Goal: Task Accomplishment & Management: Manage account settings

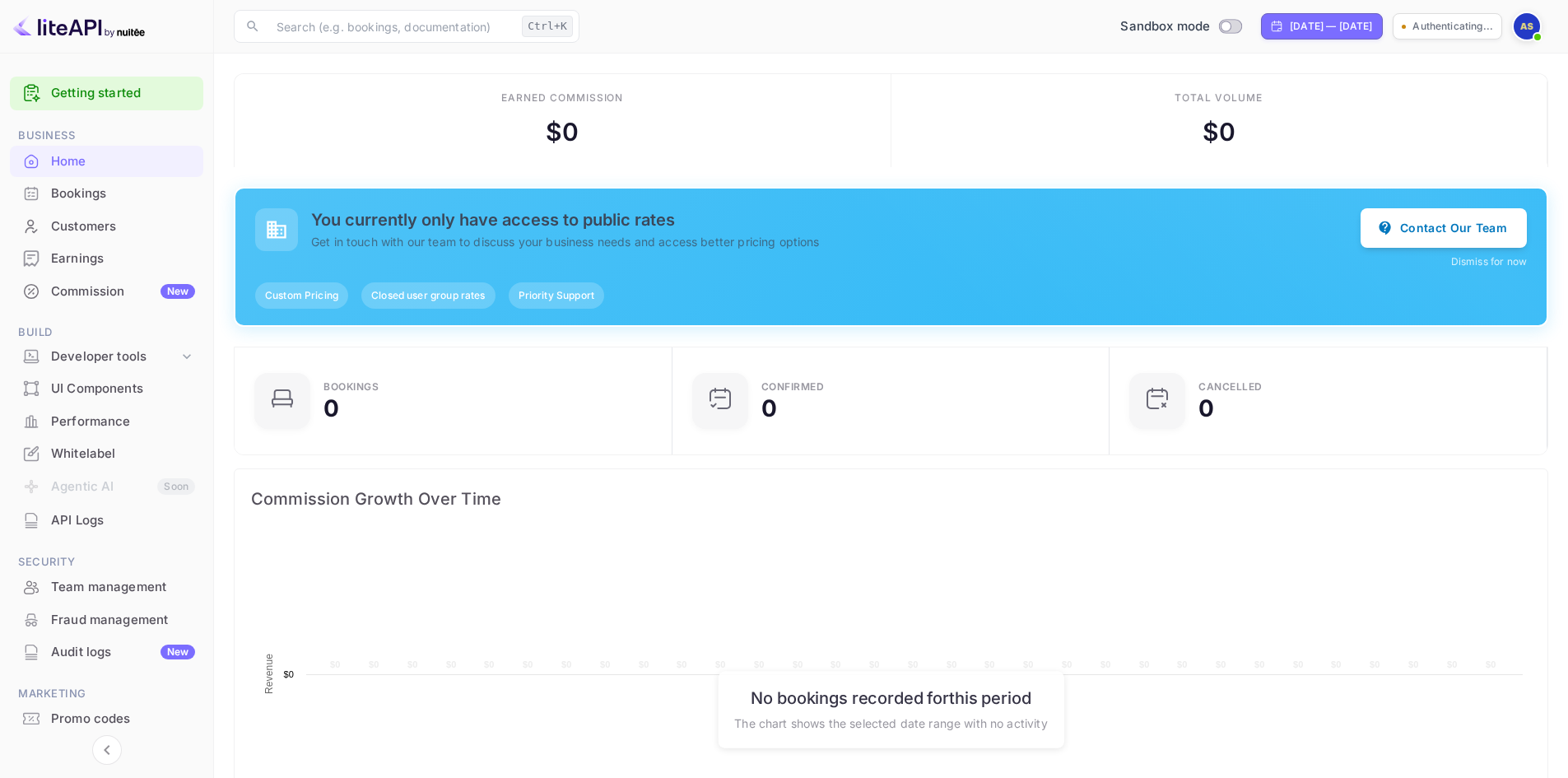
scroll to position [255, 415]
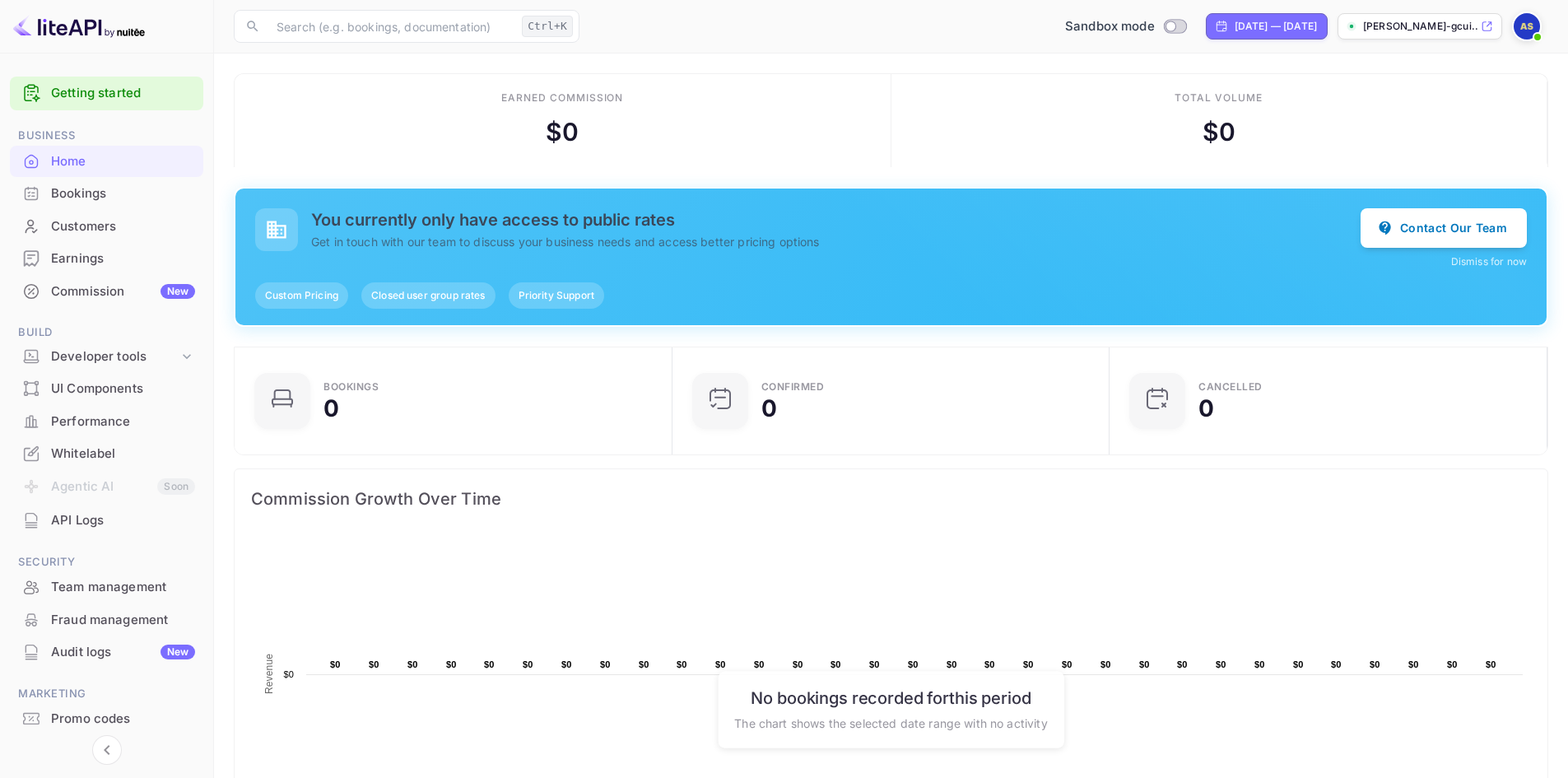
click at [1527, 33] on img at bounding box center [1527, 26] width 26 height 26
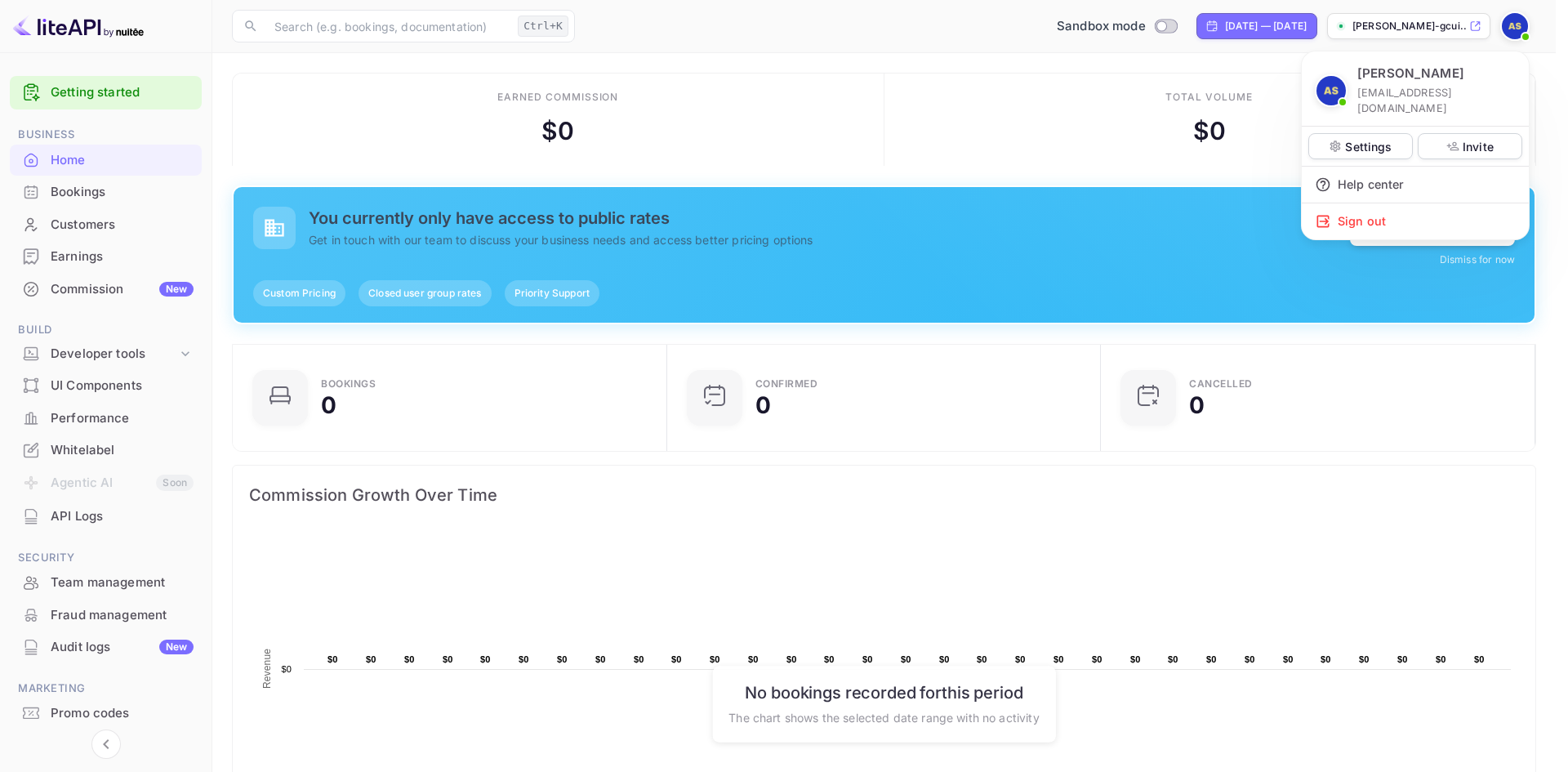
click at [1413, 75] on p "Abdullah al Sayad" at bounding box center [1411, 74] width 107 height 19
click at [72, 521] on div at bounding box center [784, 386] width 1568 height 772
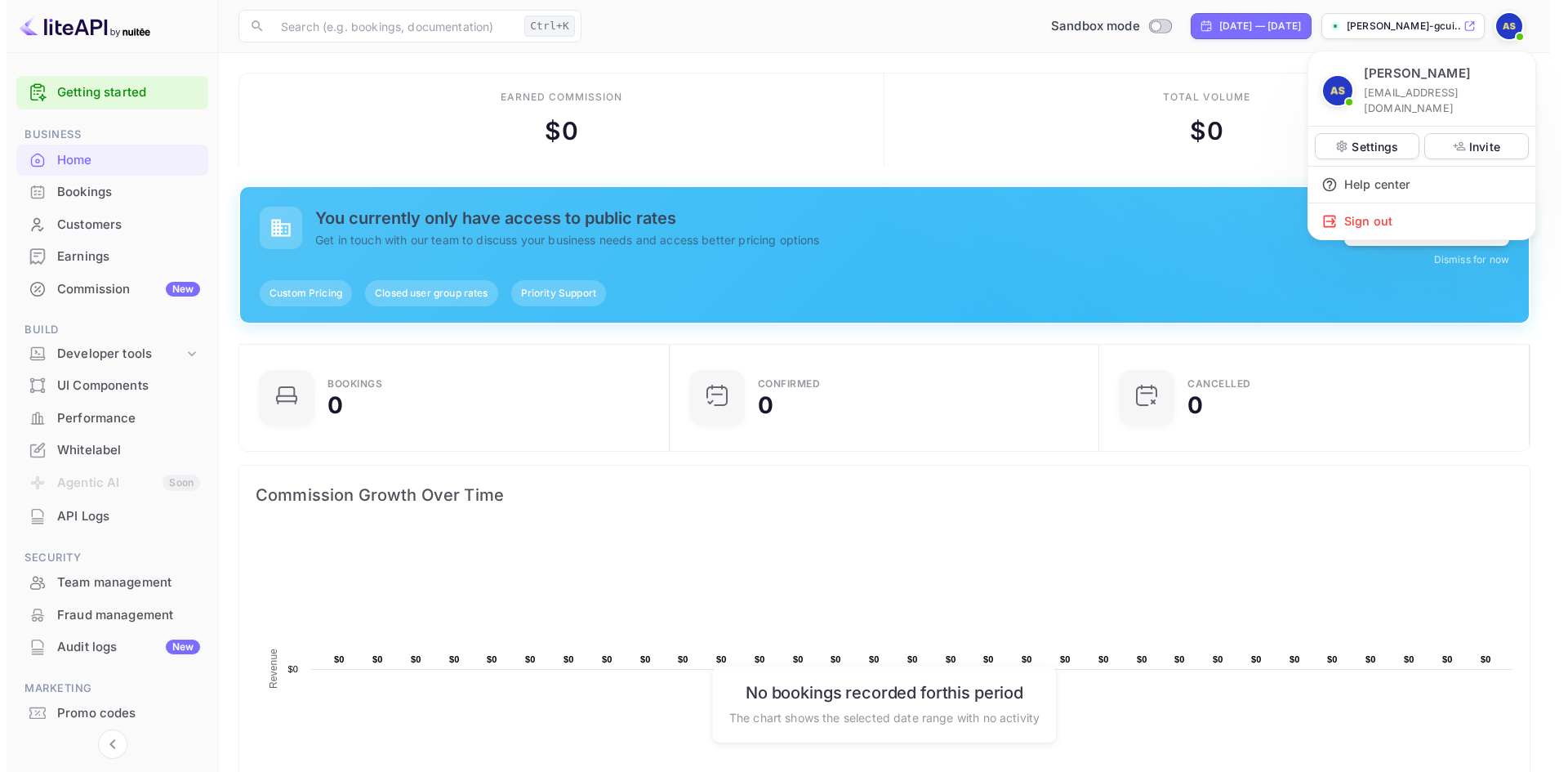
scroll to position [13, 13]
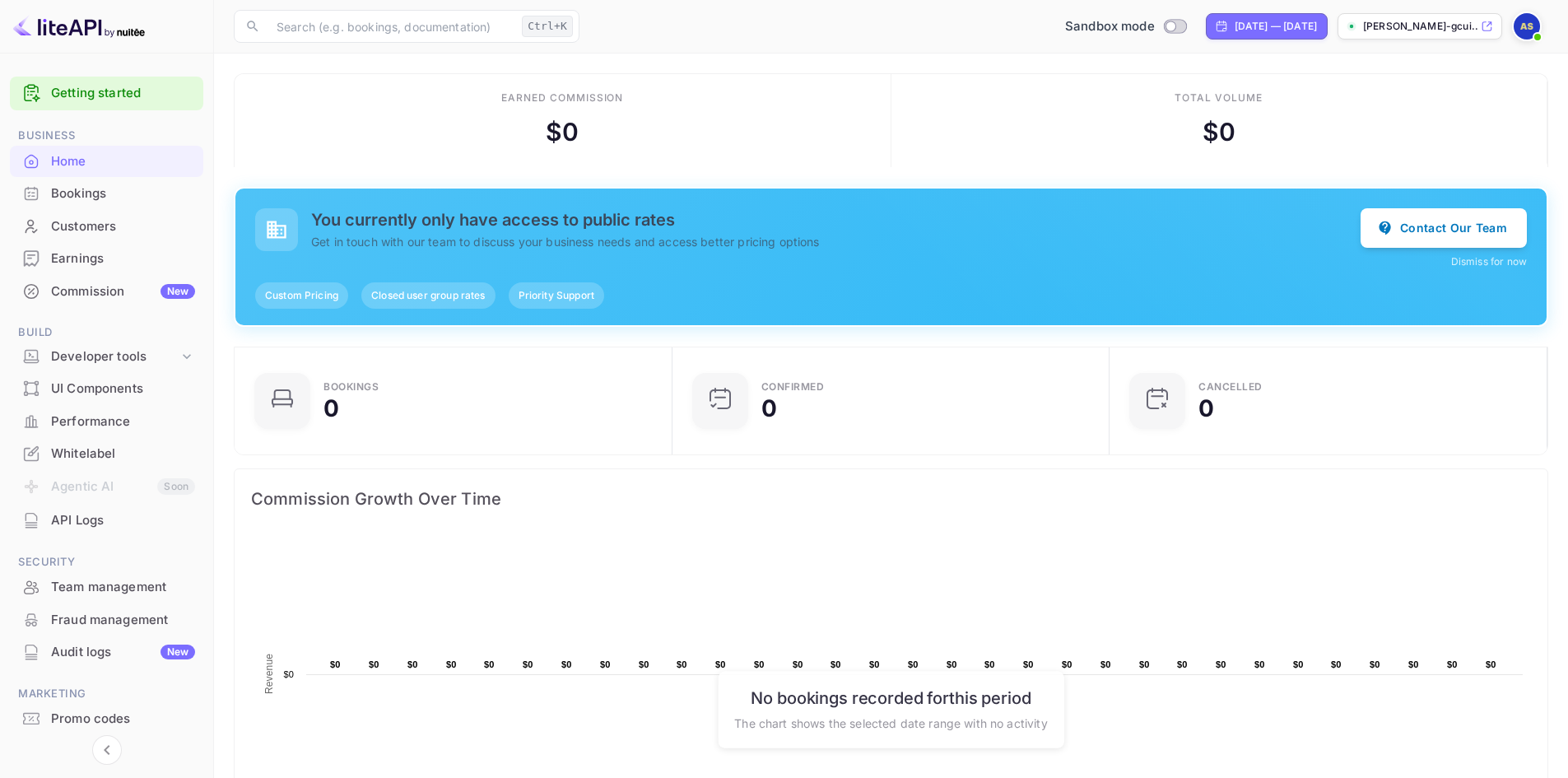
click at [73, 522] on div "API Logs" at bounding box center [123, 520] width 144 height 19
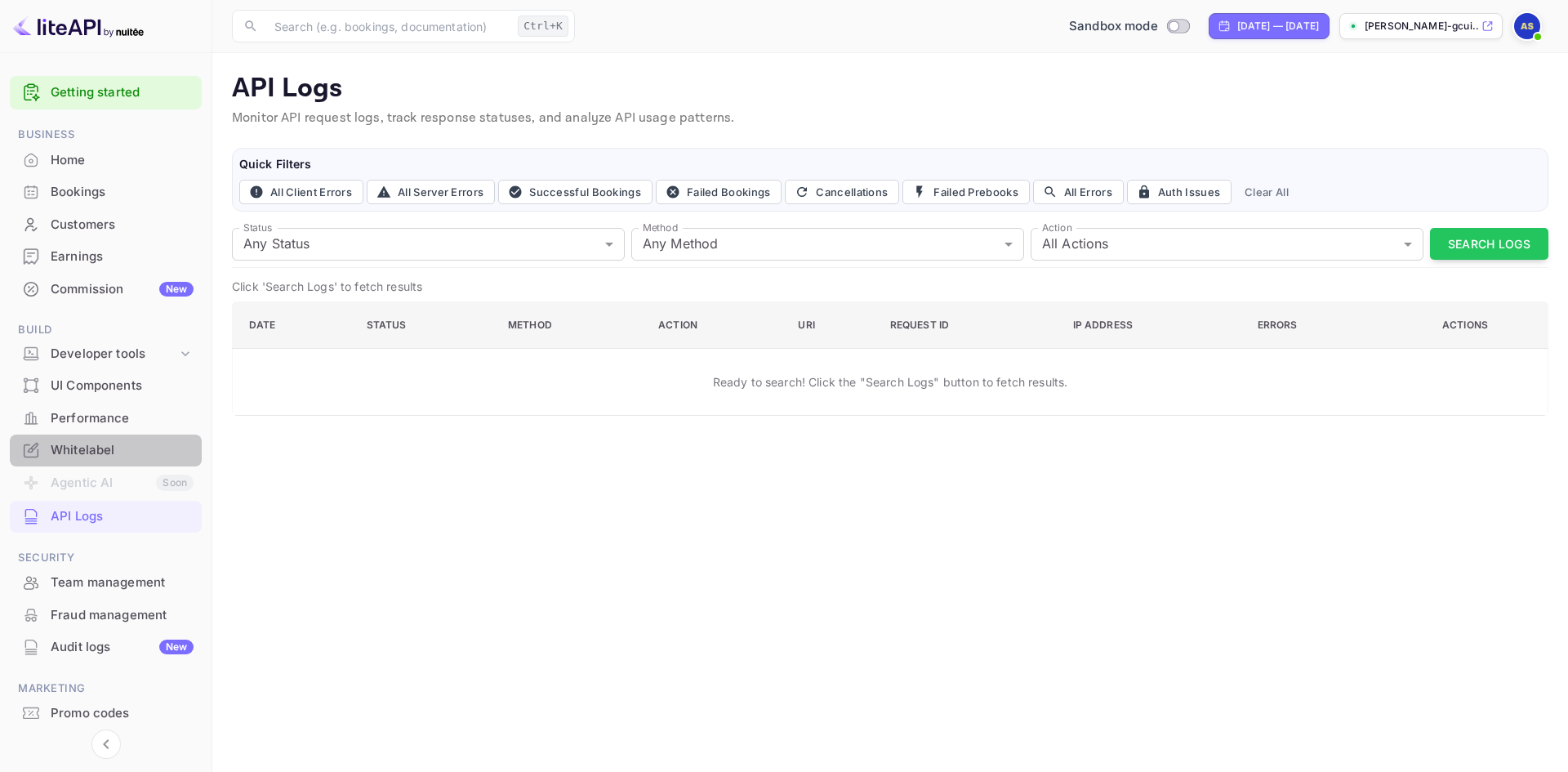
click at [104, 450] on div "Whitelabel" at bounding box center [122, 450] width 143 height 19
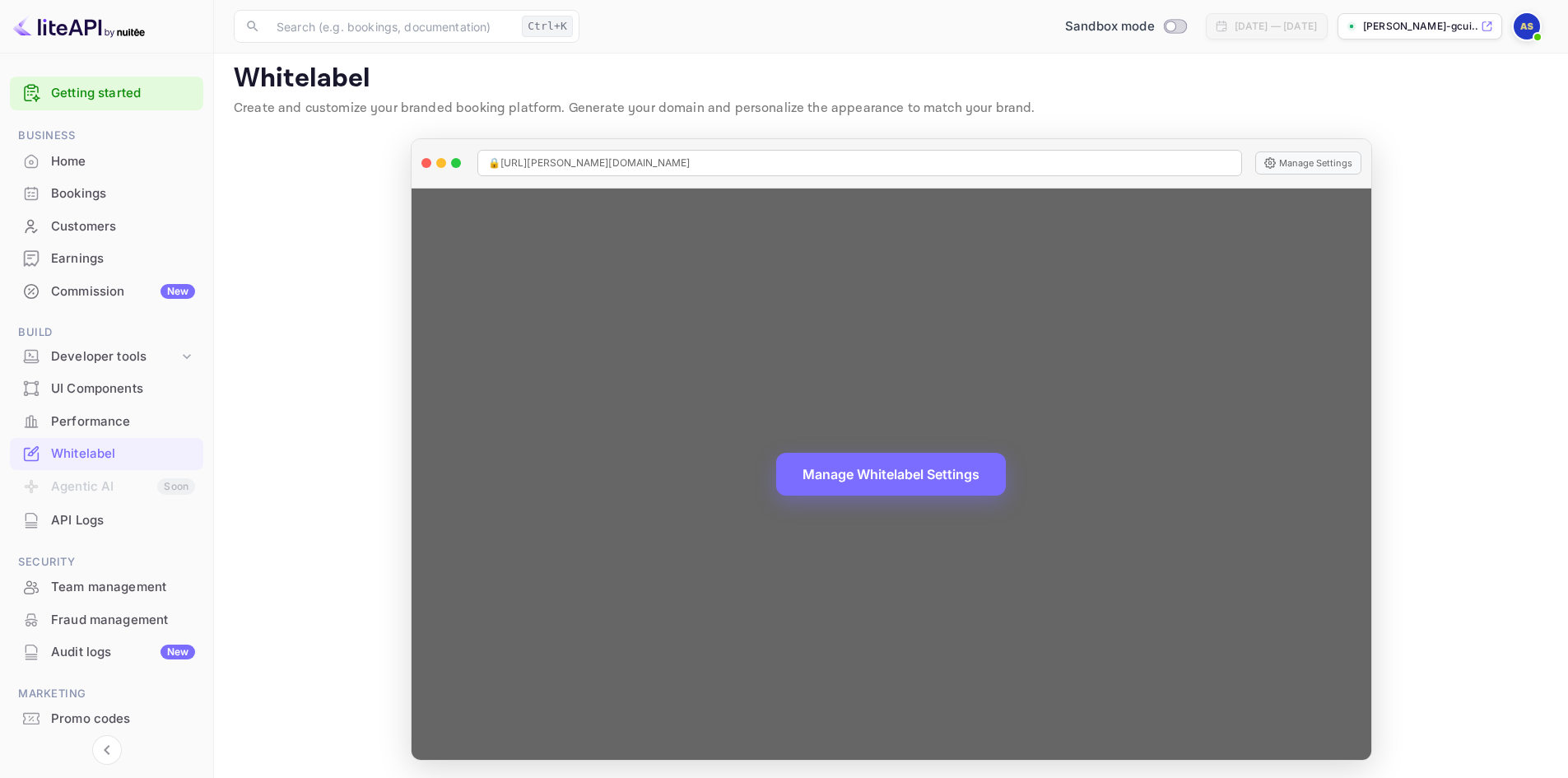
scroll to position [13, 0]
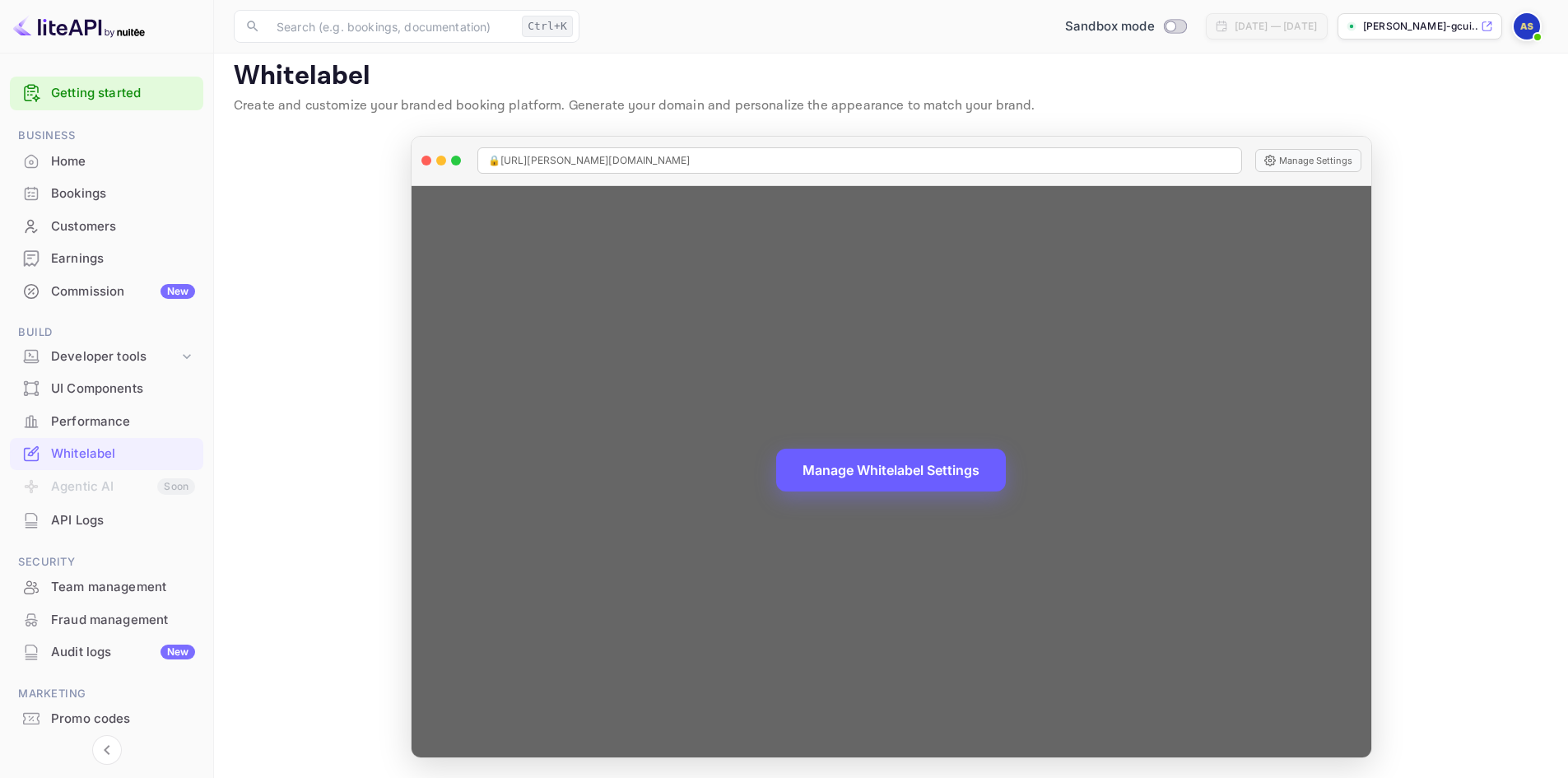
click at [883, 476] on button "Manage Whitelabel Settings" at bounding box center [891, 470] width 230 height 43
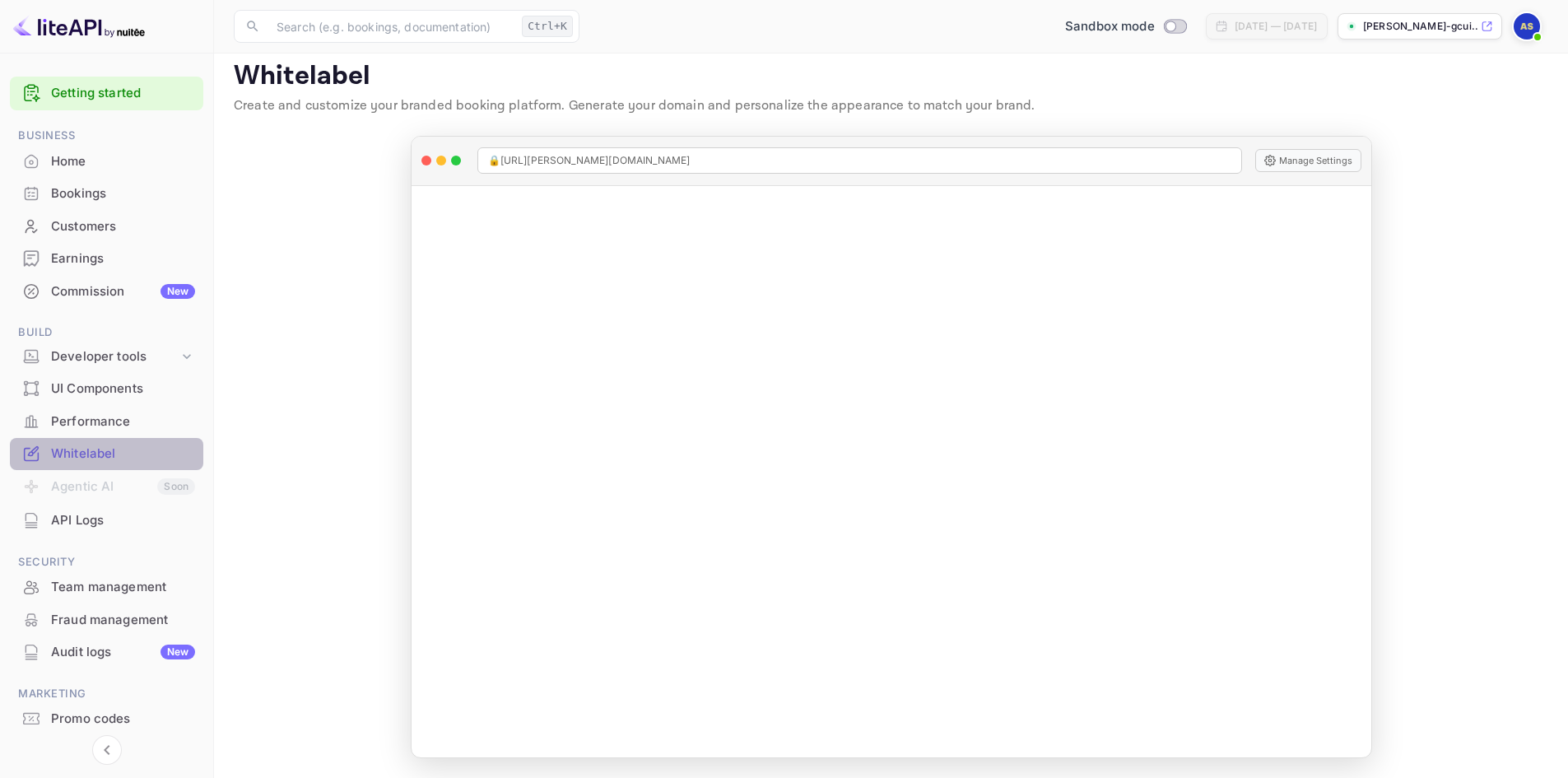
click at [98, 454] on div "Whitelabel" at bounding box center [123, 453] width 144 height 19
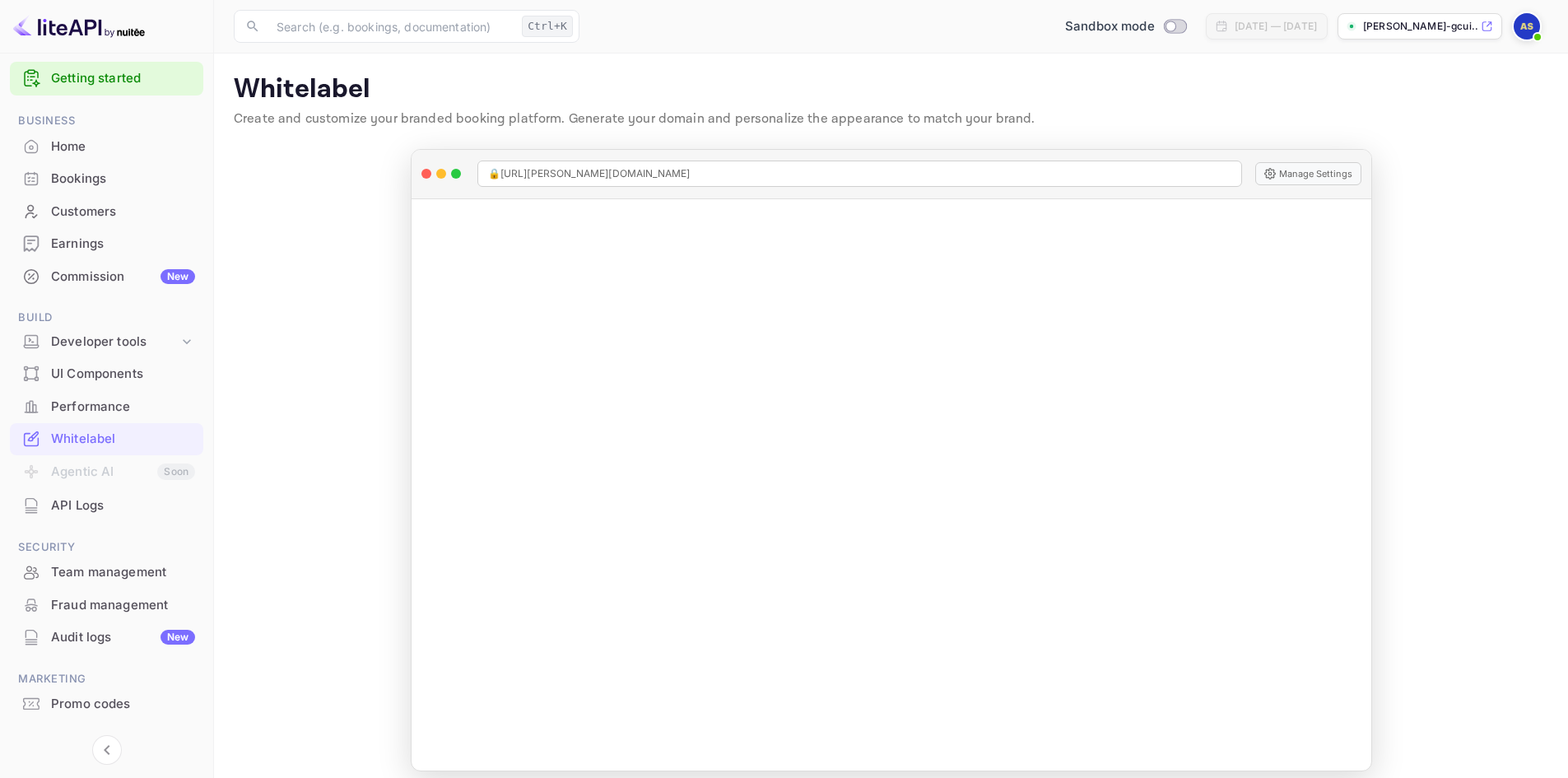
scroll to position [0, 0]
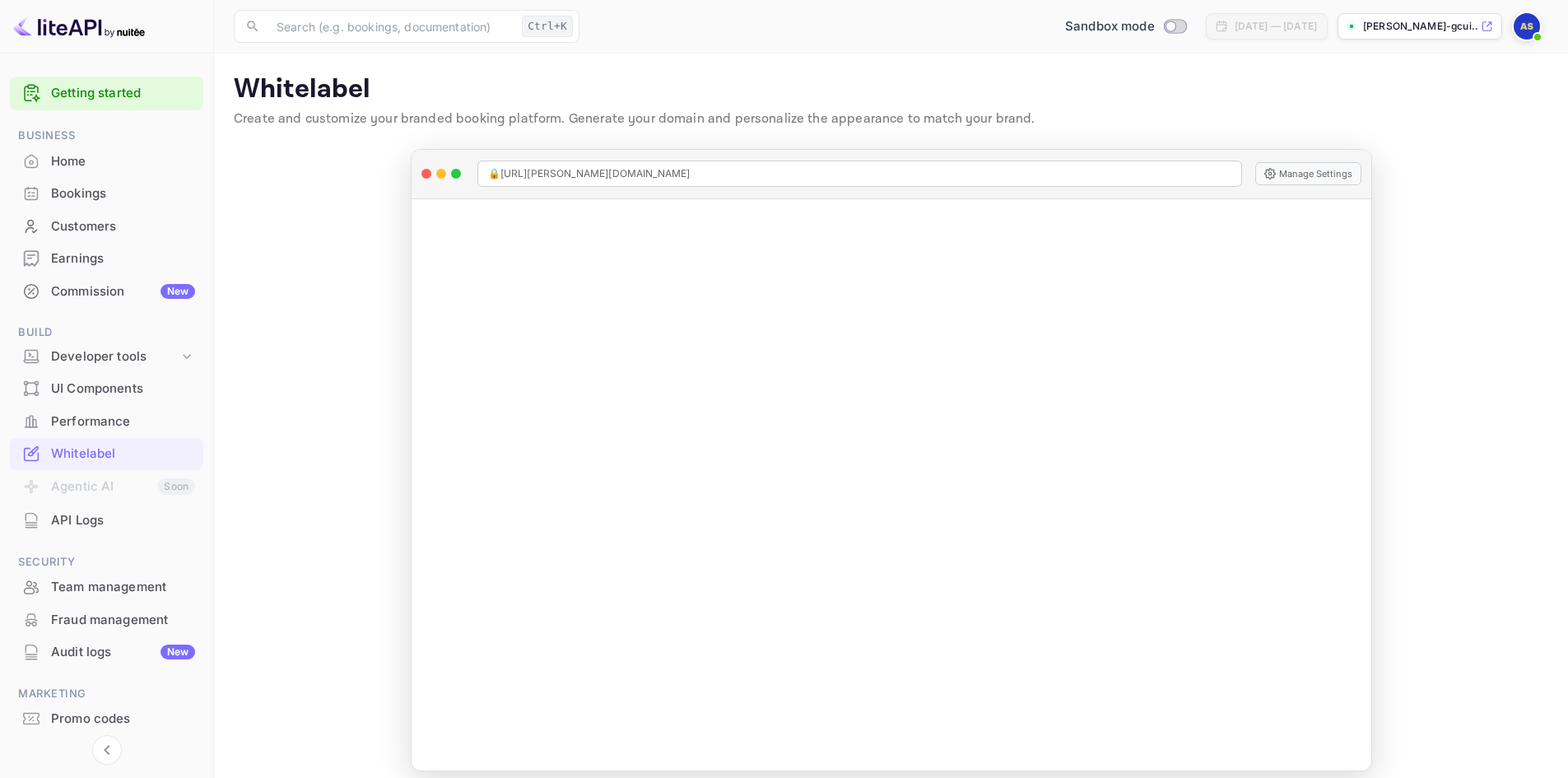
click at [1530, 28] on img at bounding box center [1527, 26] width 26 height 26
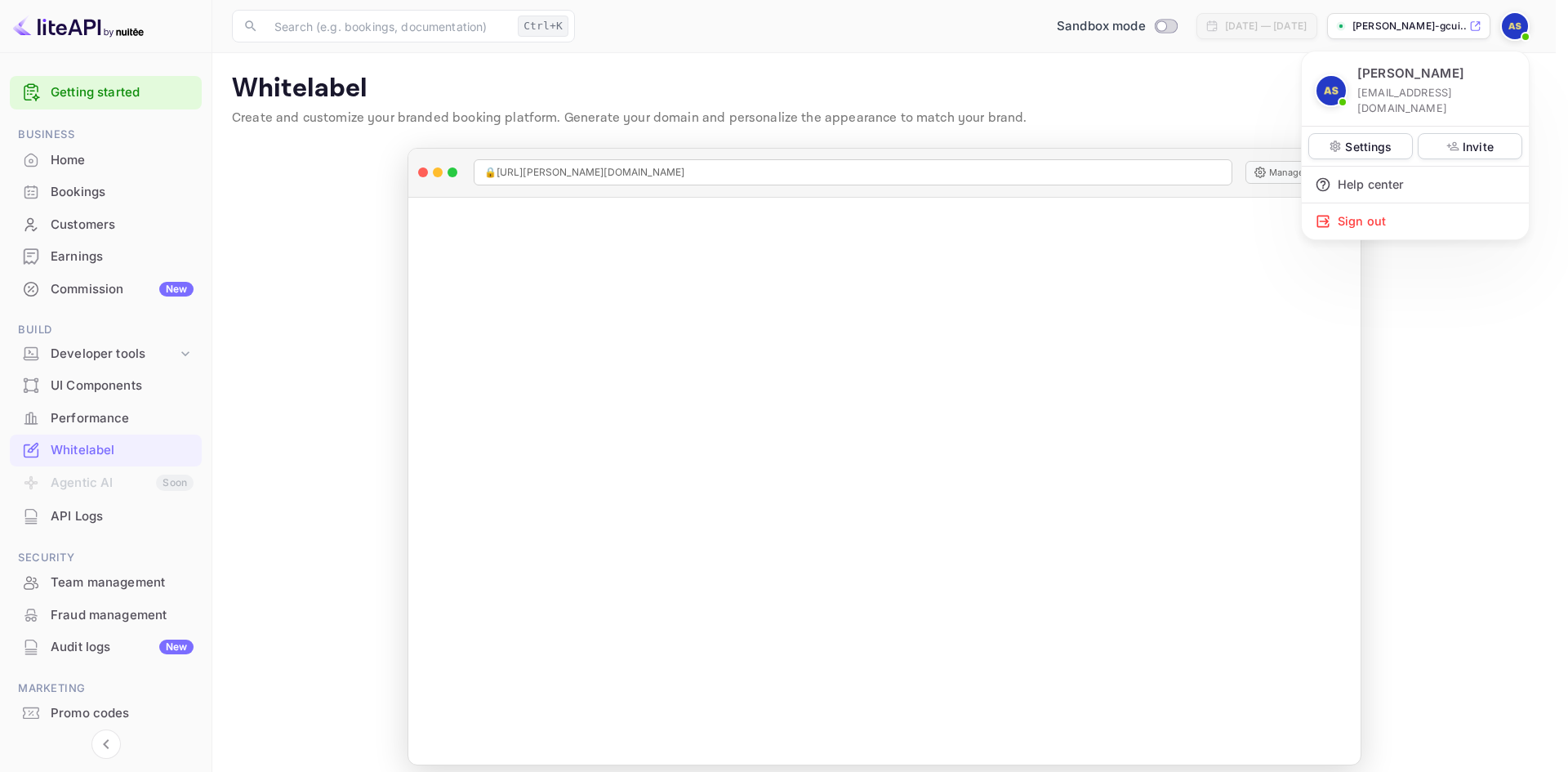
drag, startPoint x: 1514, startPoint y: 22, endPoint x: 1506, endPoint y: 11, distance: 13.6
click at [1511, 19] on div at bounding box center [784, 386] width 1568 height 772
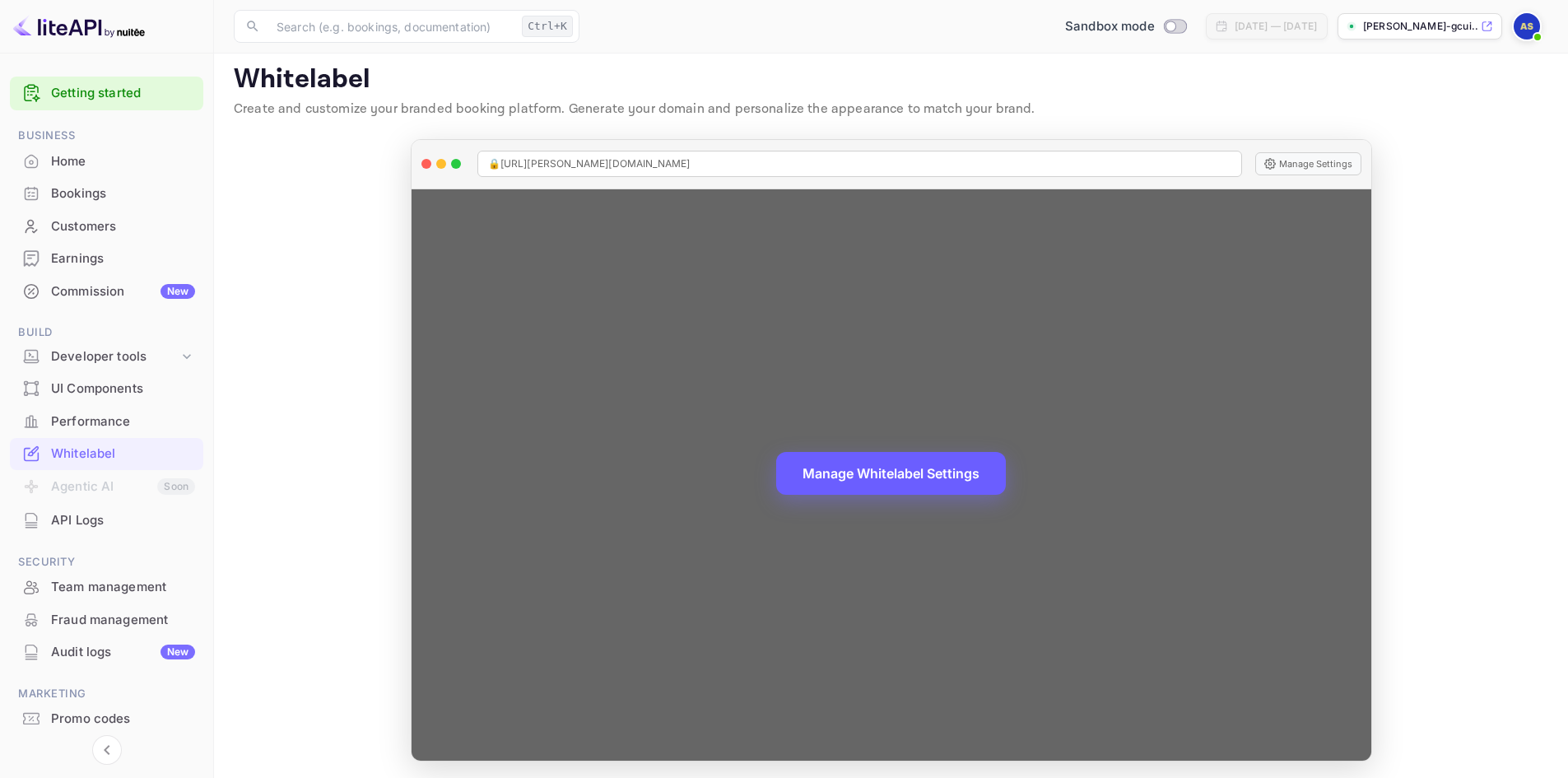
scroll to position [13, 0]
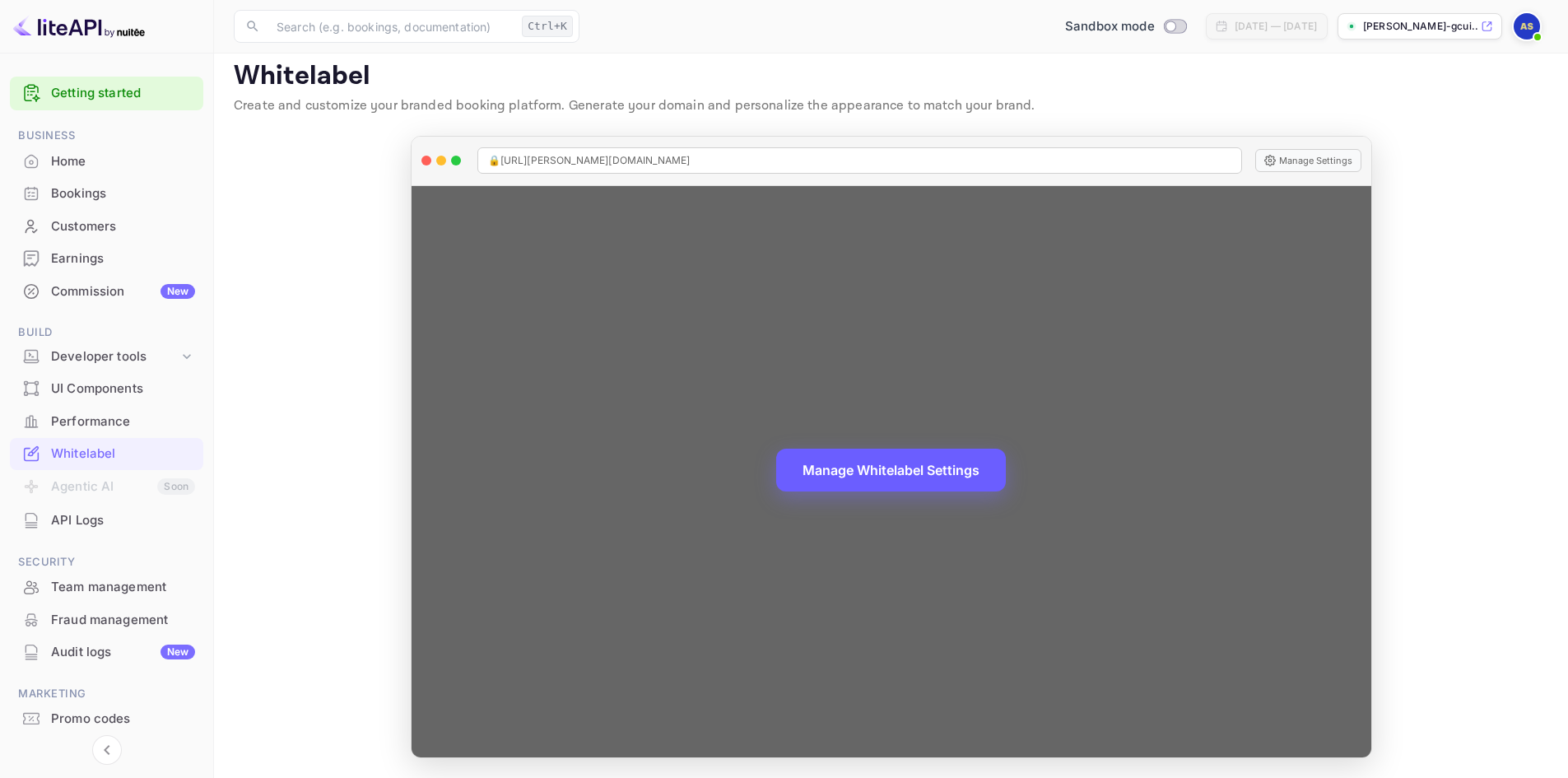
click at [907, 473] on button "Manage Whitelabel Settings" at bounding box center [891, 470] width 230 height 43
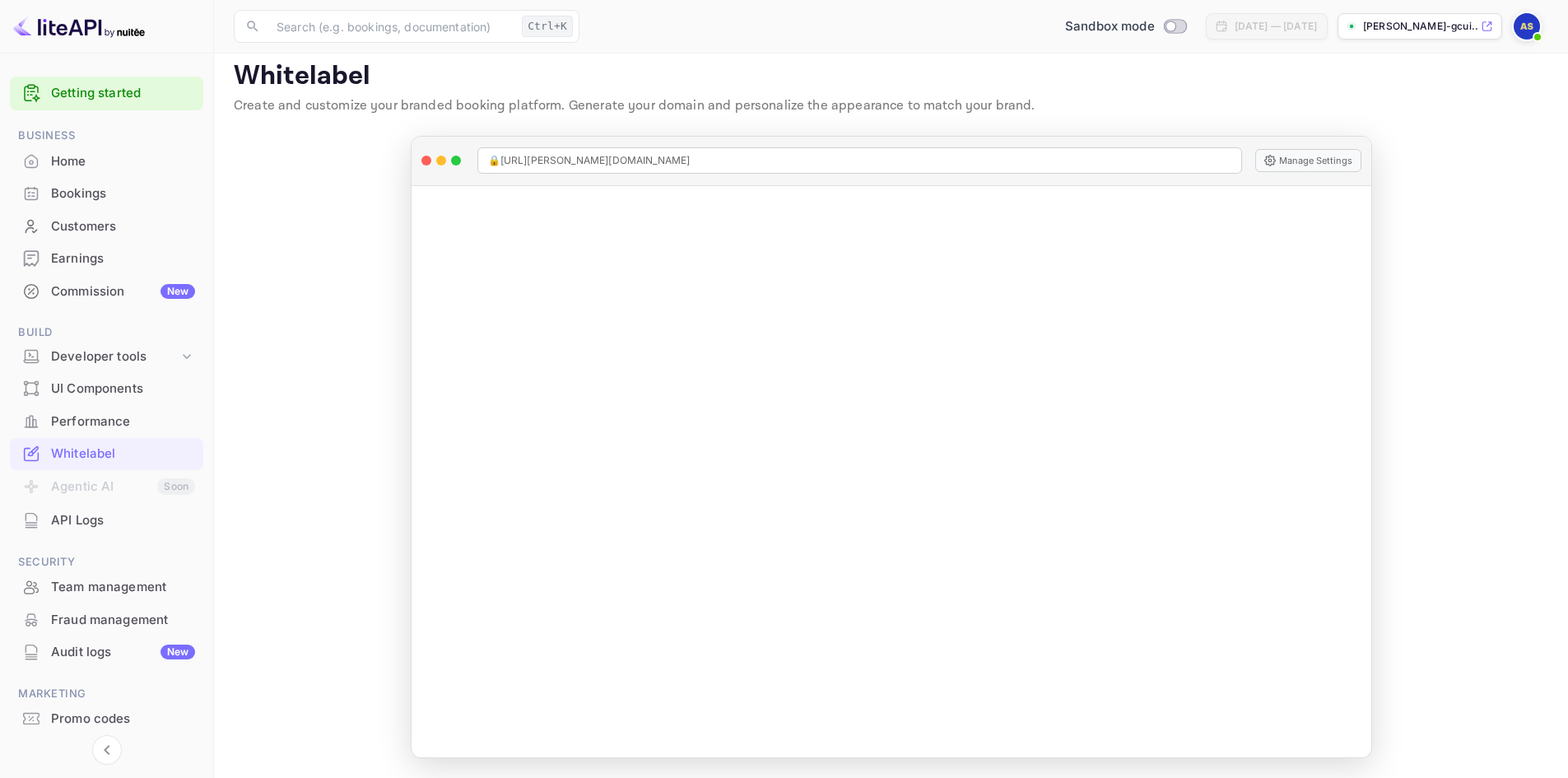
click at [68, 525] on div "API Logs" at bounding box center [123, 520] width 144 height 19
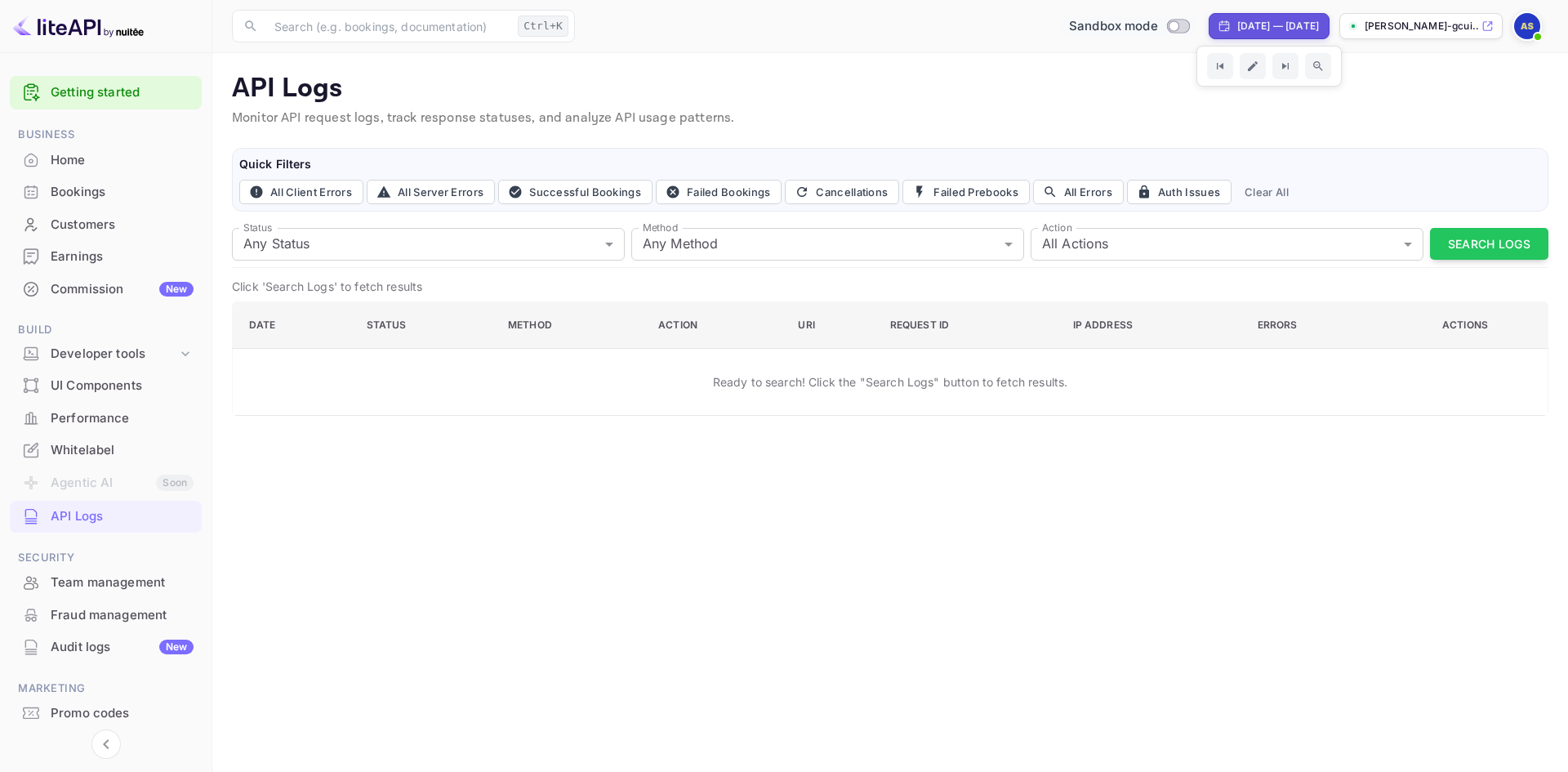
click at [1158, 22] on input "Switch to Production mode" at bounding box center [1174, 25] width 33 height 11
checkbox input "false"
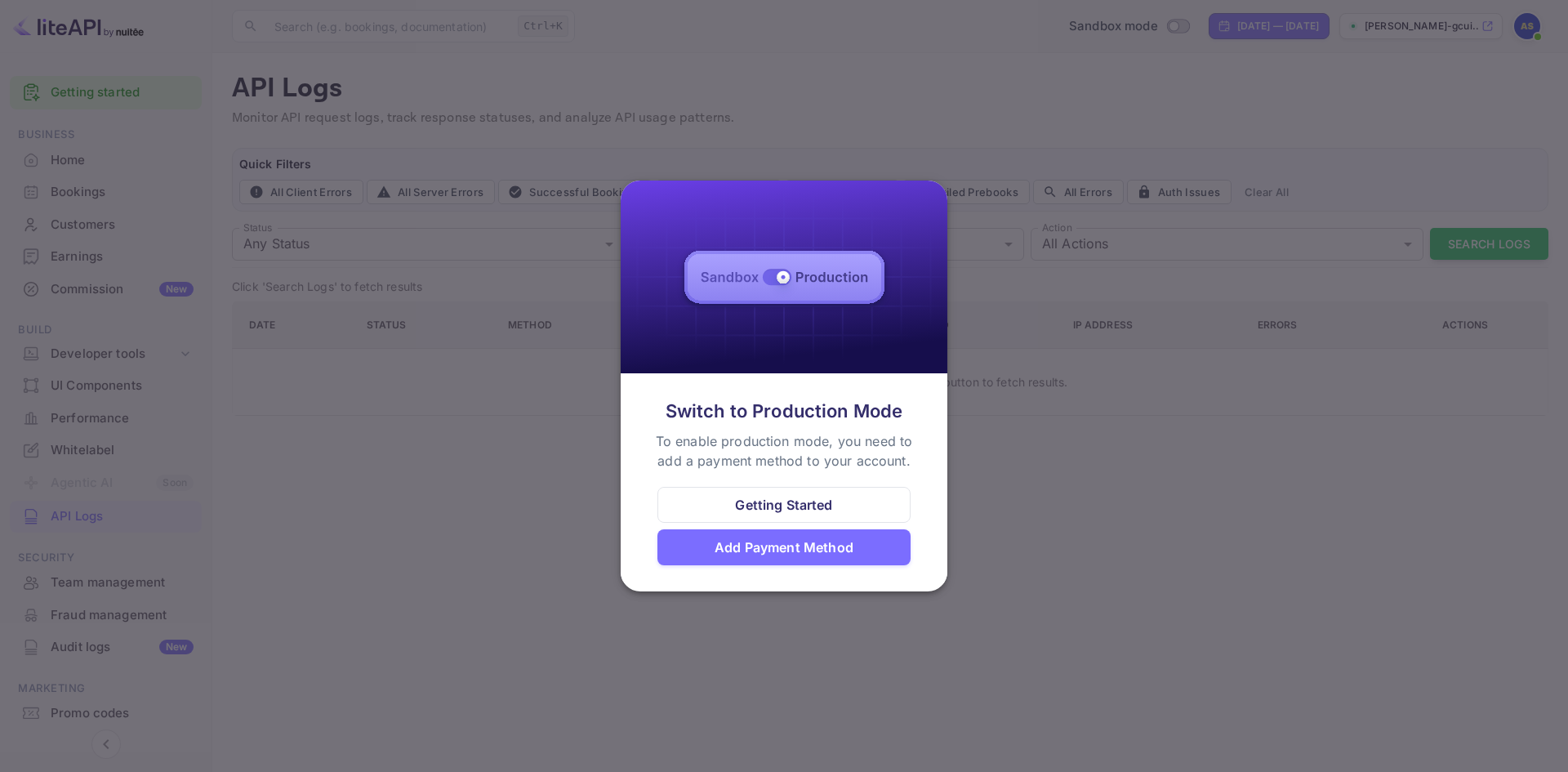
click at [800, 552] on div "Add Payment Method" at bounding box center [783, 547] width 138 height 20
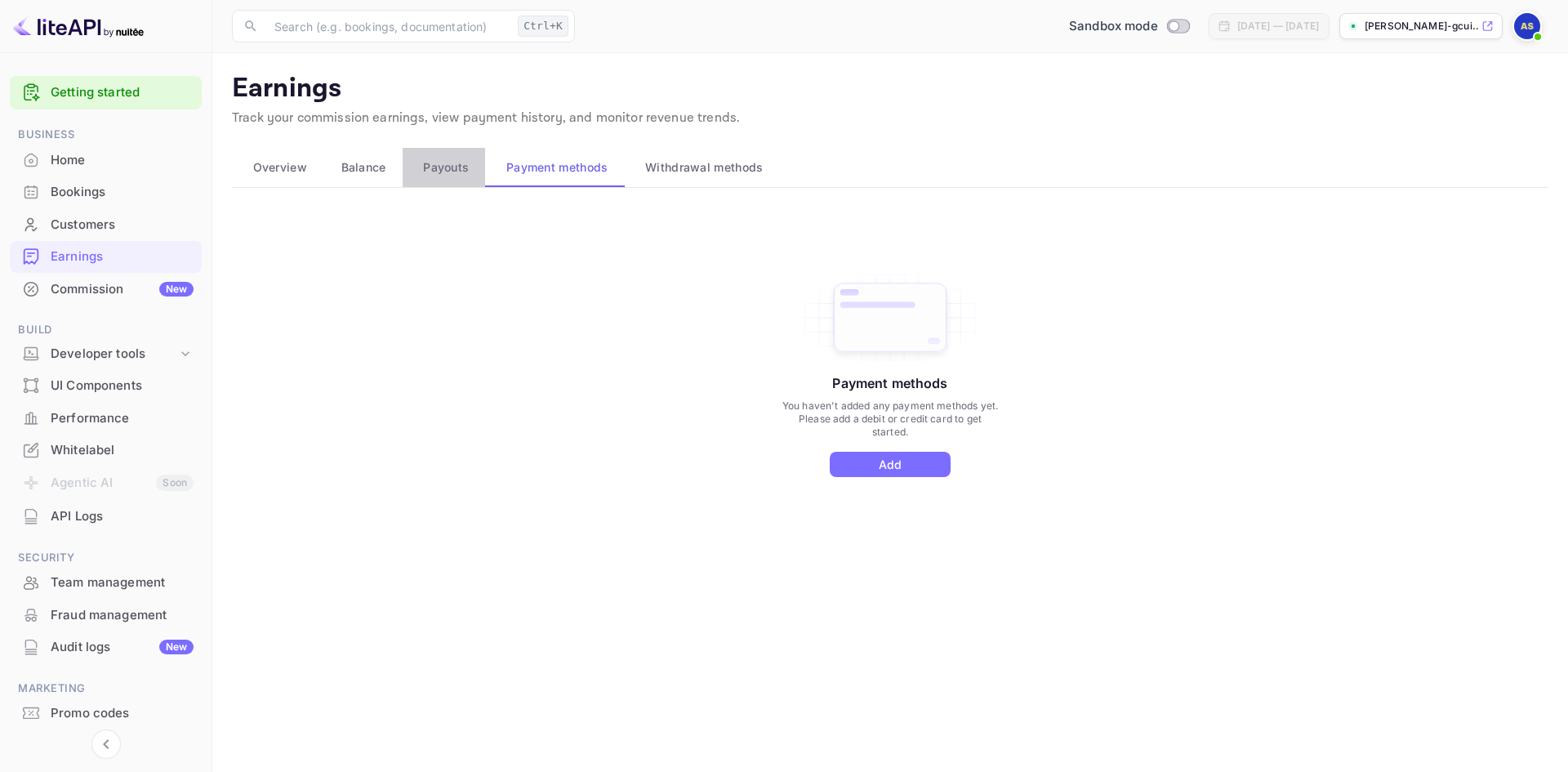
click at [457, 174] on span "Payouts" at bounding box center [446, 167] width 46 height 20
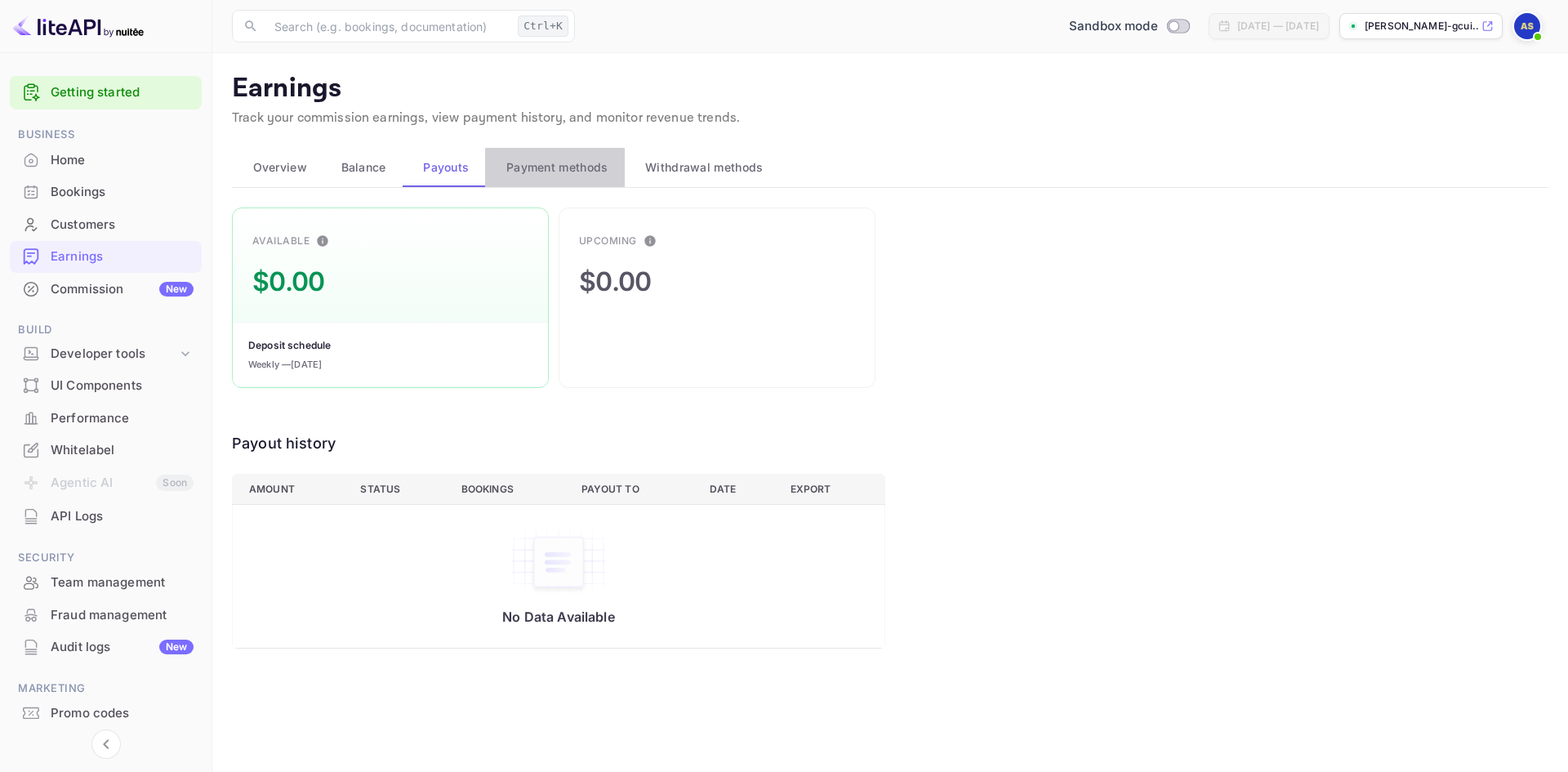
click at [555, 172] on span "Payment methods" at bounding box center [557, 167] width 102 height 20
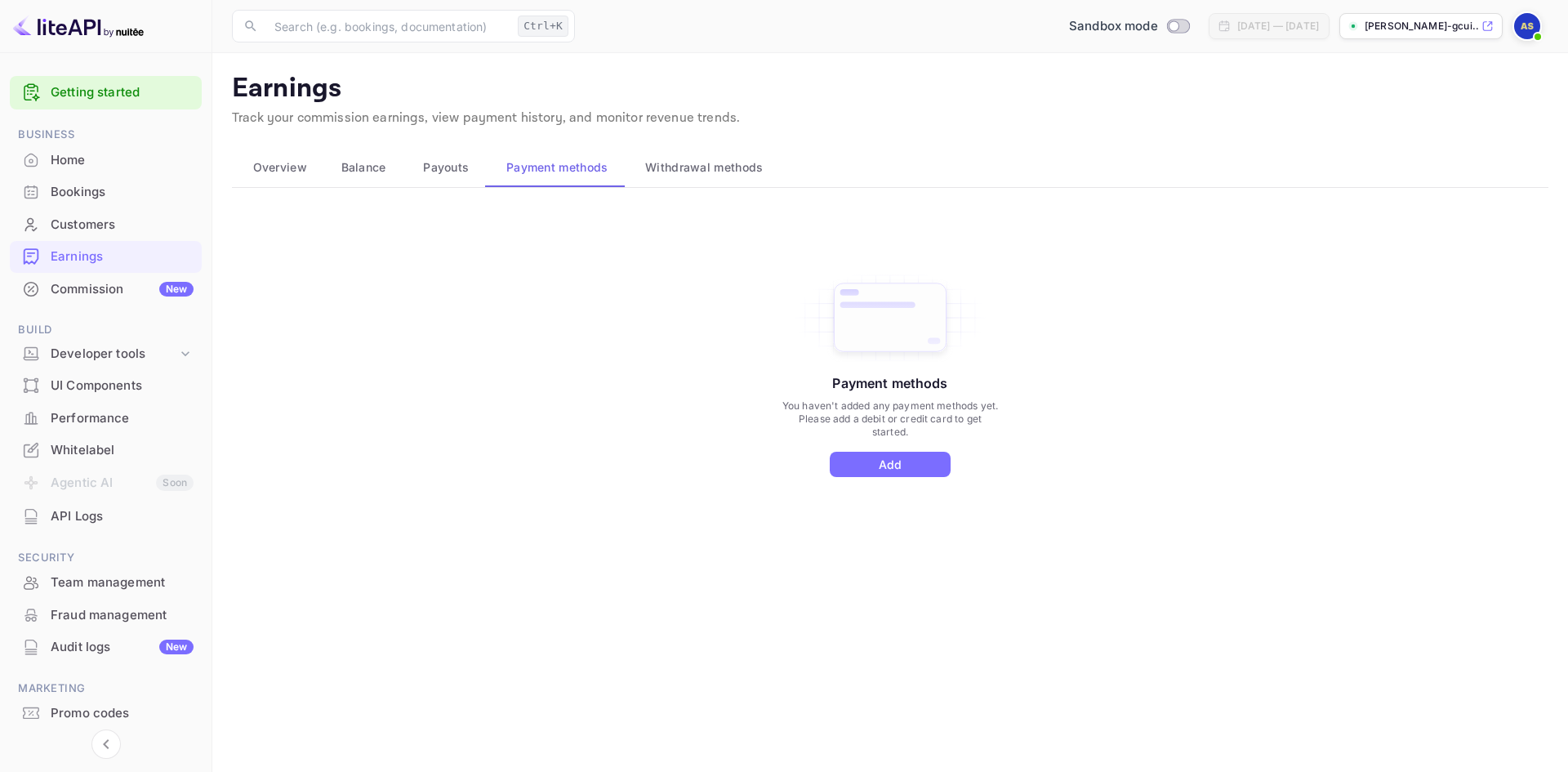
click at [702, 167] on span "Withdrawal methods" at bounding box center [705, 167] width 118 height 20
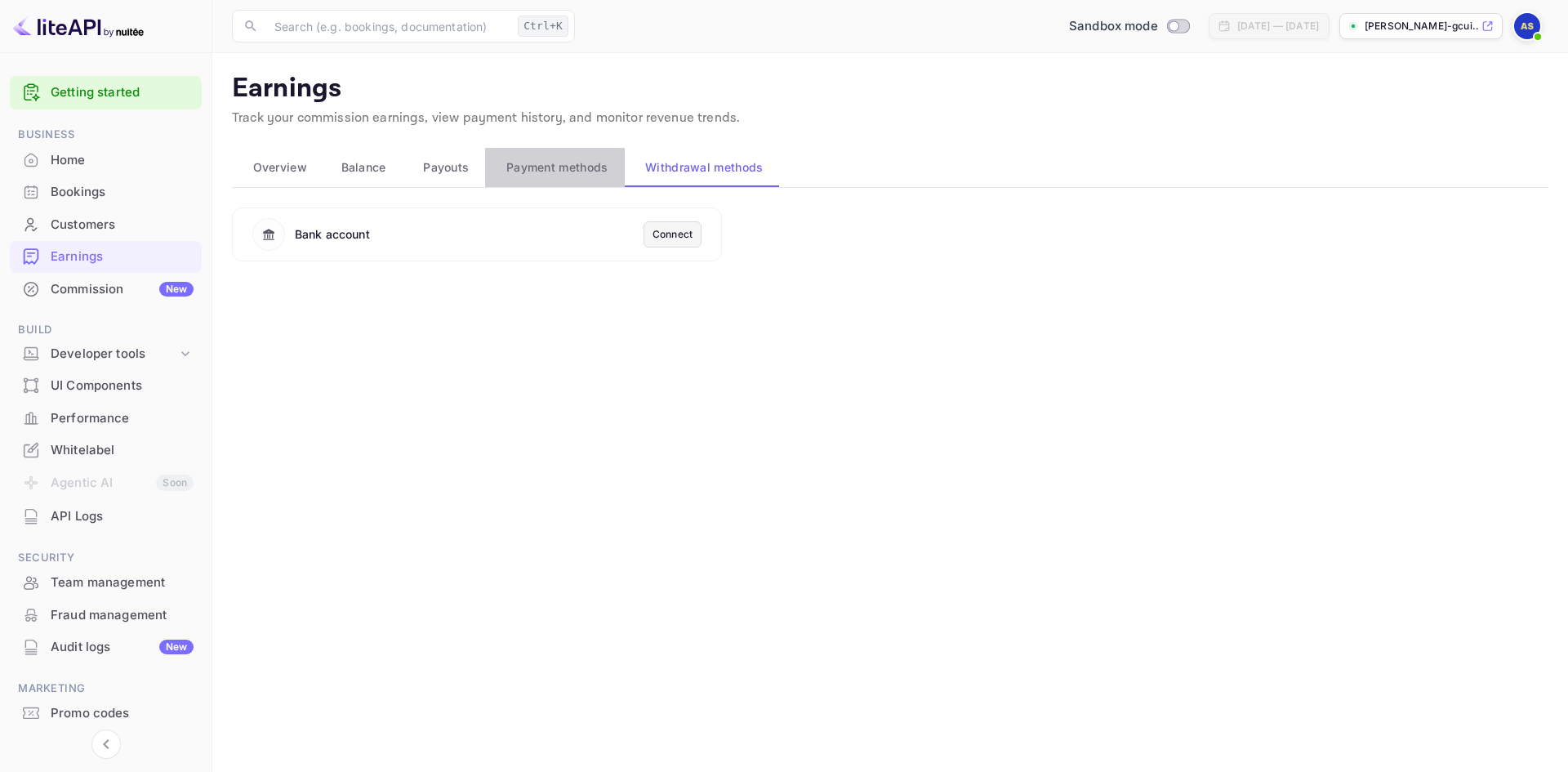
click at [564, 170] on span "Payment methods" at bounding box center [557, 167] width 102 height 20
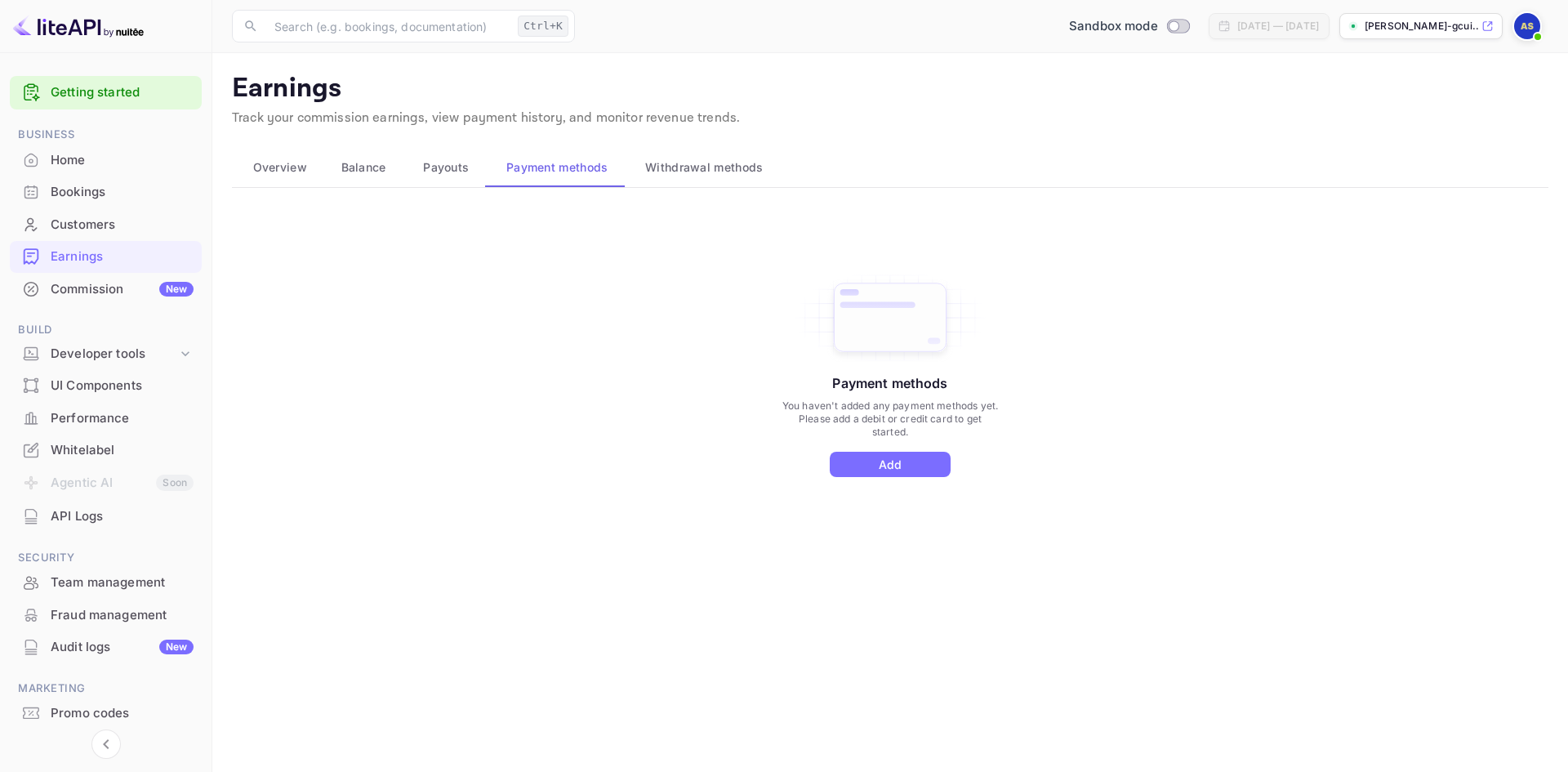
click at [365, 168] on span "Balance" at bounding box center [364, 167] width 45 height 20
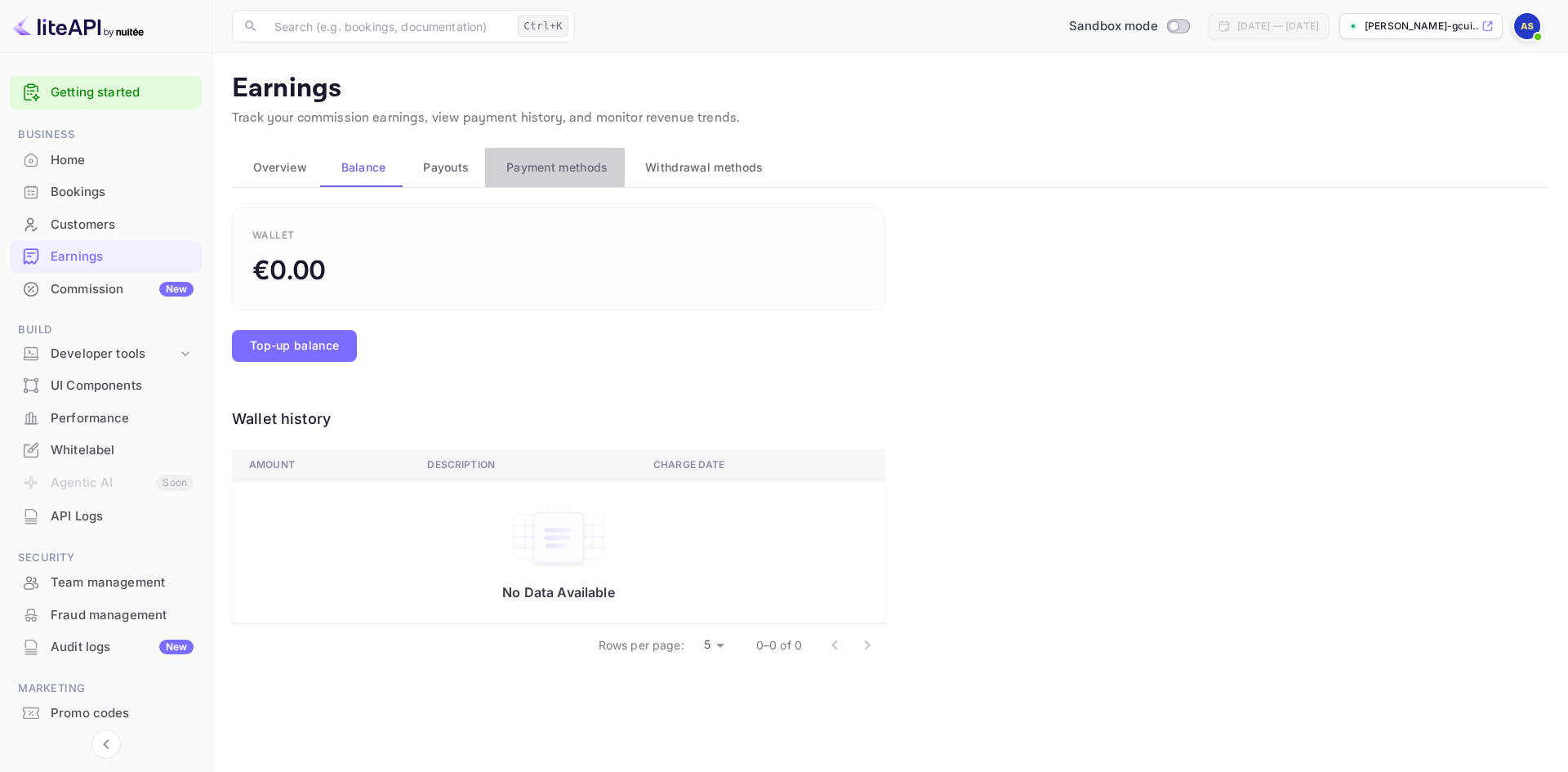
click at [590, 161] on span "Payment methods" at bounding box center [557, 167] width 102 height 20
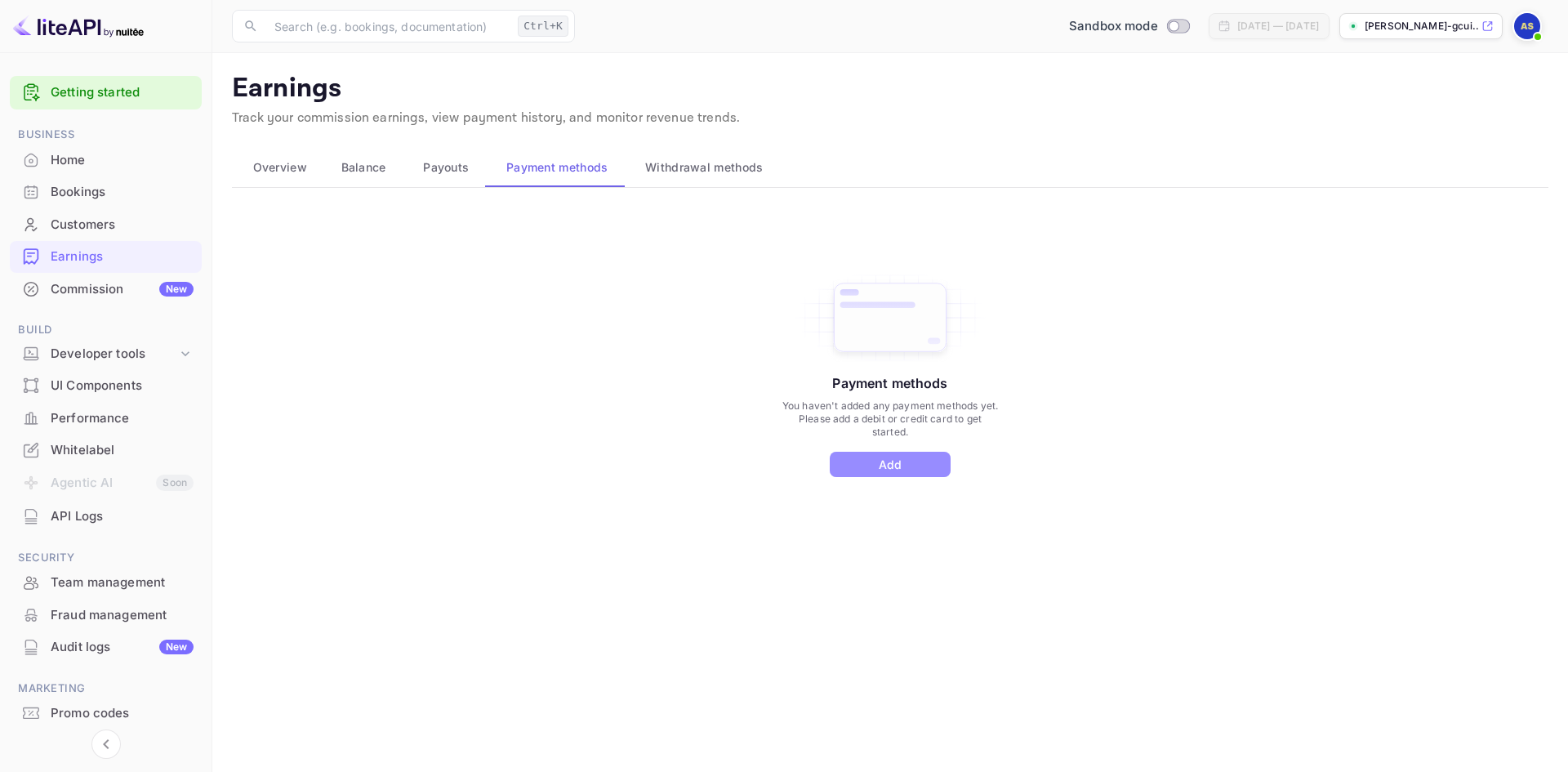
click at [927, 466] on button "Add" at bounding box center [890, 464] width 121 height 25
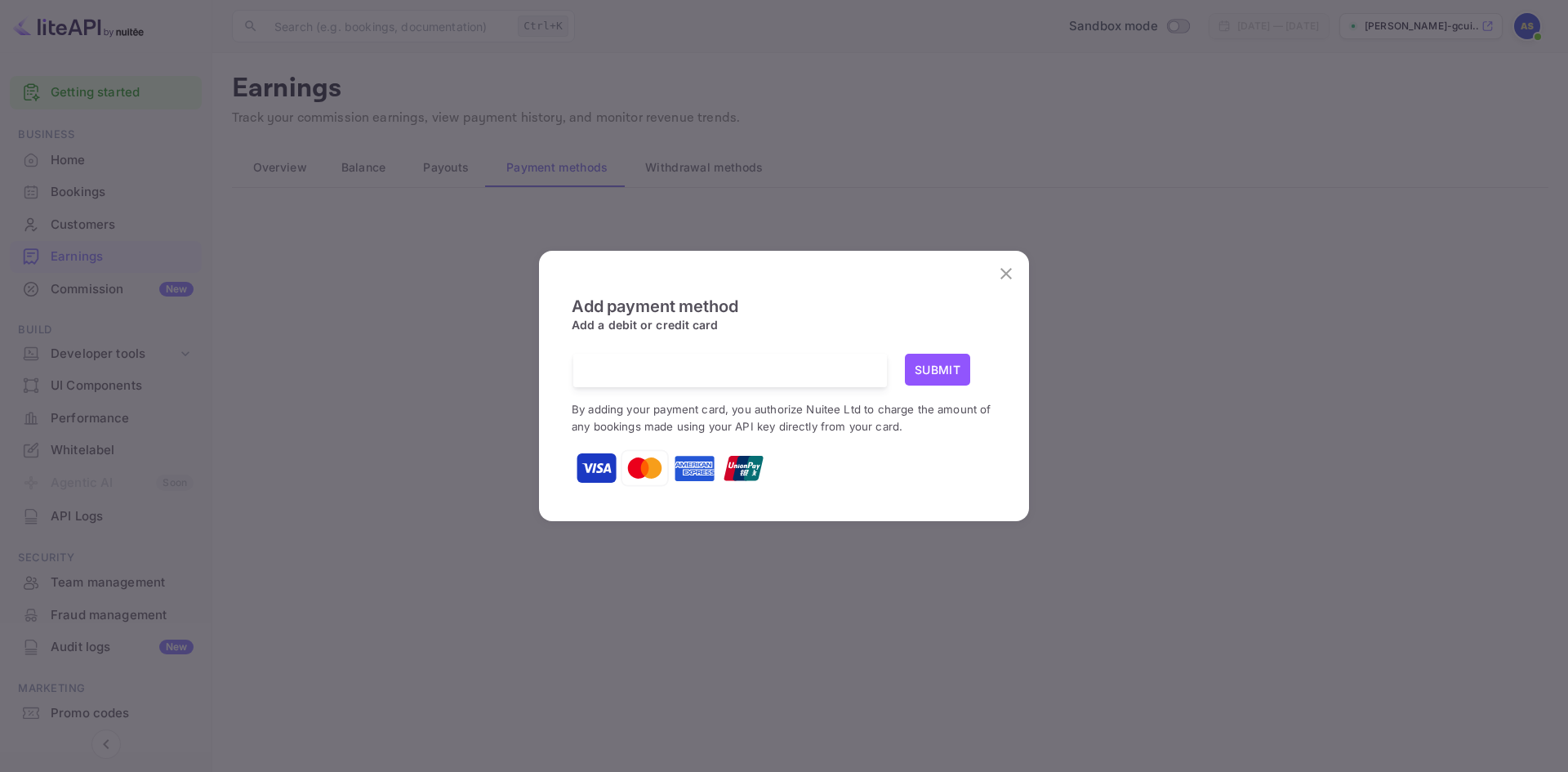
click at [1006, 275] on icon "close" at bounding box center [1006, 274] width 11 height 11
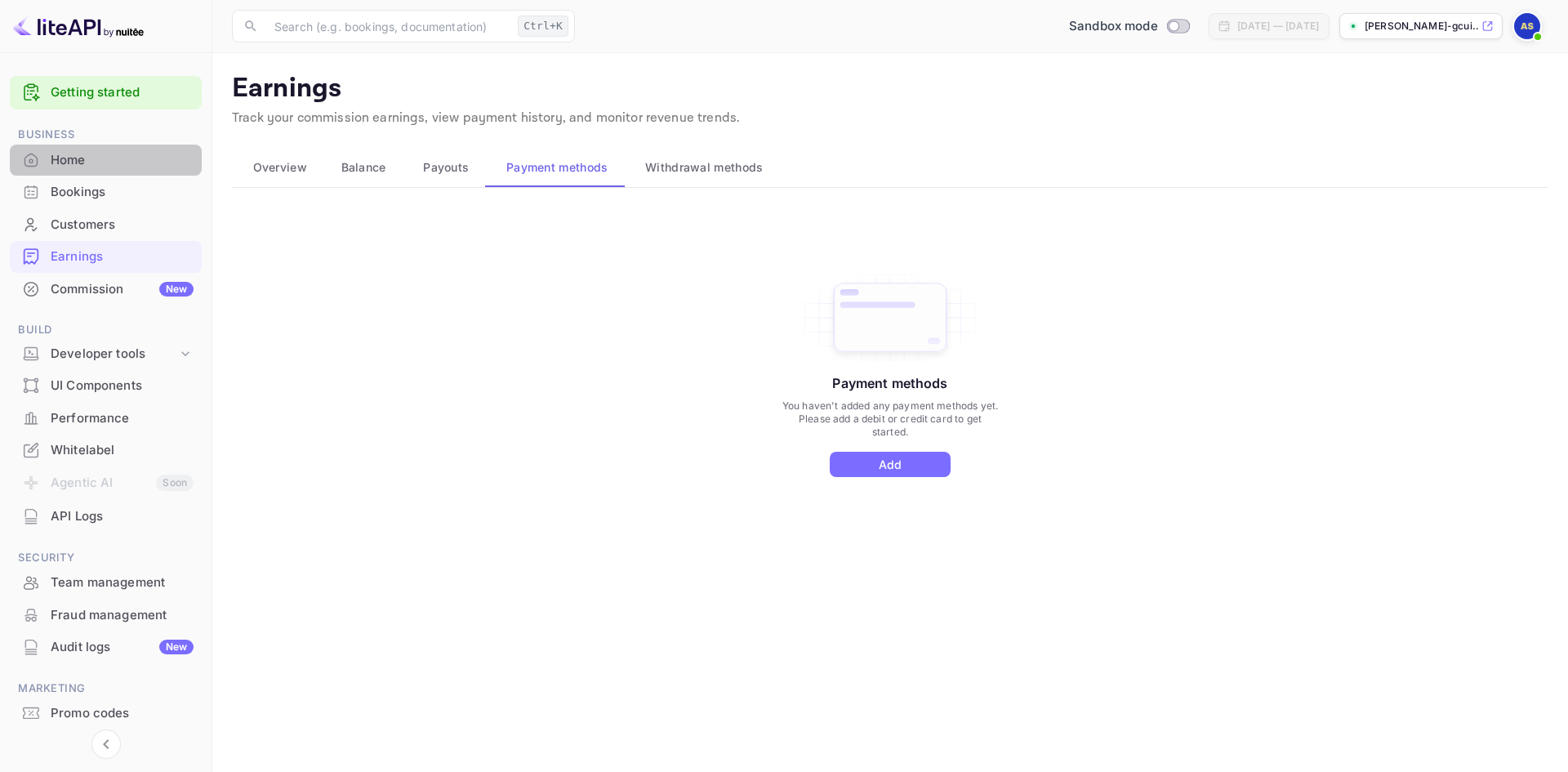
click at [79, 151] on div "Home" at bounding box center [122, 160] width 143 height 19
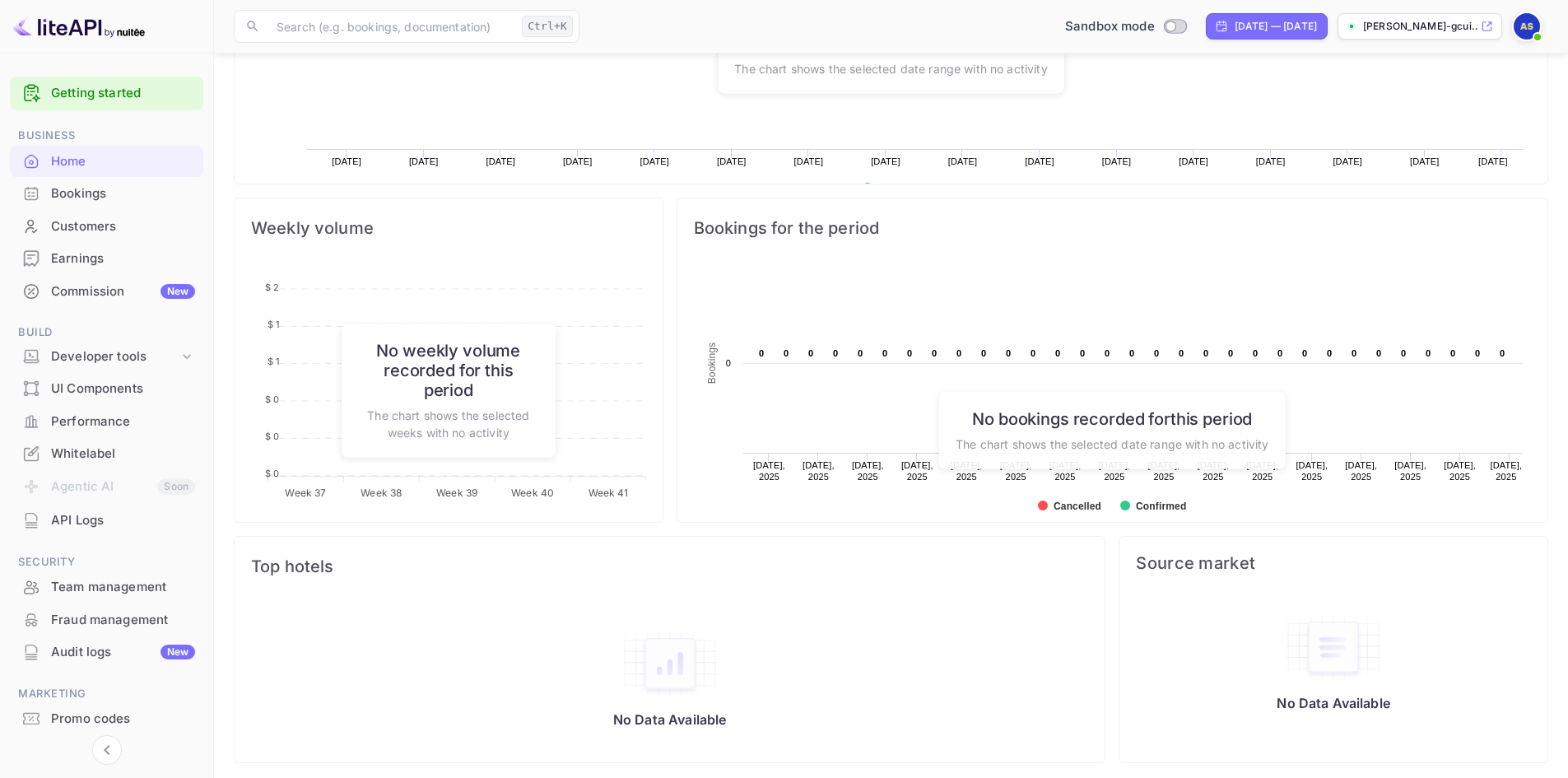
scroll to position [660, 0]
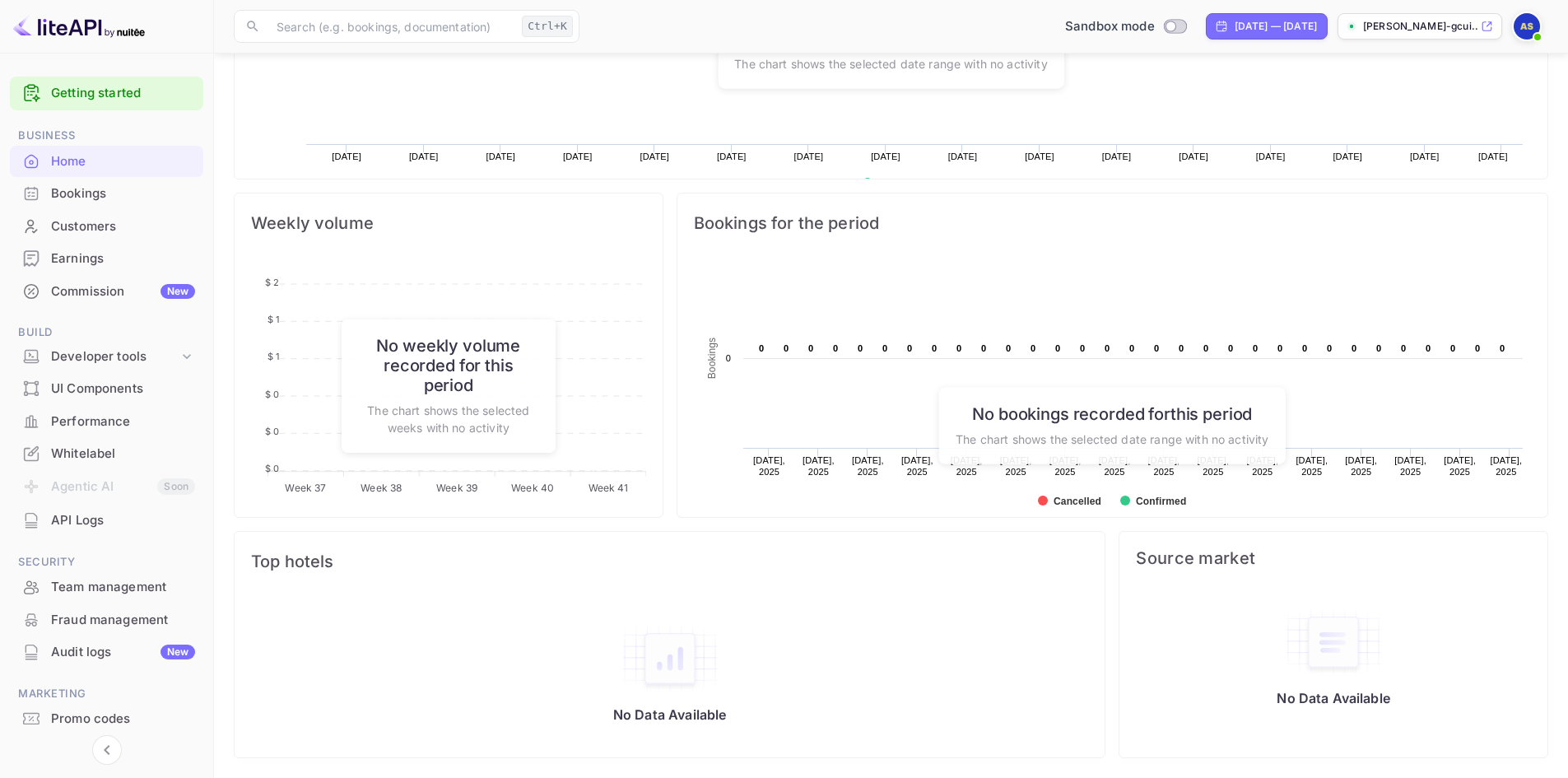
click at [74, 301] on div "Commission New" at bounding box center [107, 292] width 193 height 32
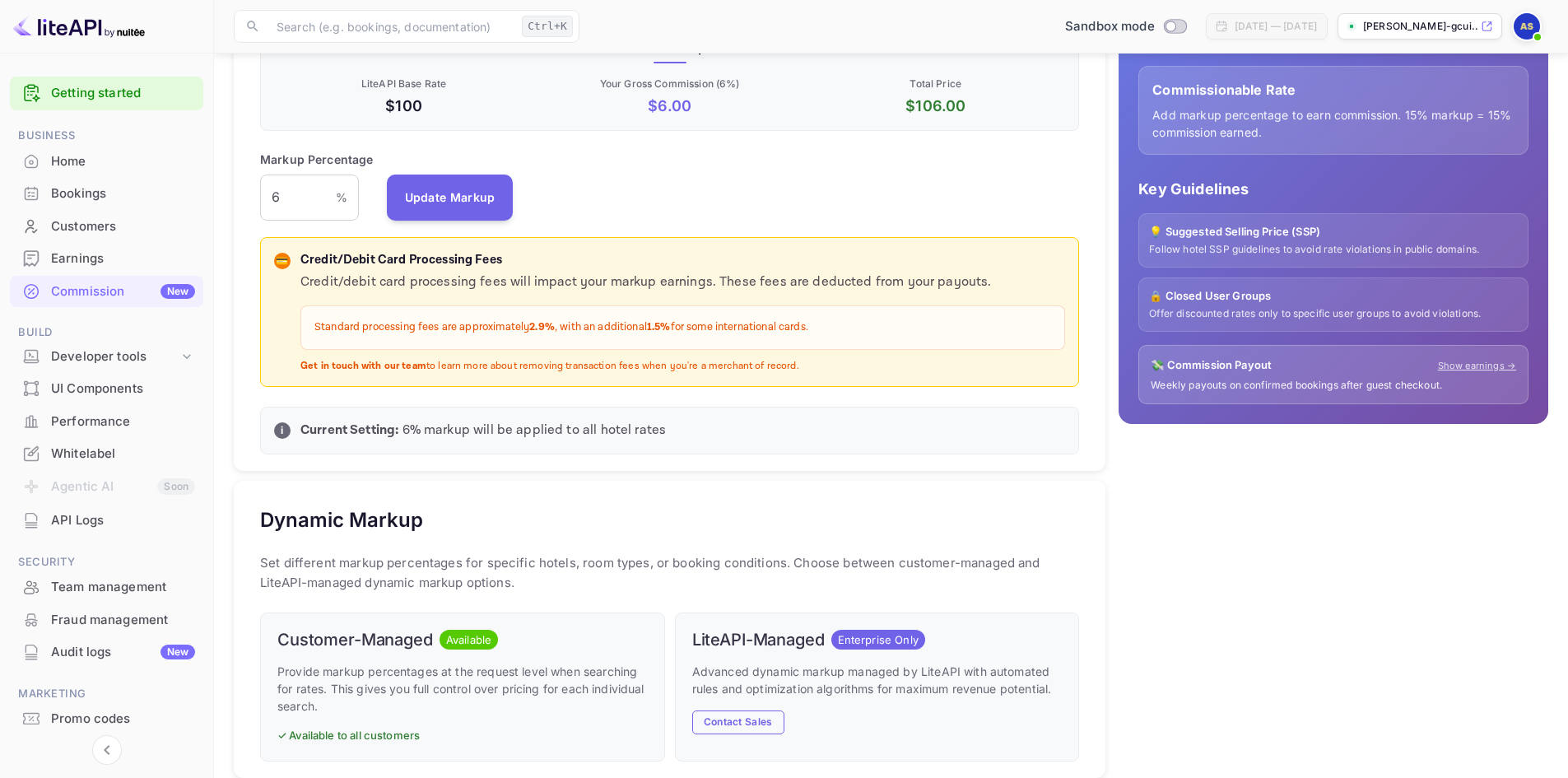
scroll to position [330, 0]
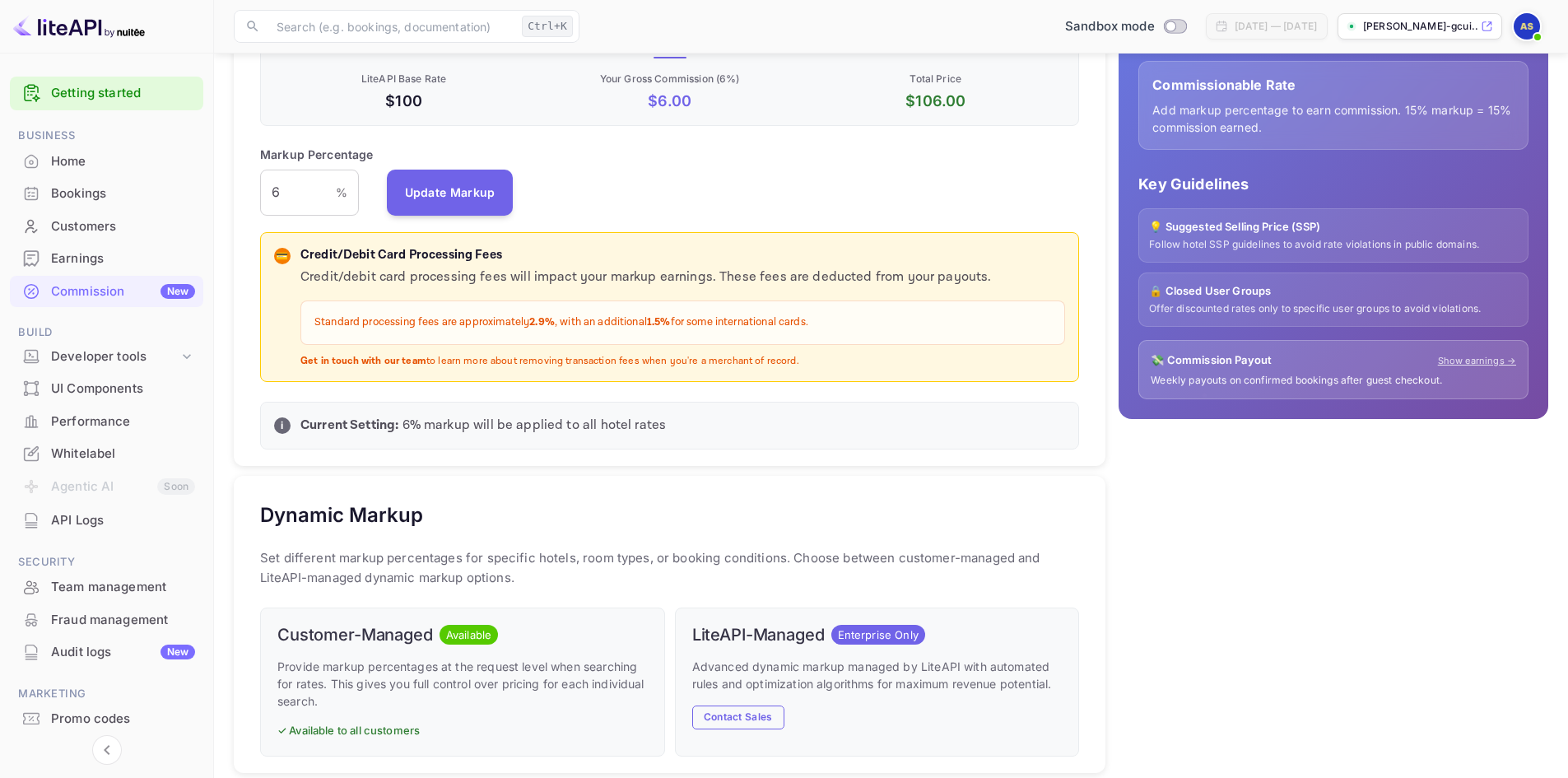
click at [582, 330] on p "Standard processing fees are approximately 2.9% , with an additional 1.5% for s…" at bounding box center [683, 323] width 737 height 17
click at [580, 330] on p "Standard processing fees are approximately 2.9% , with an additional 1.5% for s…" at bounding box center [683, 323] width 737 height 17
click at [872, 412] on div "i Current Setting: 6 % markup will be applied to all hotel rates" at bounding box center [670, 425] width 819 height 48
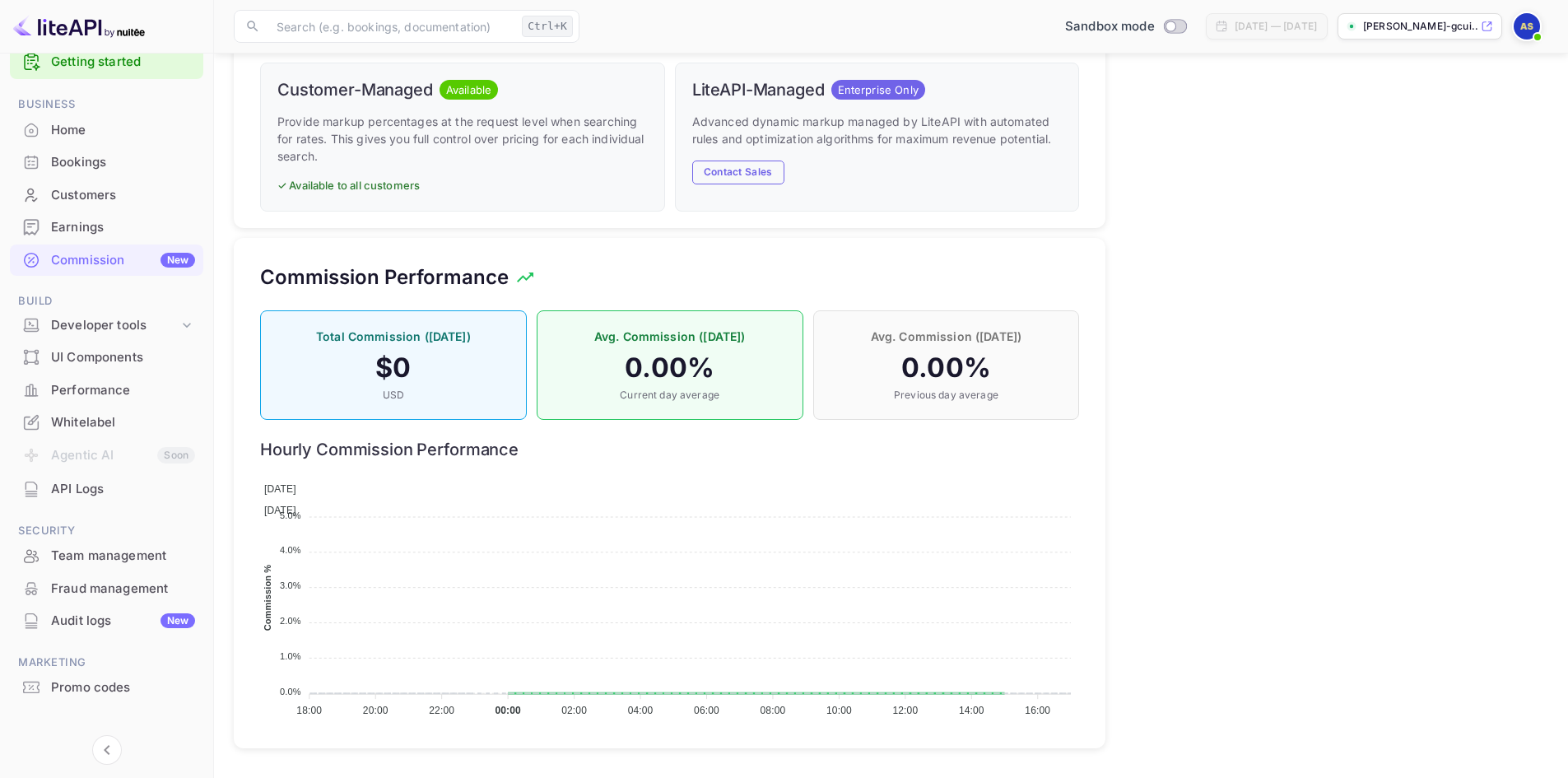
scroll to position [49, 0]
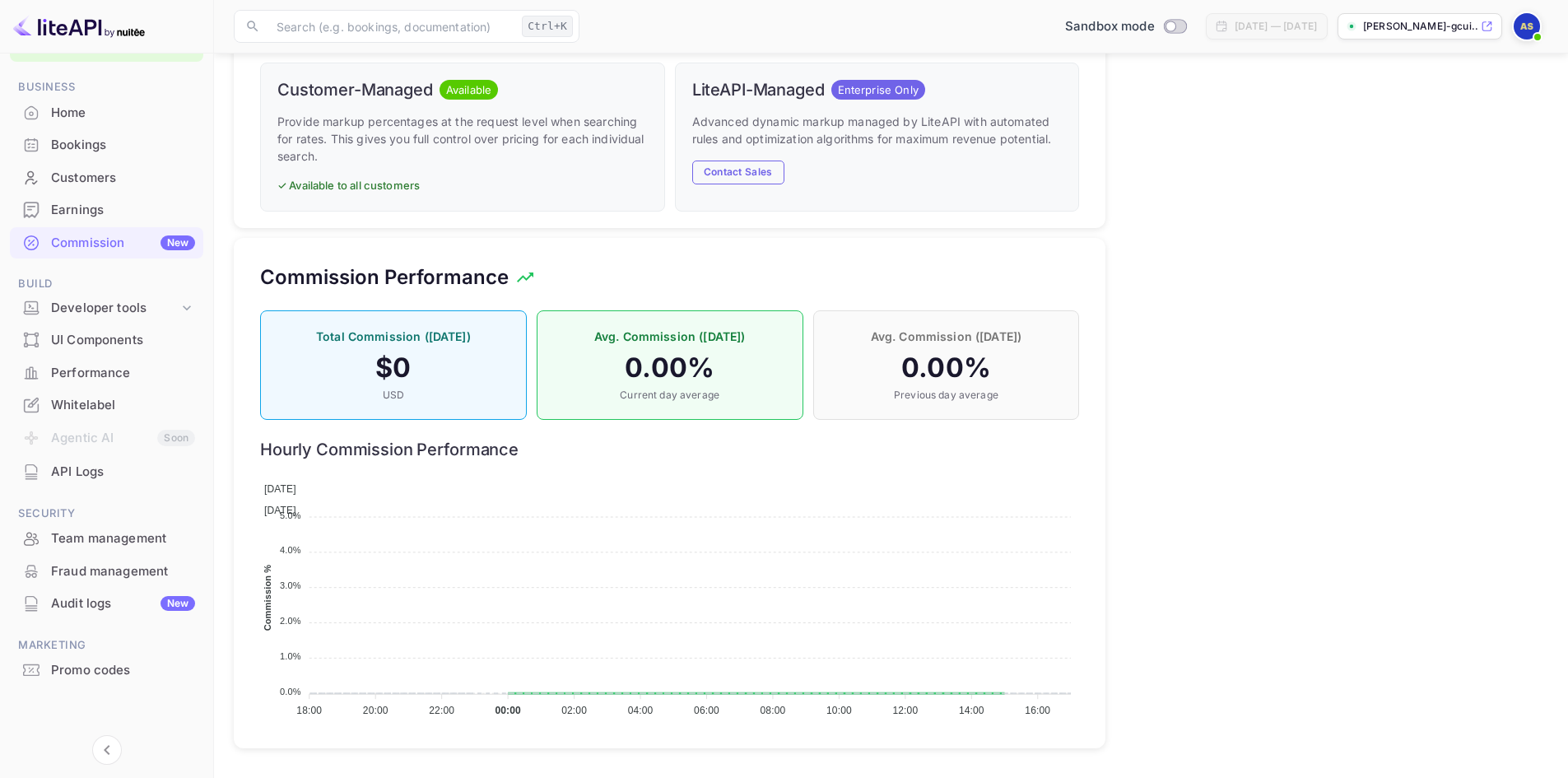
click at [92, 668] on div "Promo codes" at bounding box center [123, 671] width 144 height 19
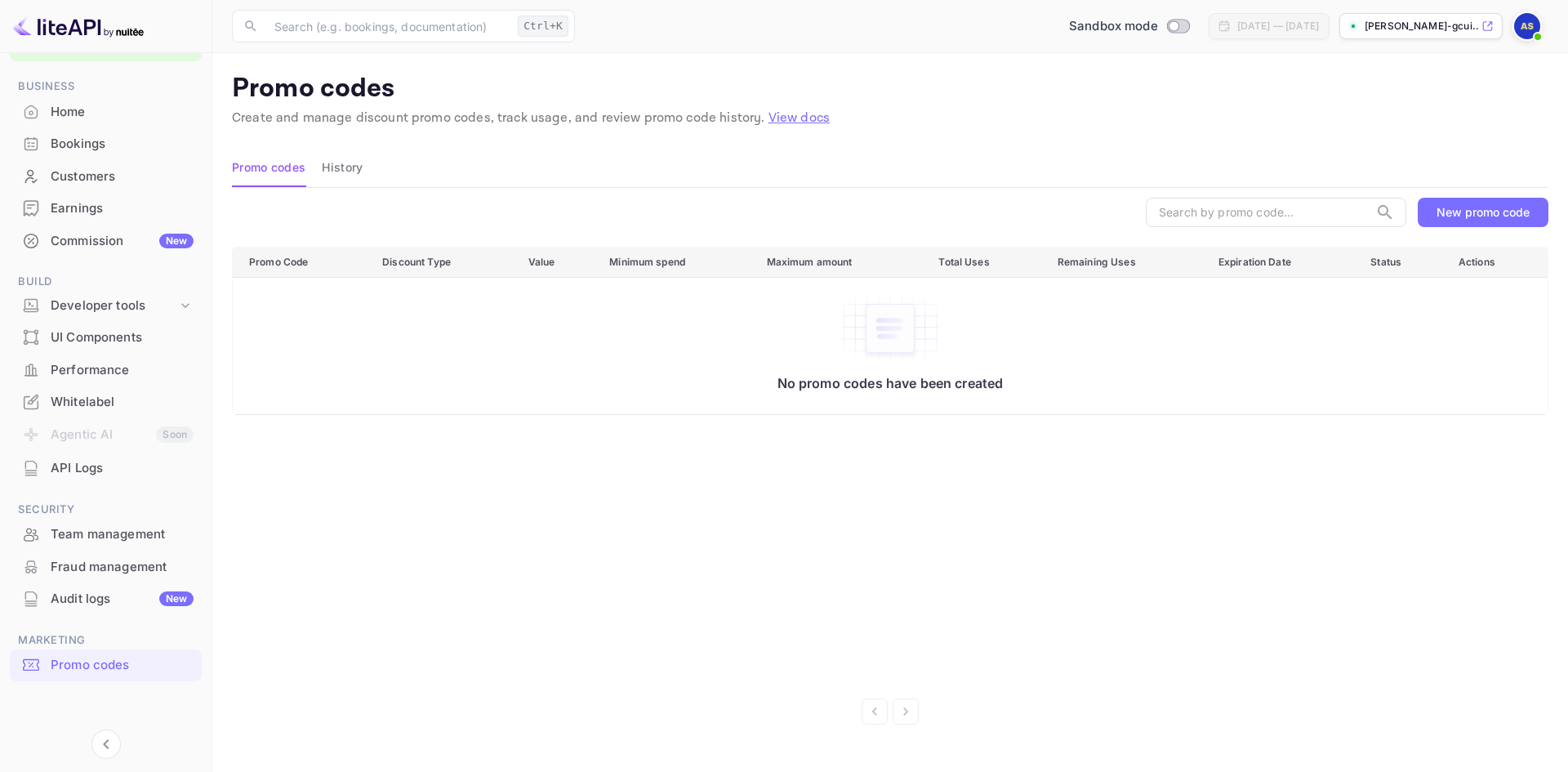
click at [97, 573] on div "Fraud management" at bounding box center [122, 567] width 143 height 19
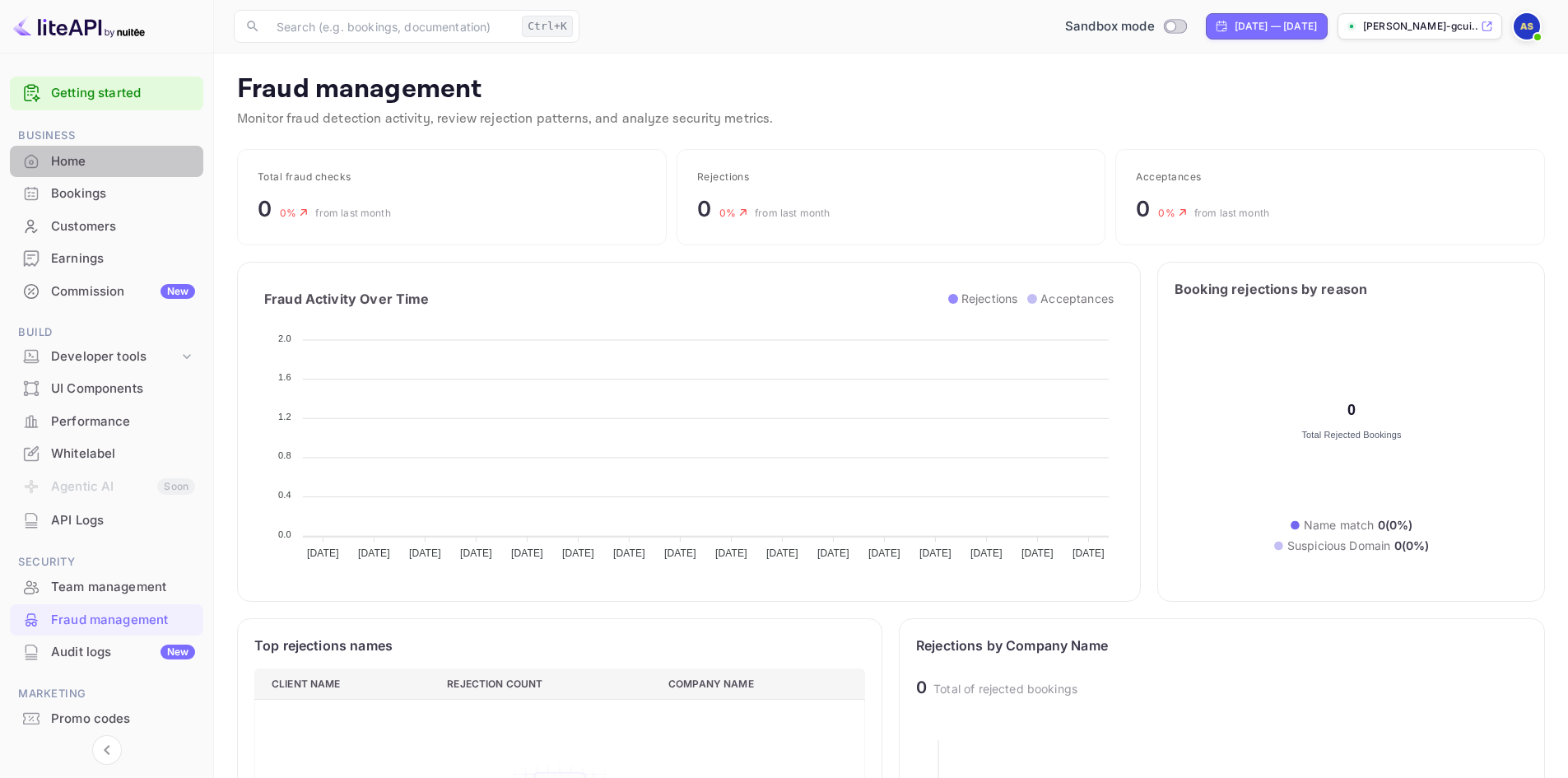
click at [73, 167] on div "Home" at bounding box center [123, 161] width 144 height 19
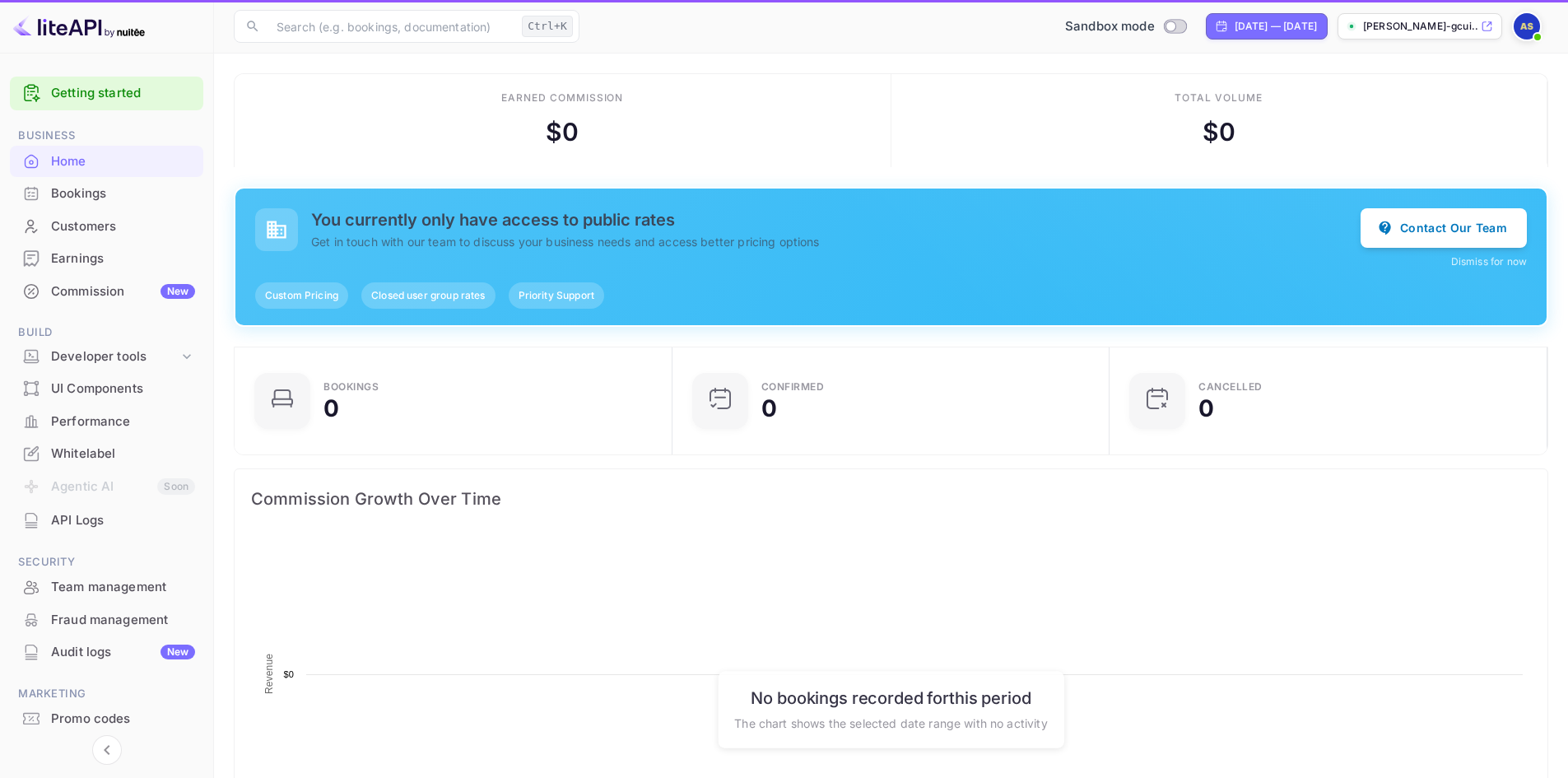
scroll to position [255, 415]
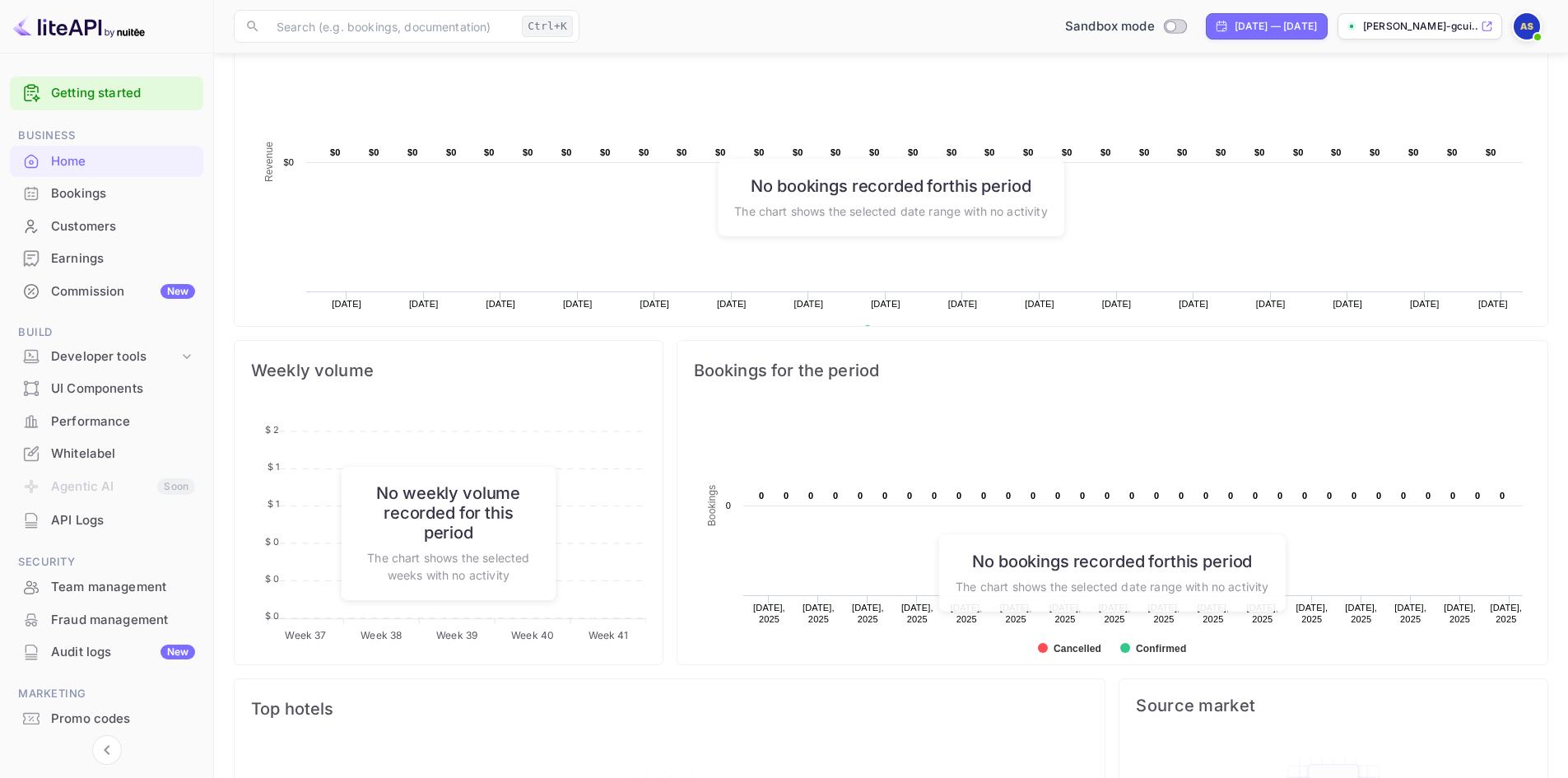
scroll to position [660, 0]
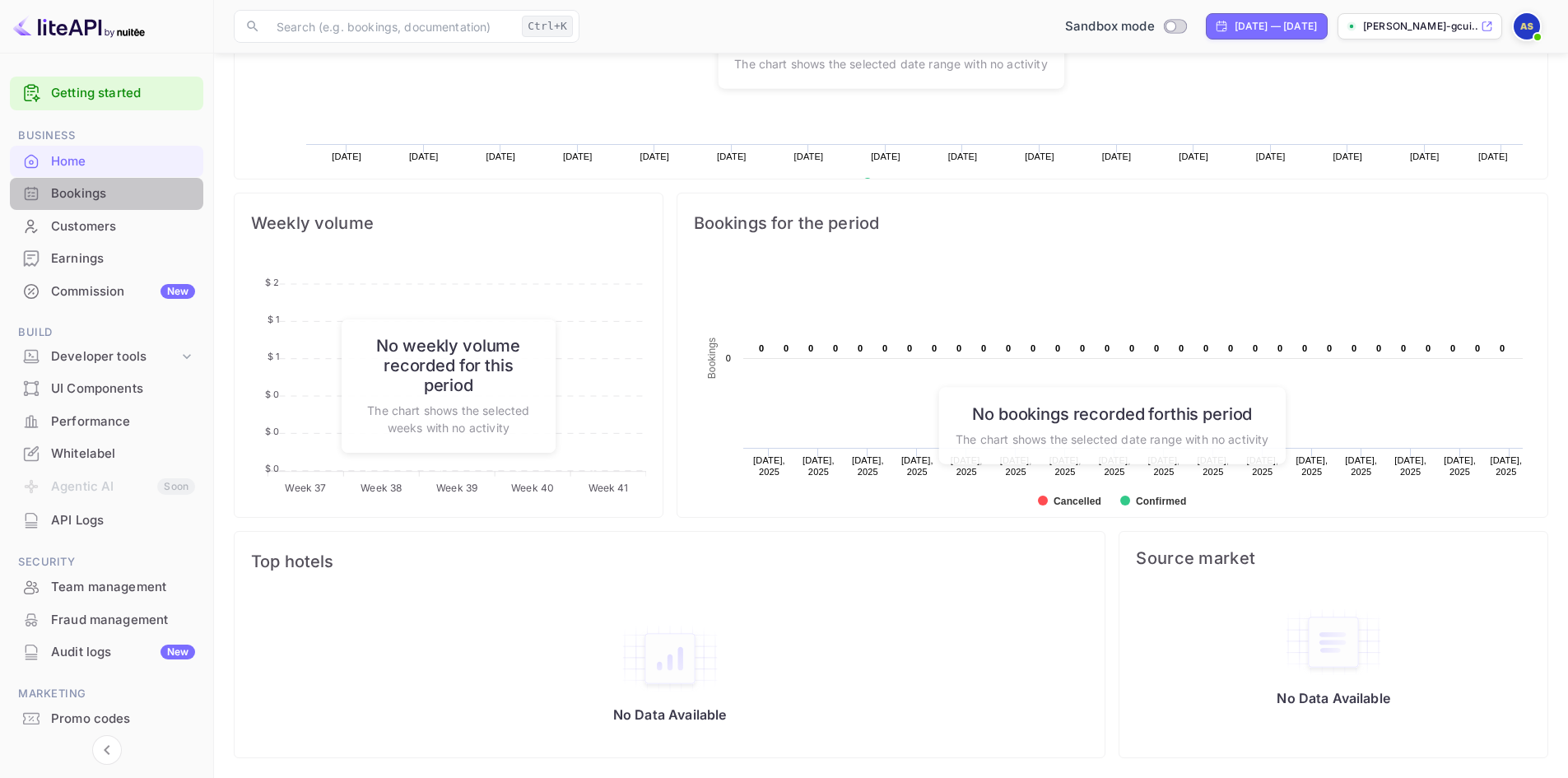
click at [95, 191] on div "Bookings" at bounding box center [123, 193] width 144 height 19
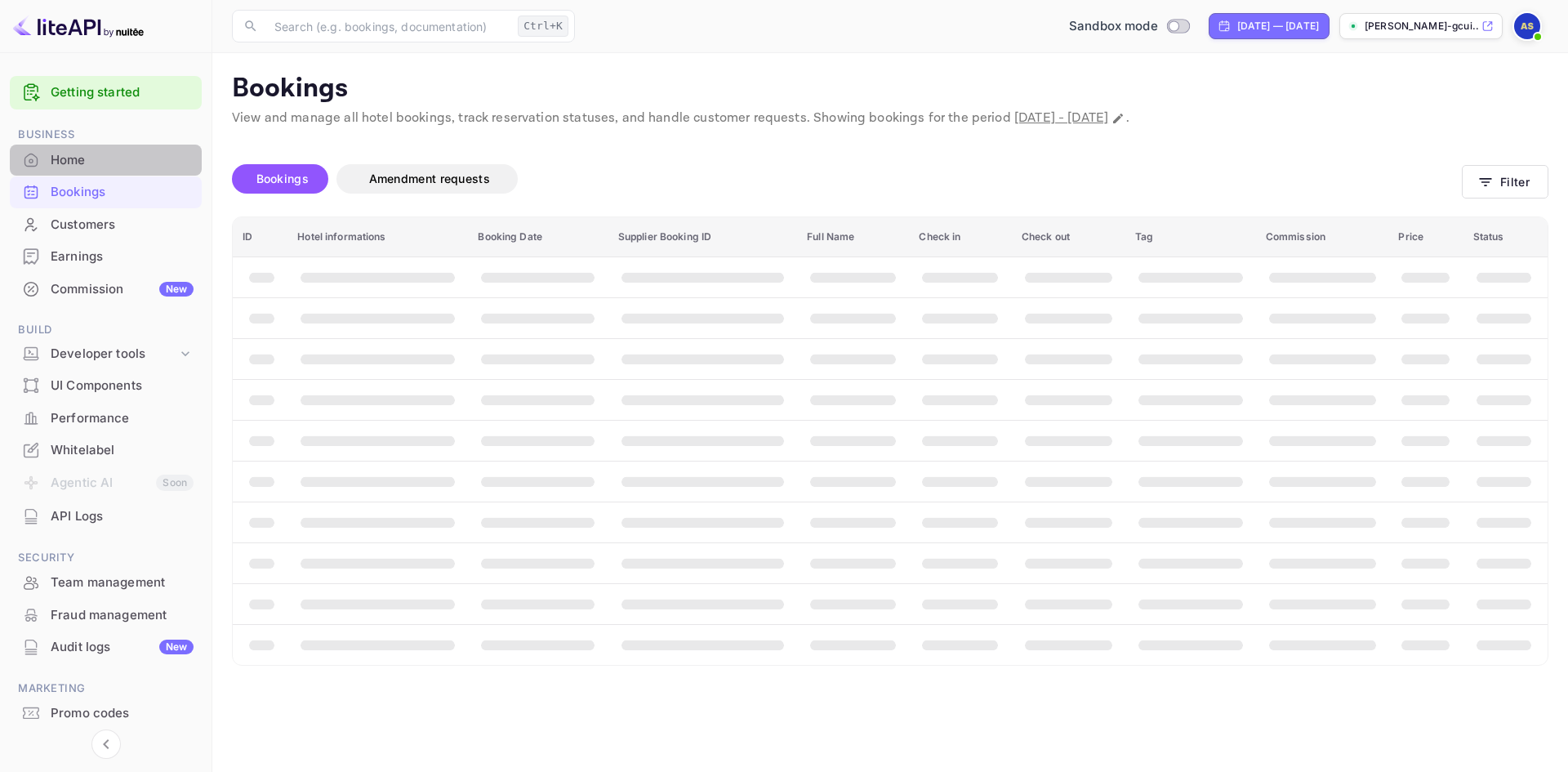
click at [75, 165] on div "Home" at bounding box center [122, 160] width 143 height 19
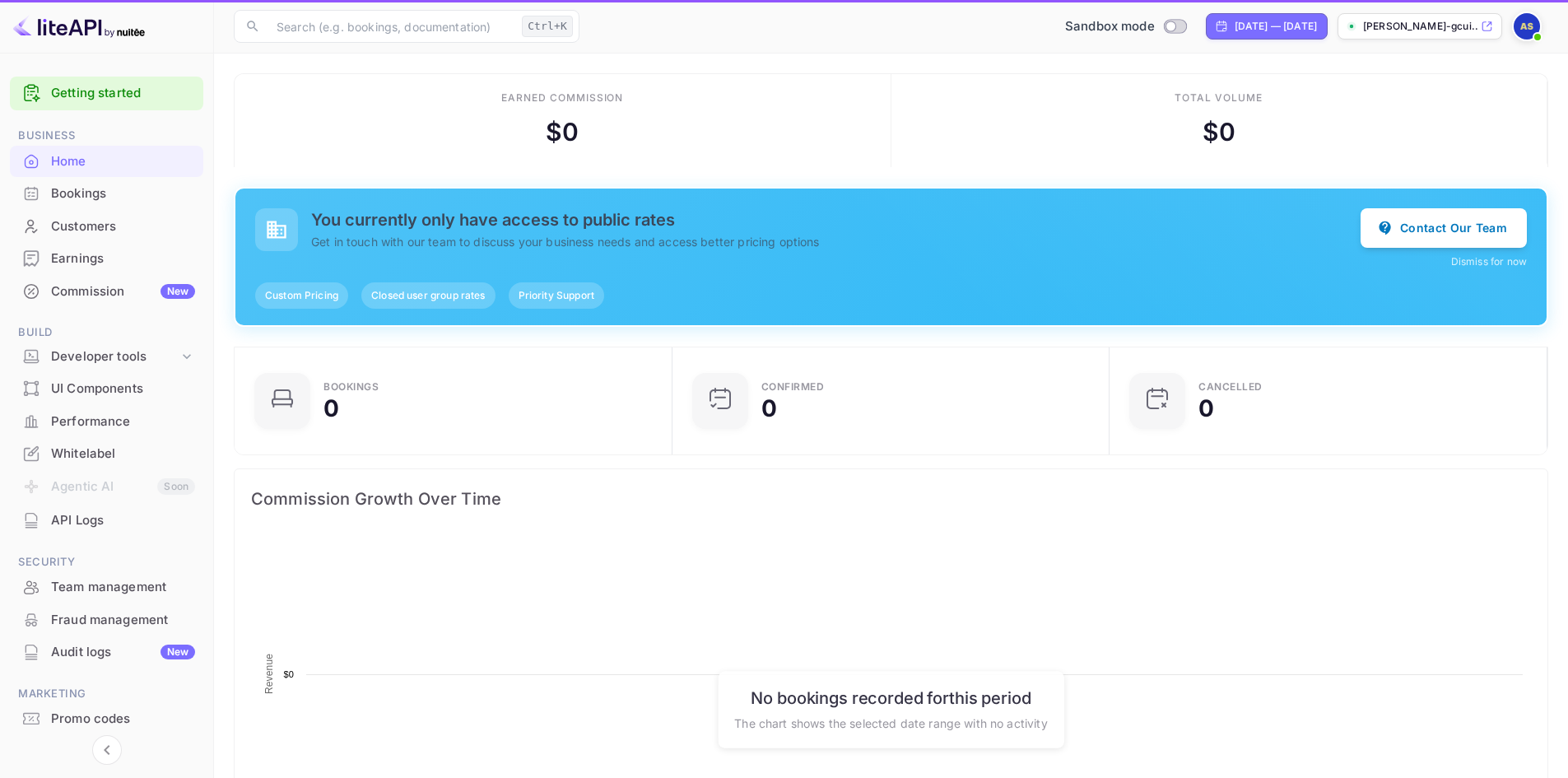
scroll to position [255, 415]
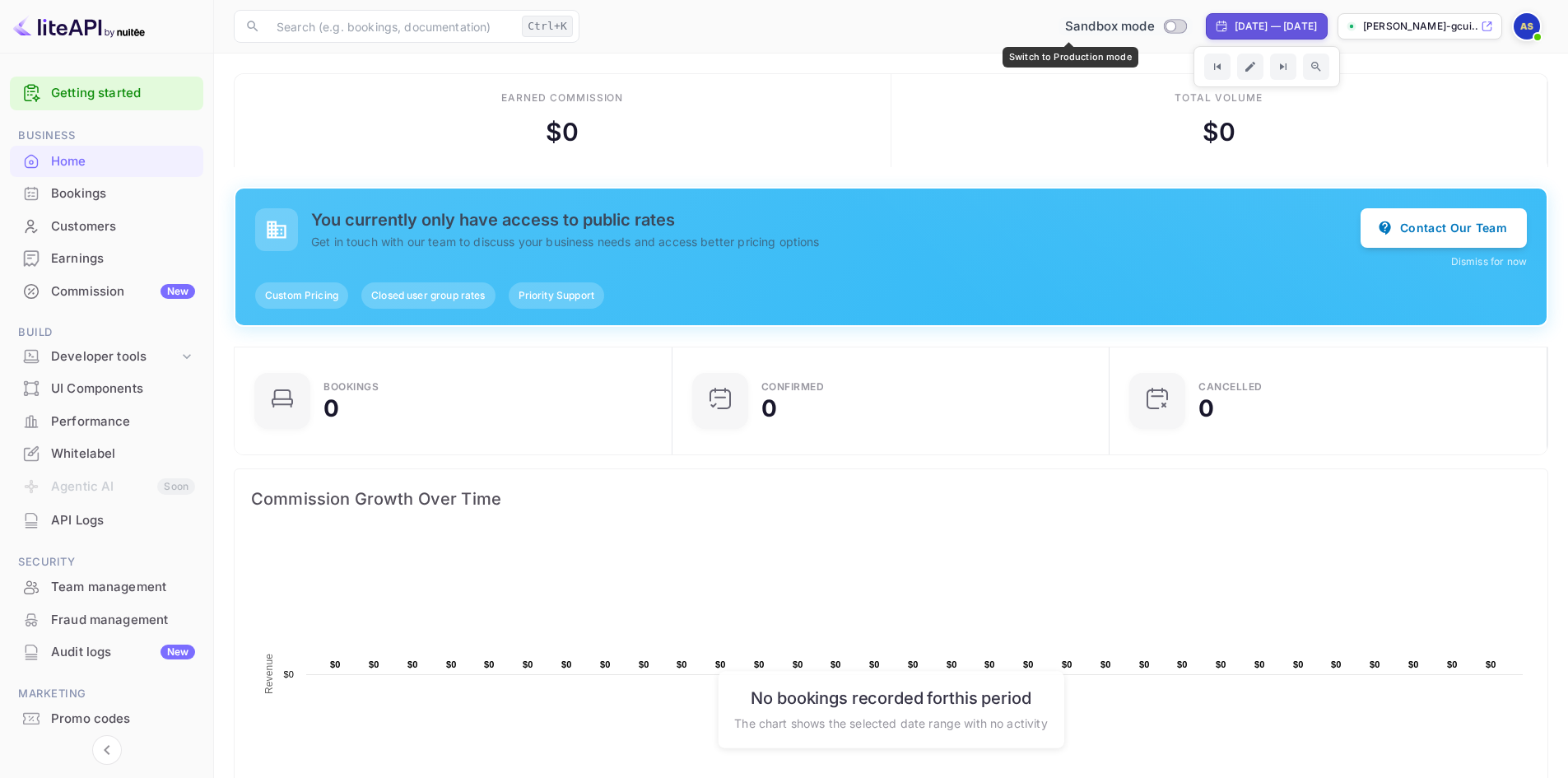
click at [1154, 30] on input "Switch to Production mode" at bounding box center [1171, 26] width 33 height 11
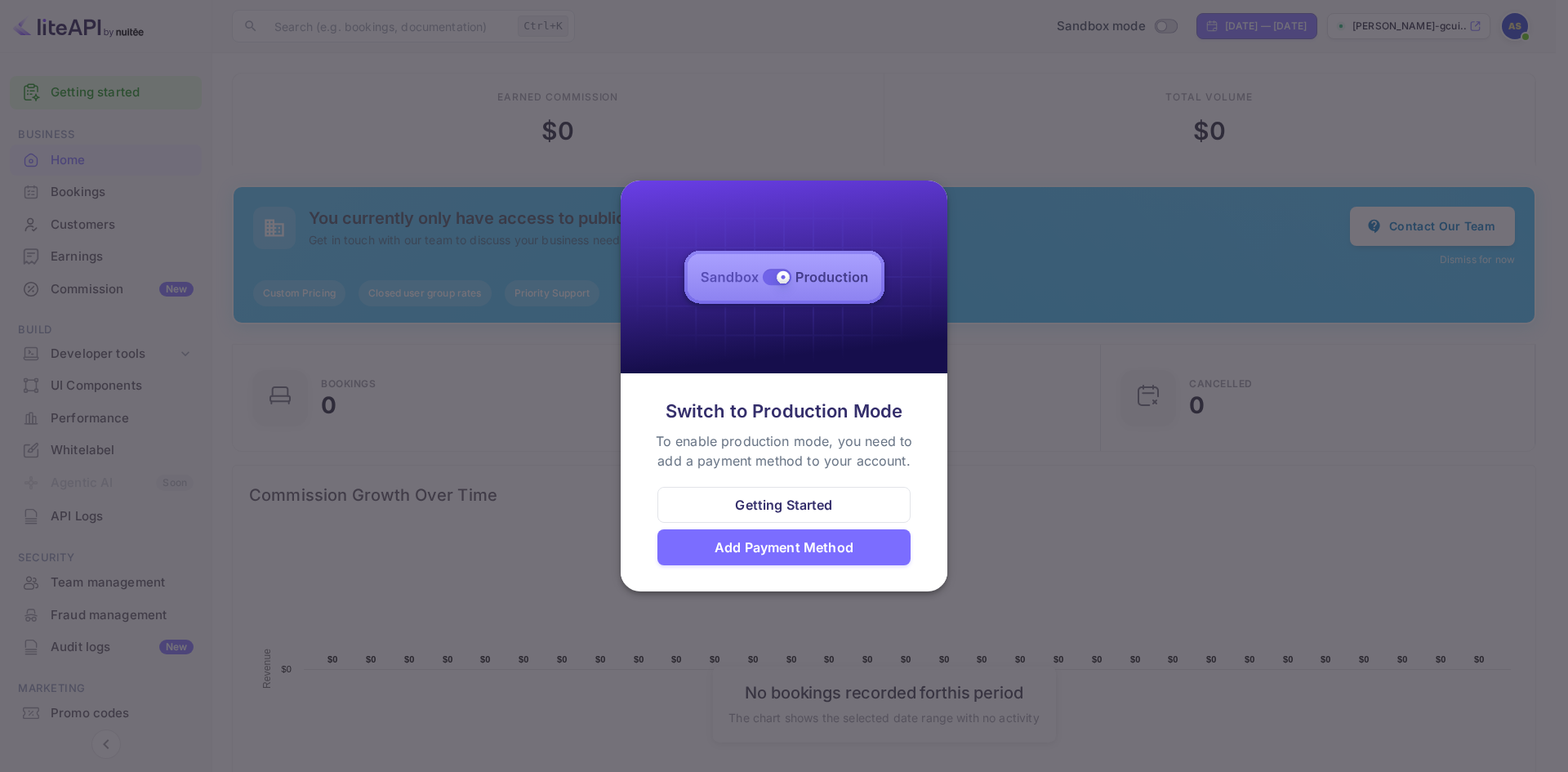
click at [966, 132] on div at bounding box center [784, 386] width 1568 height 772
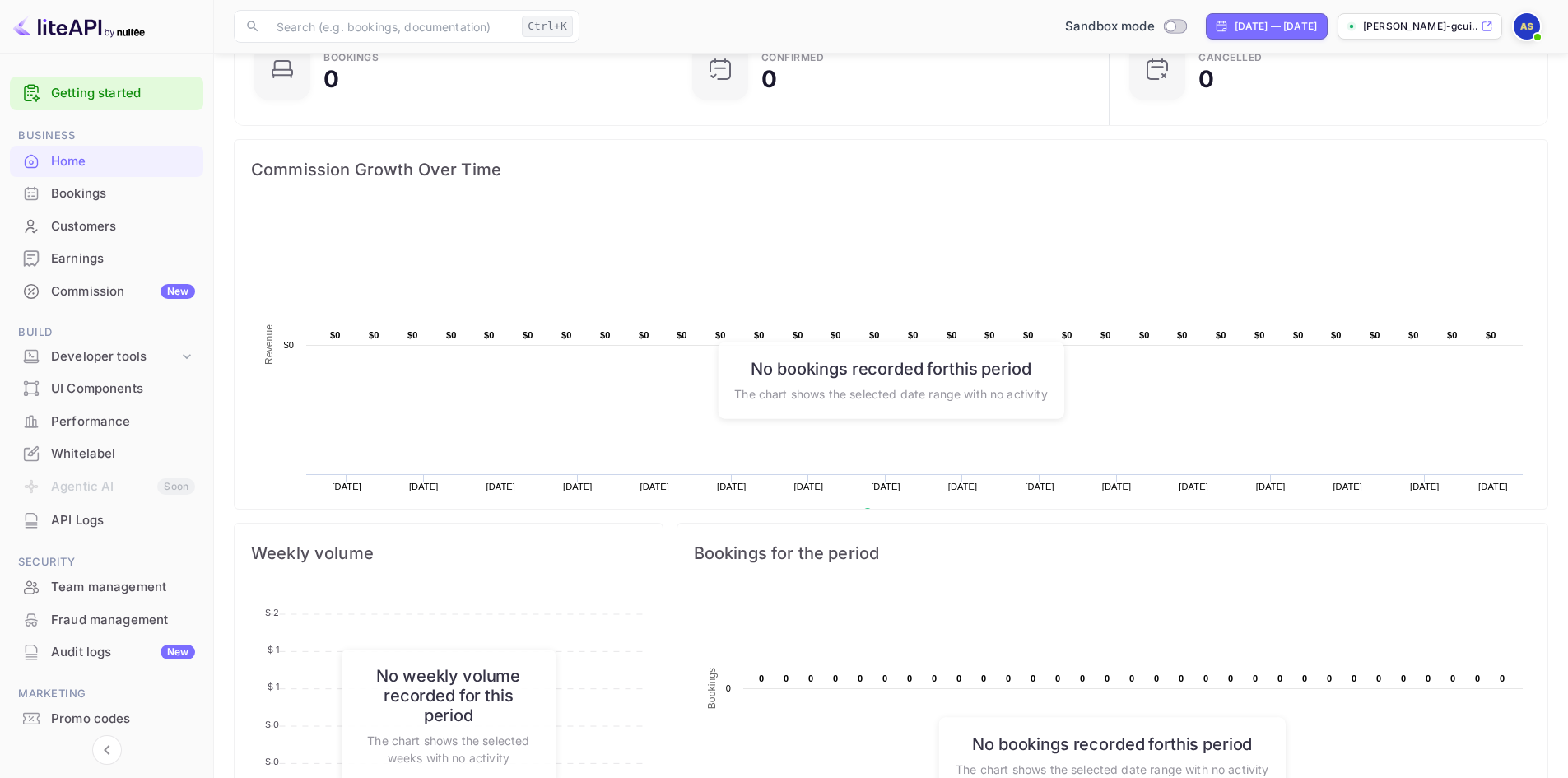
scroll to position [660, 0]
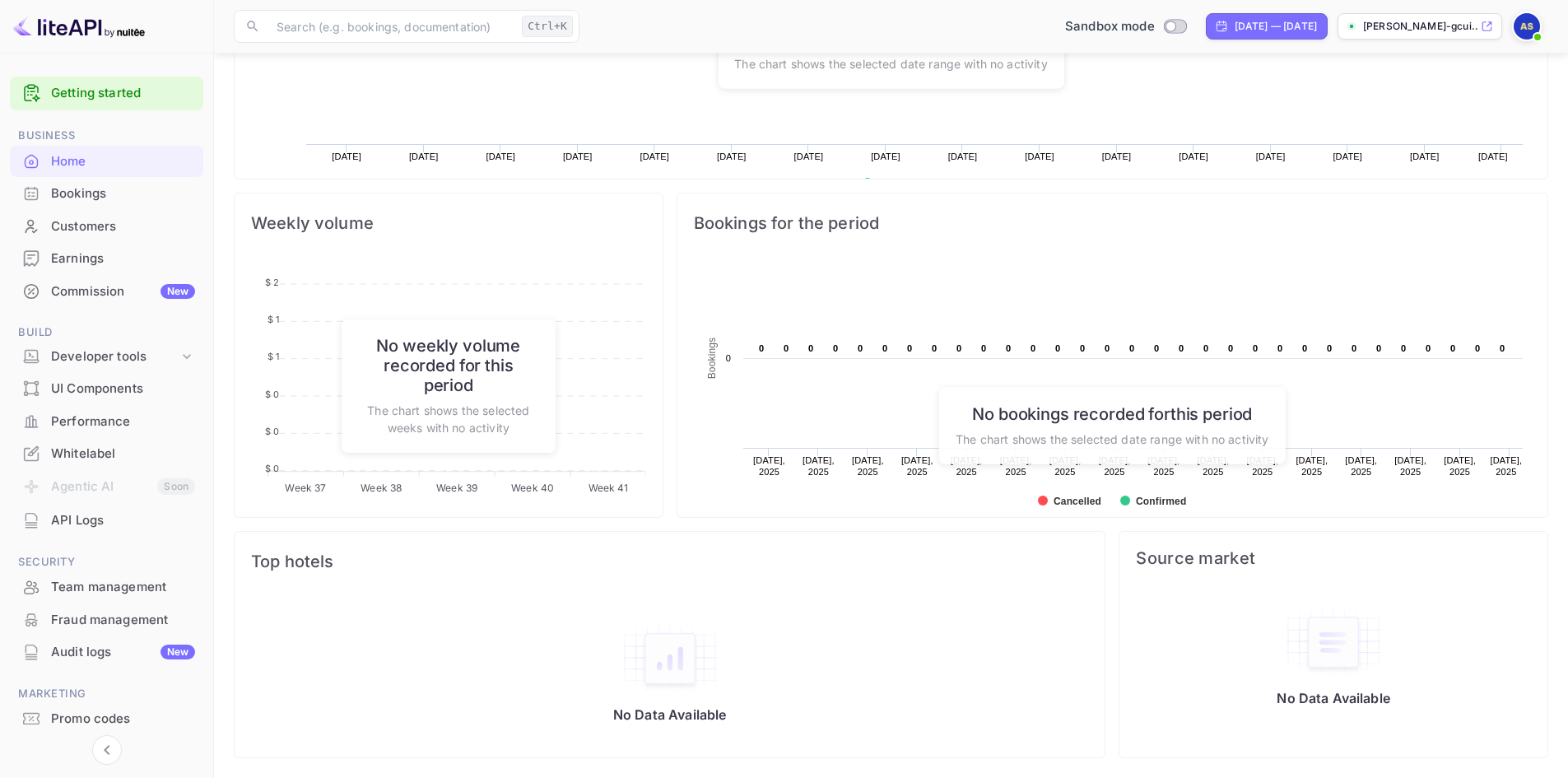
click at [78, 520] on div "API Logs" at bounding box center [123, 520] width 144 height 19
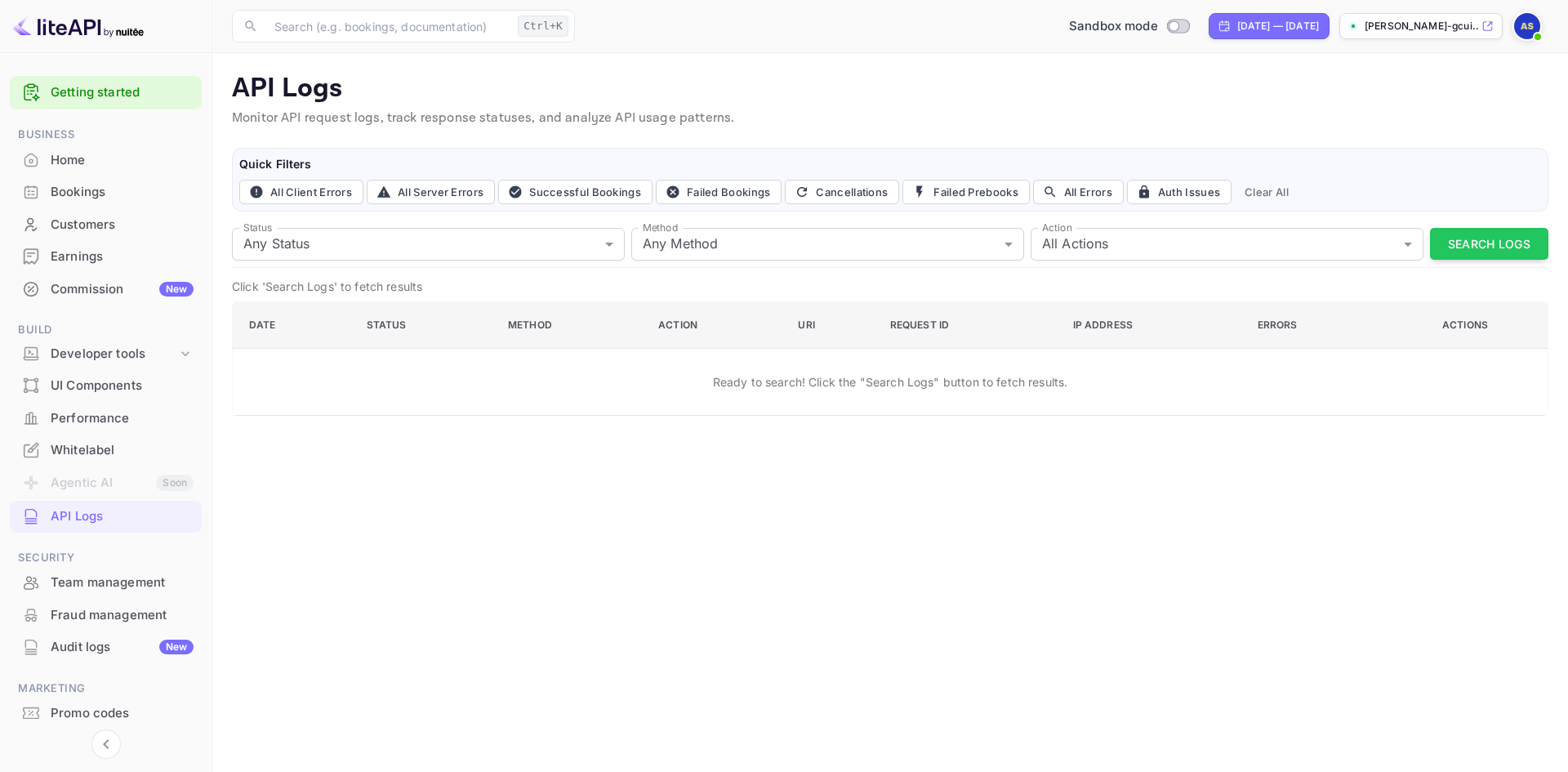
click at [106, 28] on img at bounding box center [79, 26] width 131 height 26
click at [52, 18] on img at bounding box center [79, 26] width 131 height 26
click at [76, 160] on div "Home" at bounding box center [122, 160] width 143 height 19
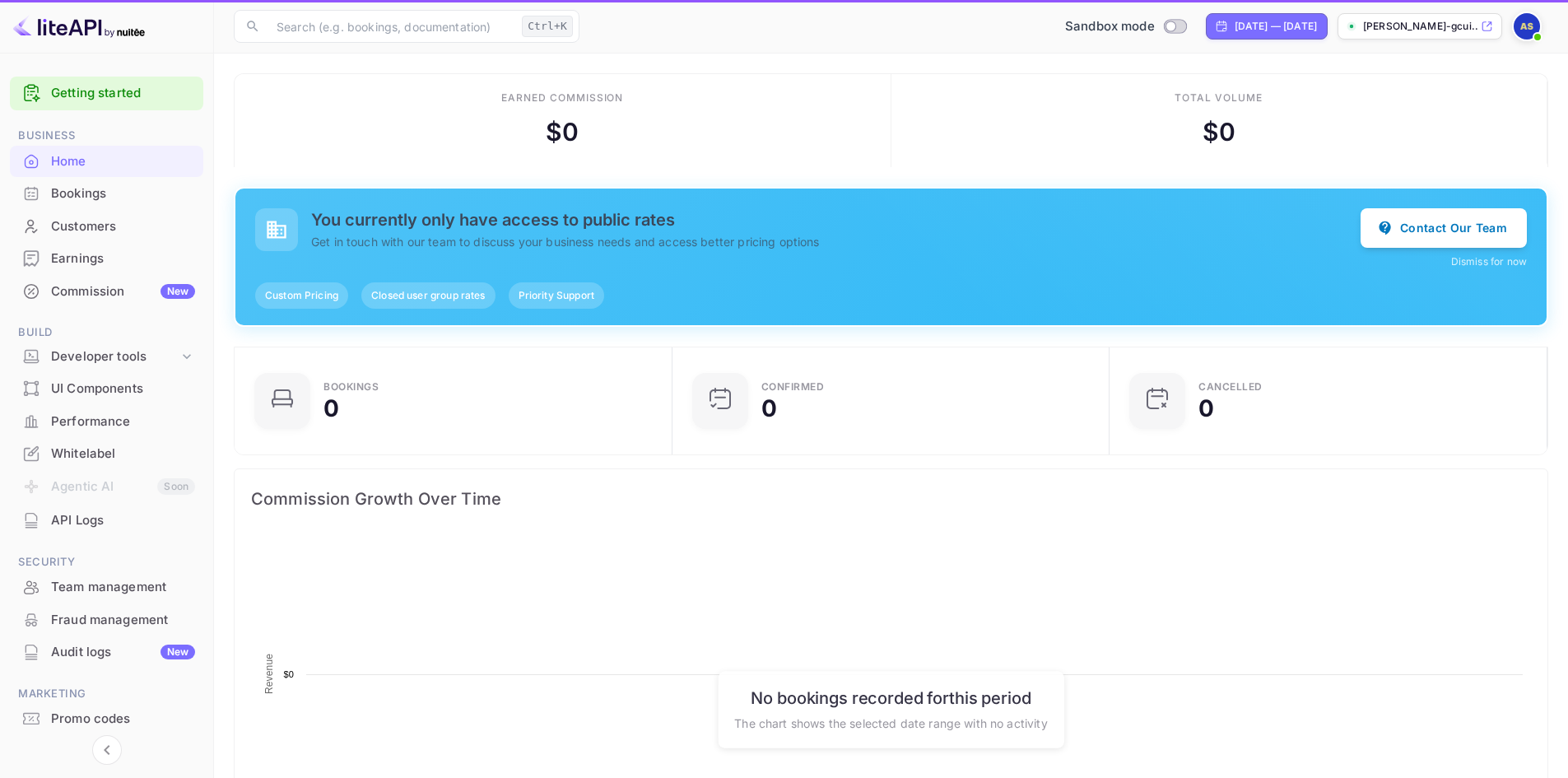
scroll to position [255, 415]
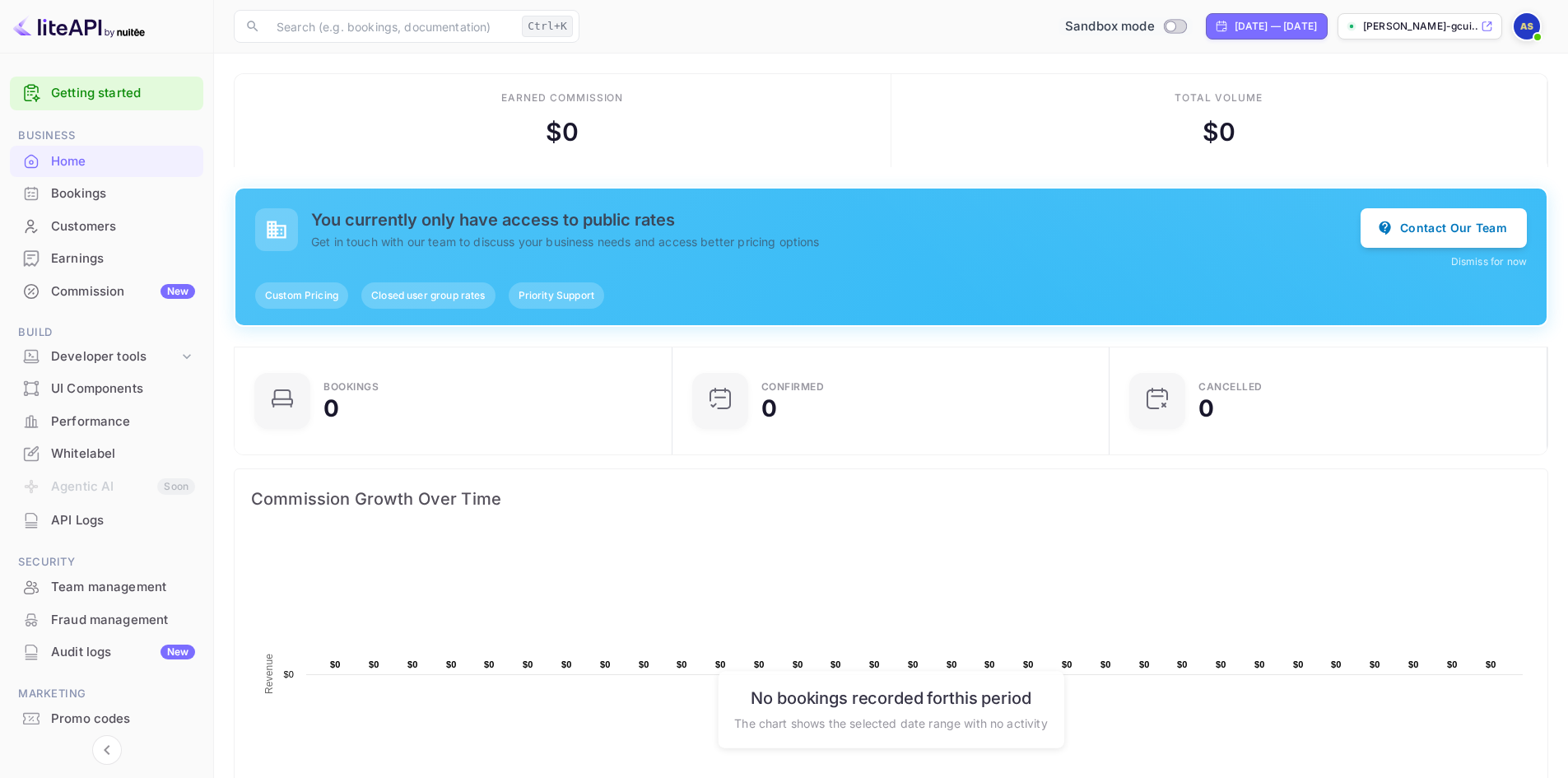
click at [1154, 24] on input "Switch to Production mode" at bounding box center [1171, 26] width 33 height 11
checkbox input "false"
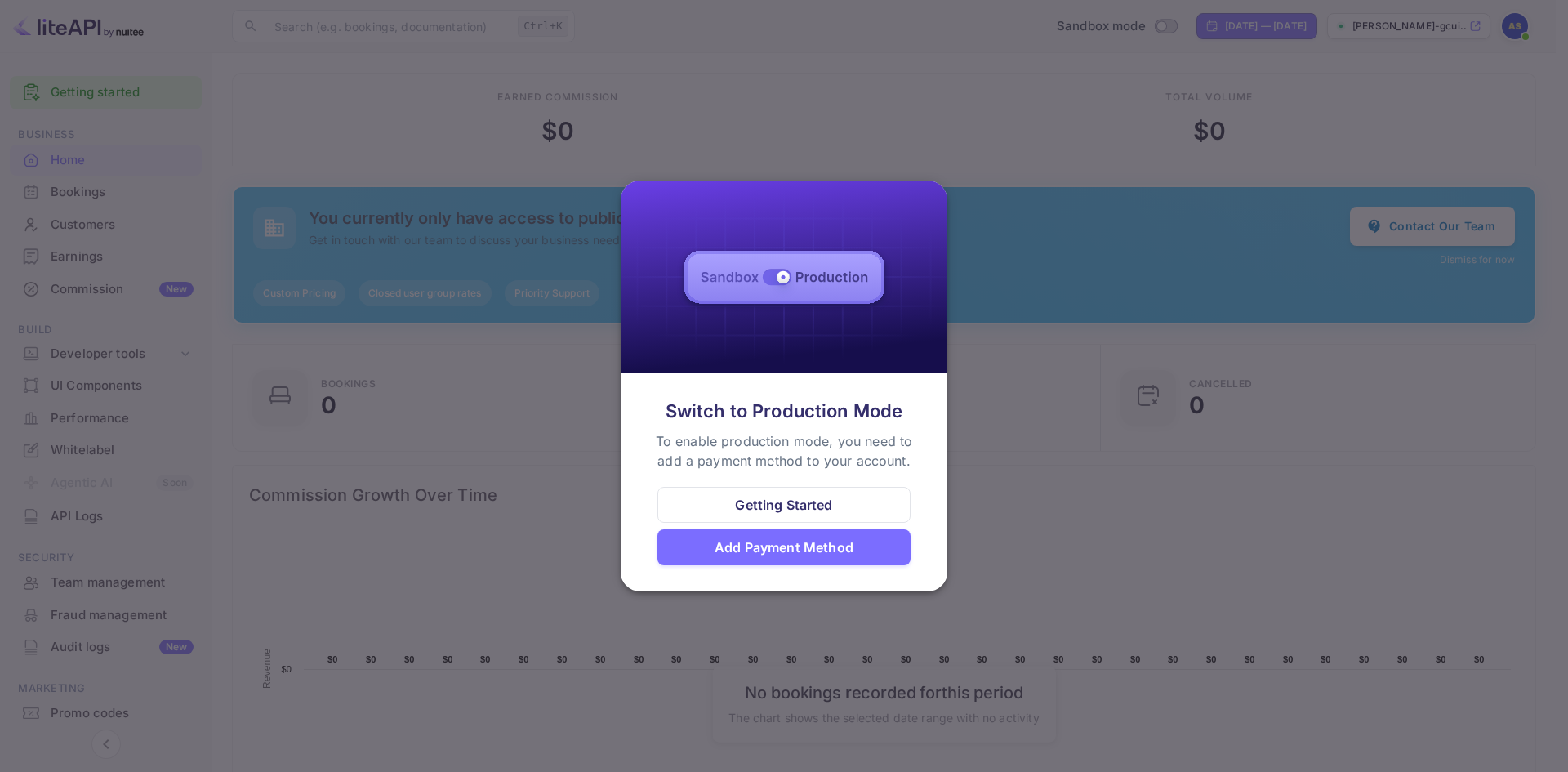
click at [870, 547] on div "Add Payment Method" at bounding box center [784, 547] width 253 height 36
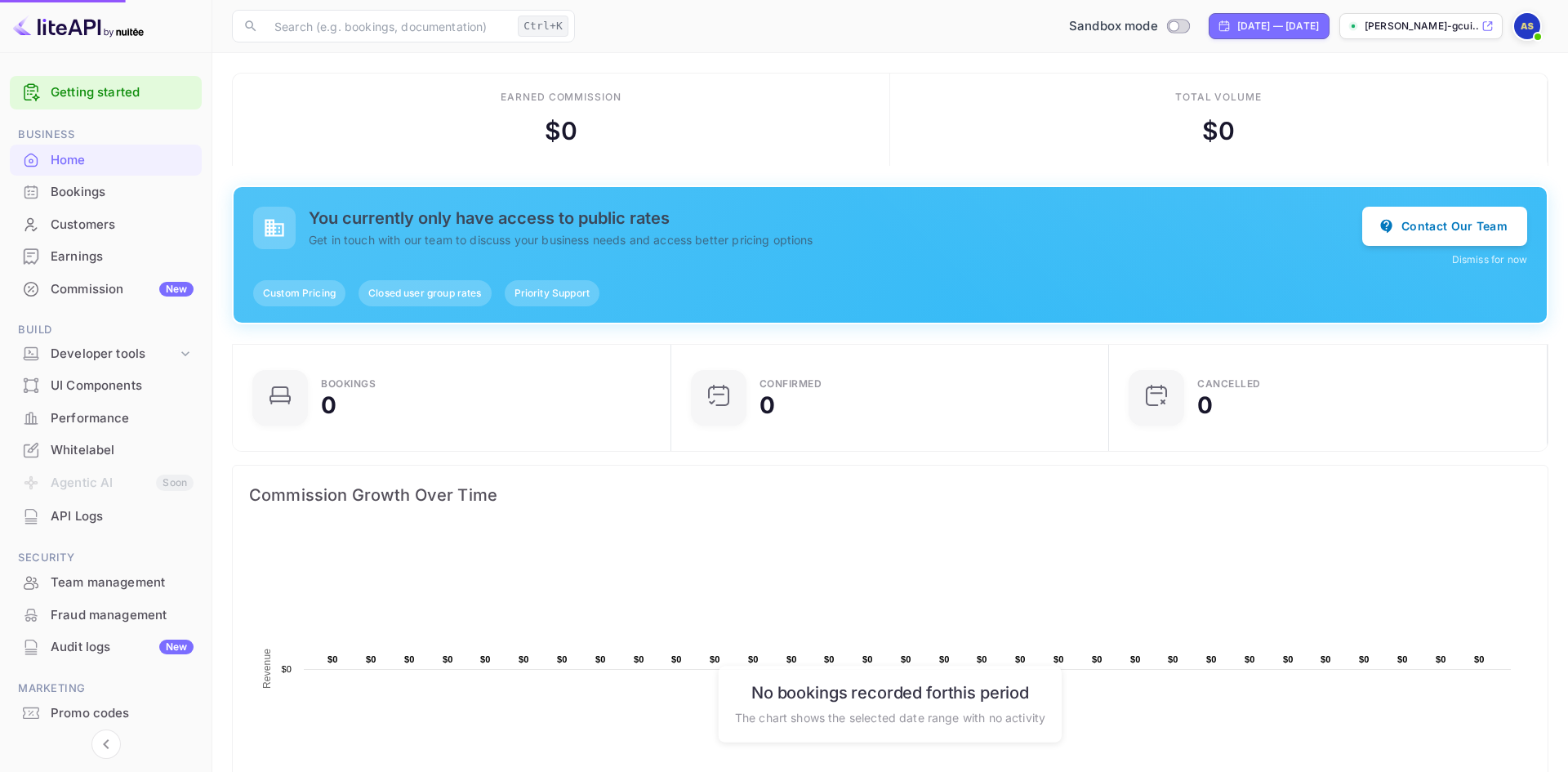
scroll to position [13, 13]
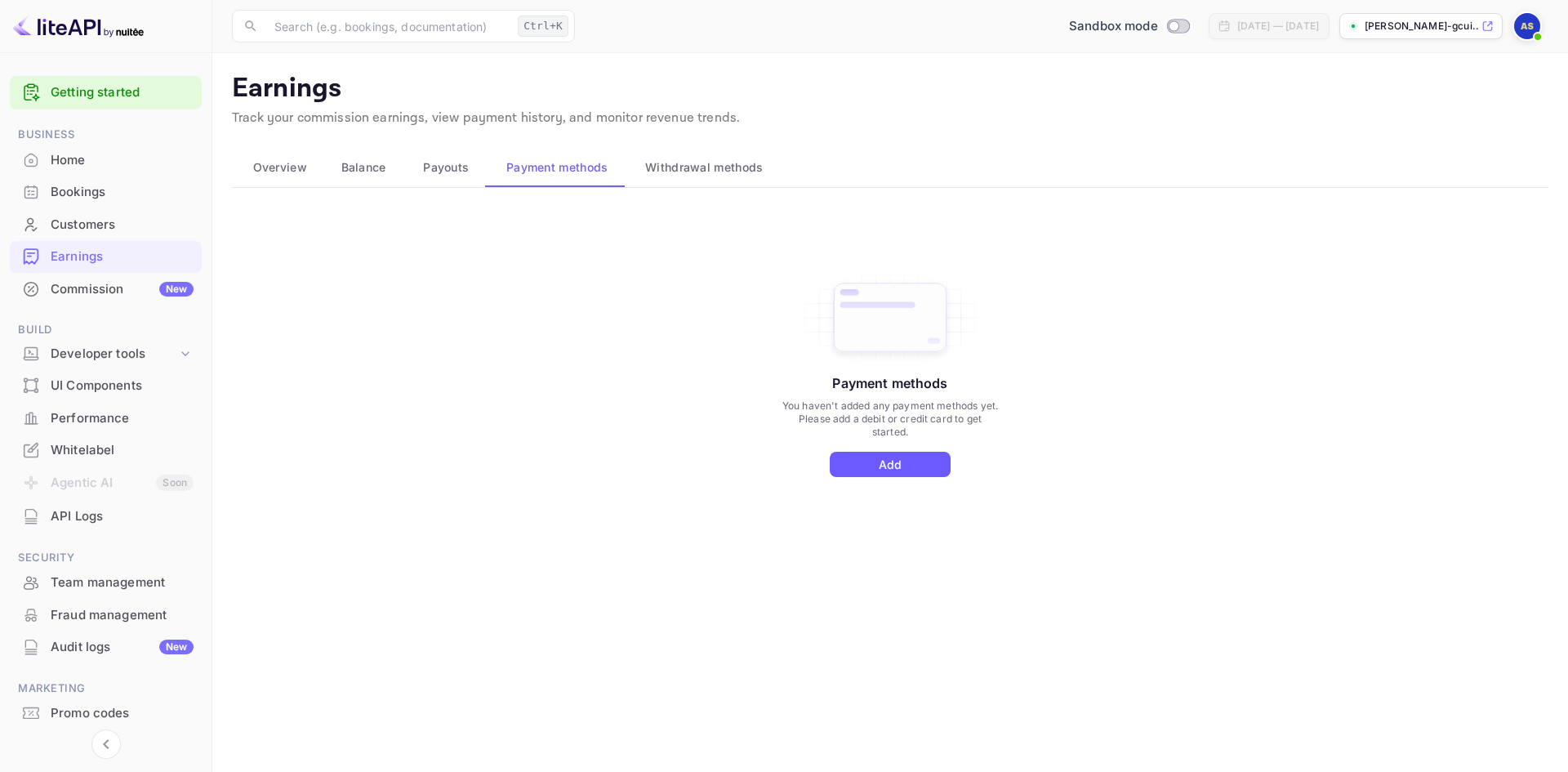
click at [908, 461] on button "Add" at bounding box center [890, 464] width 121 height 25
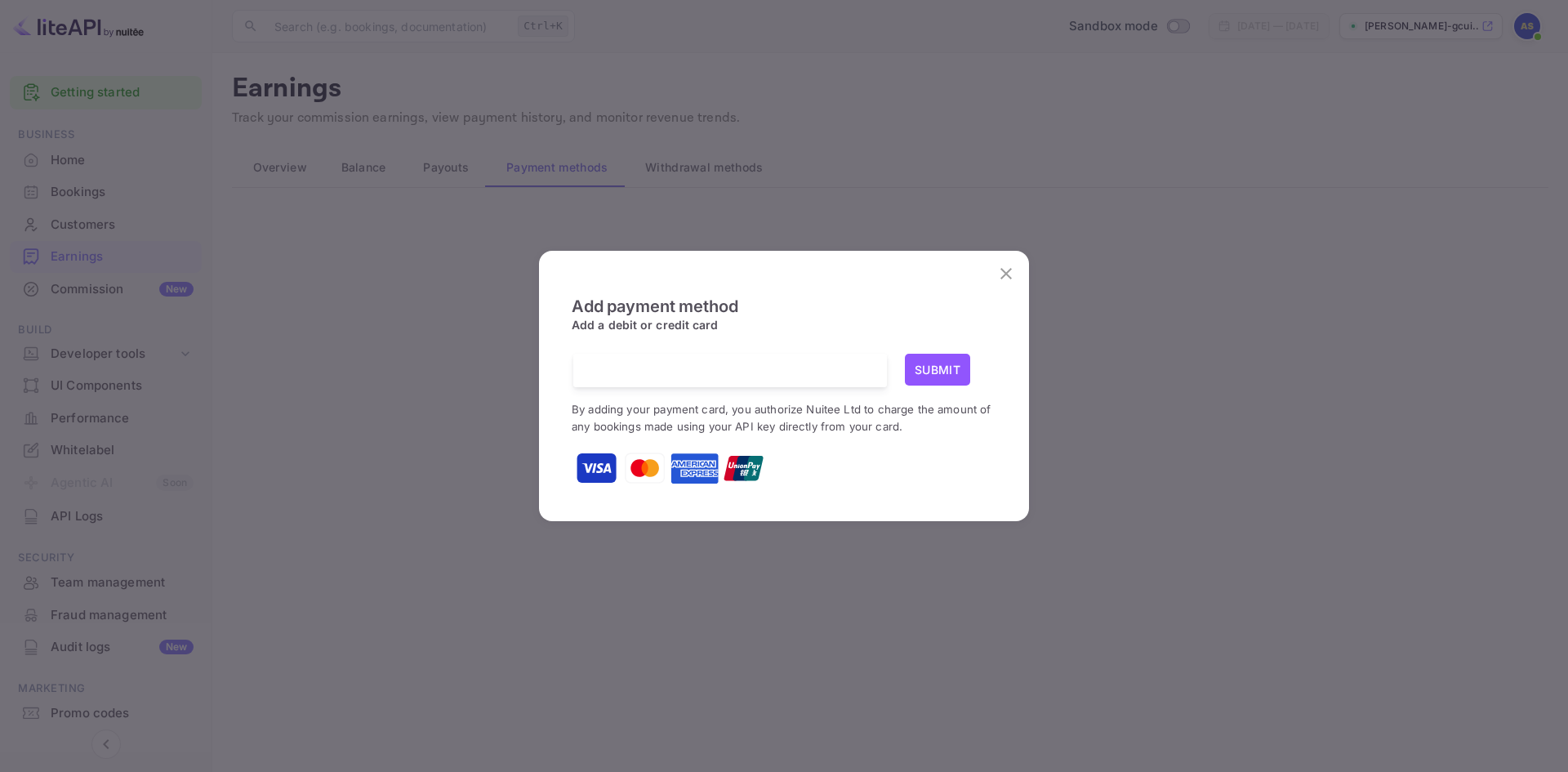
click at [664, 466] on img at bounding box center [646, 468] width 41 height 41
click at [655, 465] on img at bounding box center [646, 468] width 41 height 41
click at [587, 468] on img at bounding box center [596, 468] width 41 height 41
click at [356, 225] on div "Add payment method Add a debit or credit card Submit By adding your payment car…" at bounding box center [784, 386] width 1568 height 772
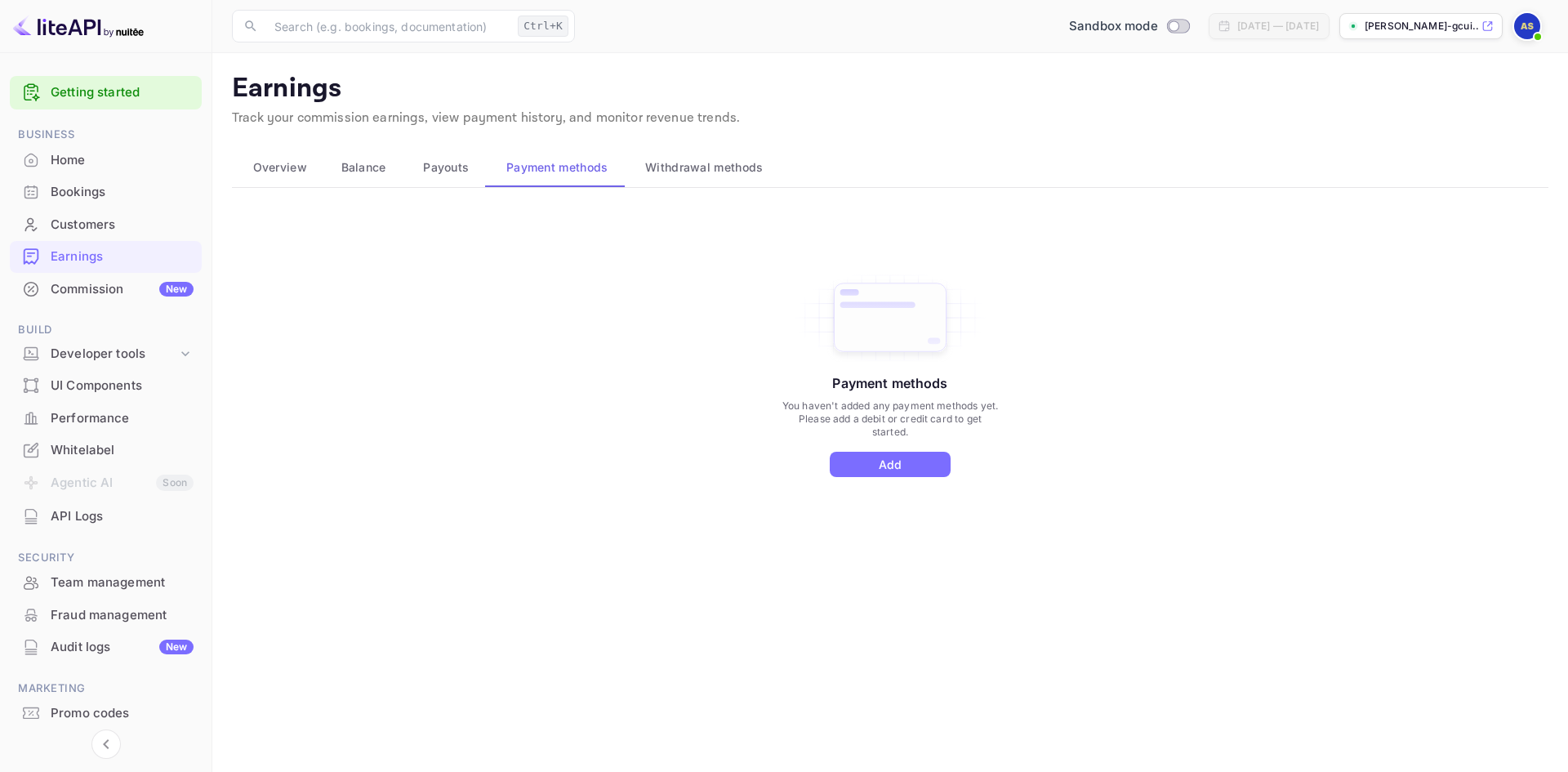
click at [711, 156] on button "Withdrawal methods" at bounding box center [702, 167] width 155 height 39
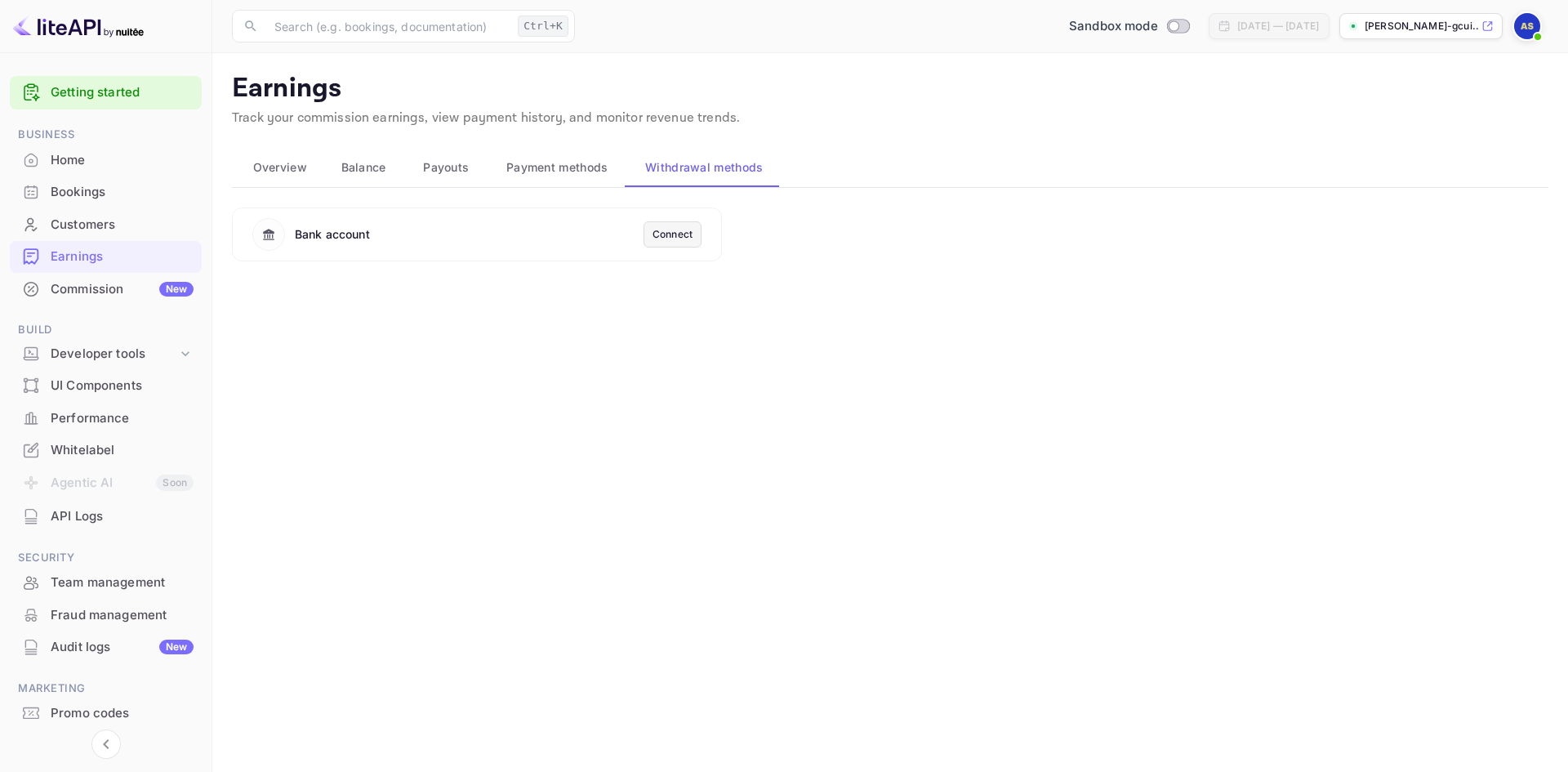
click at [573, 184] on button "Payment methods" at bounding box center [554, 167] width 138 height 39
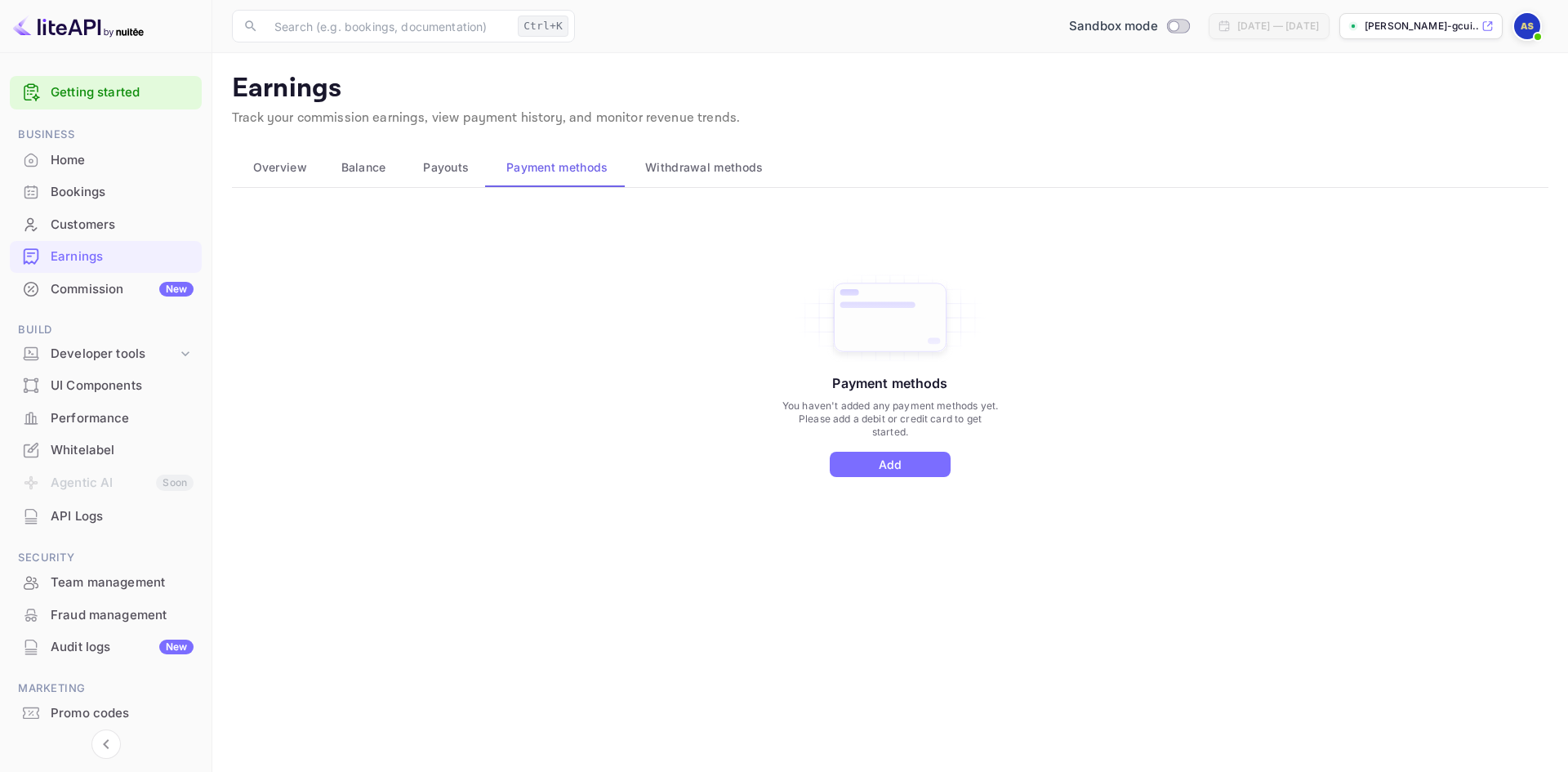
click at [429, 172] on span "Payouts" at bounding box center [446, 167] width 46 height 20
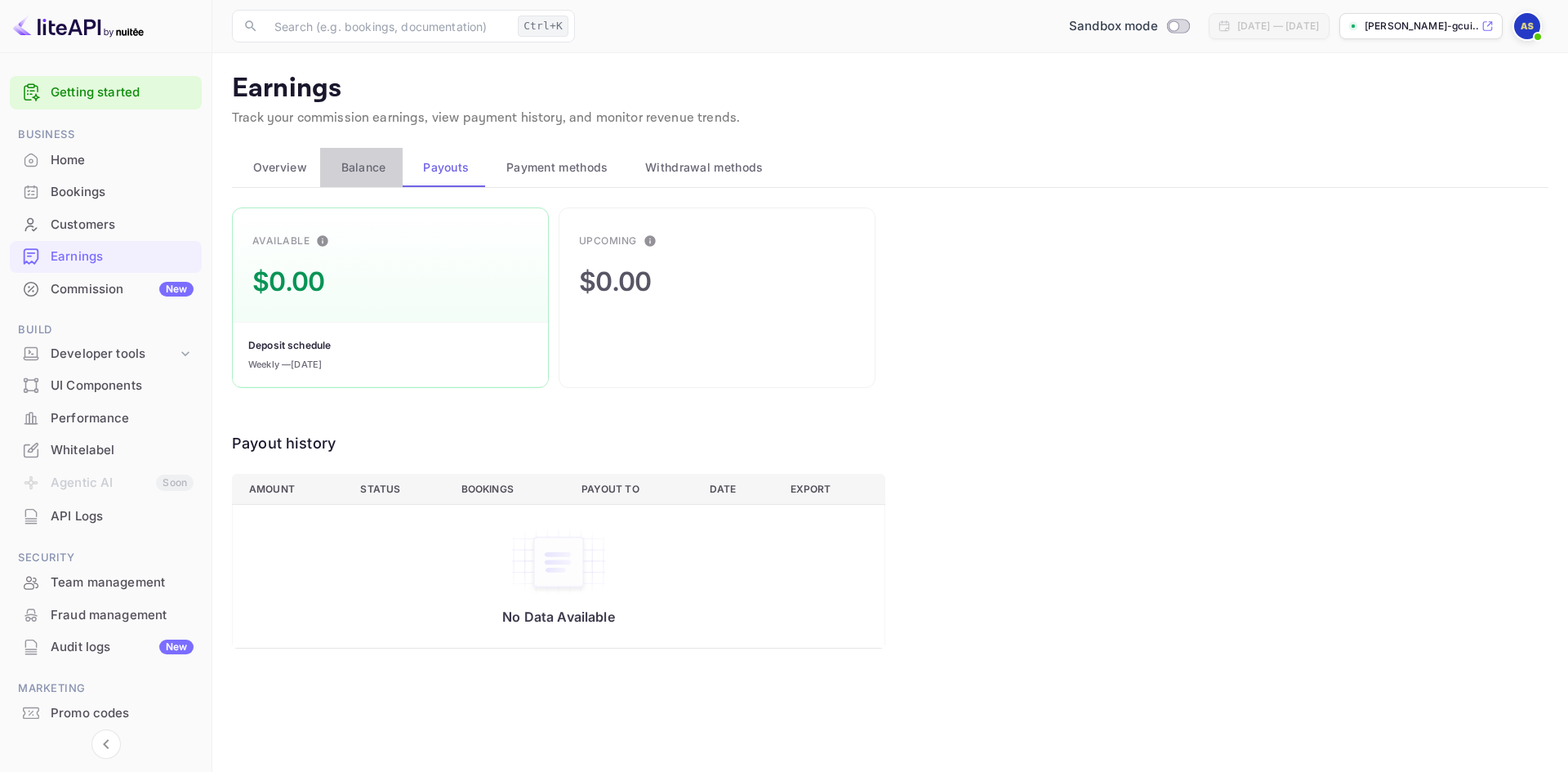
click at [358, 170] on span "Balance" at bounding box center [364, 167] width 45 height 20
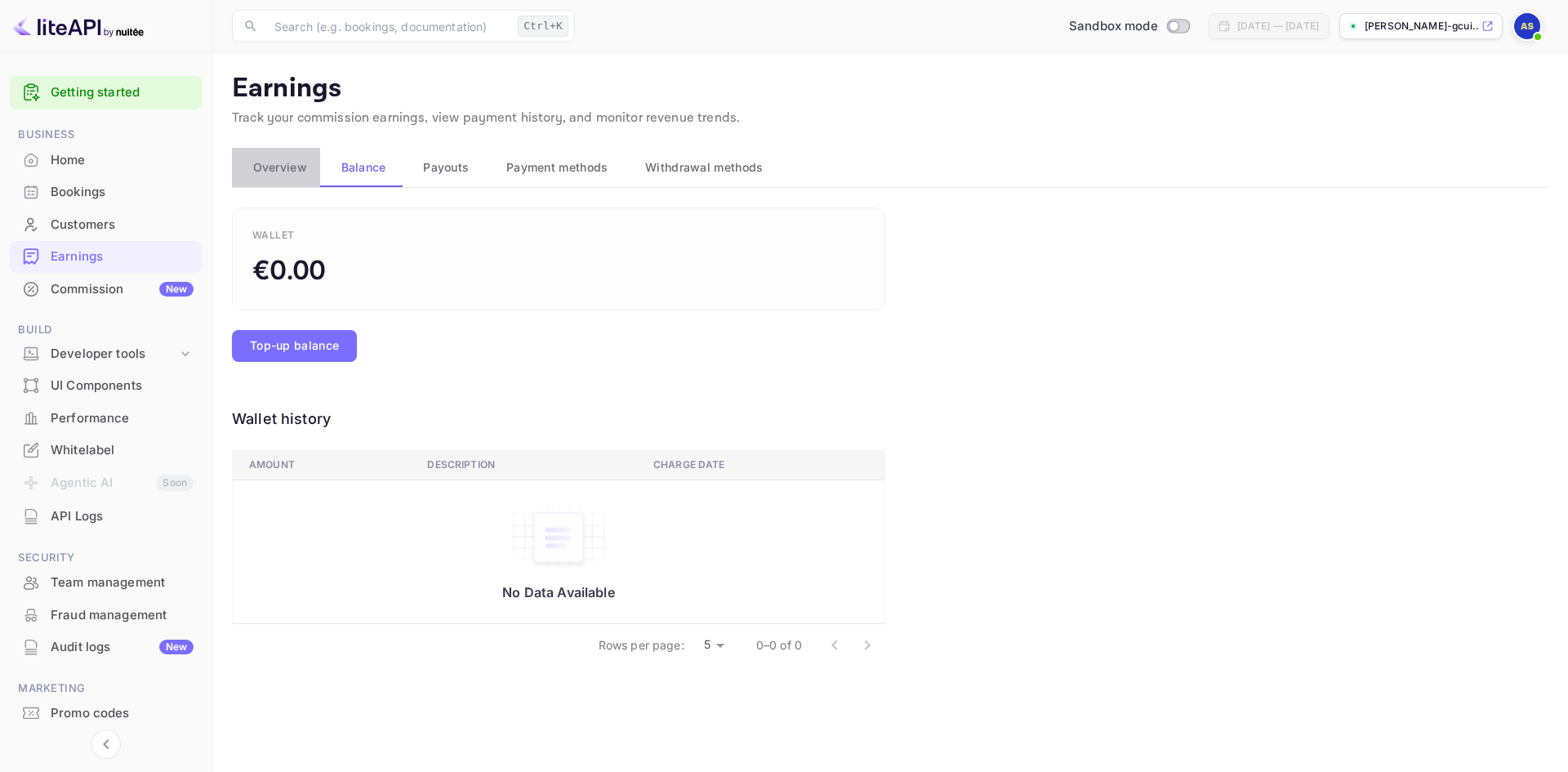
click at [268, 172] on span "Overview" at bounding box center [280, 167] width 54 height 20
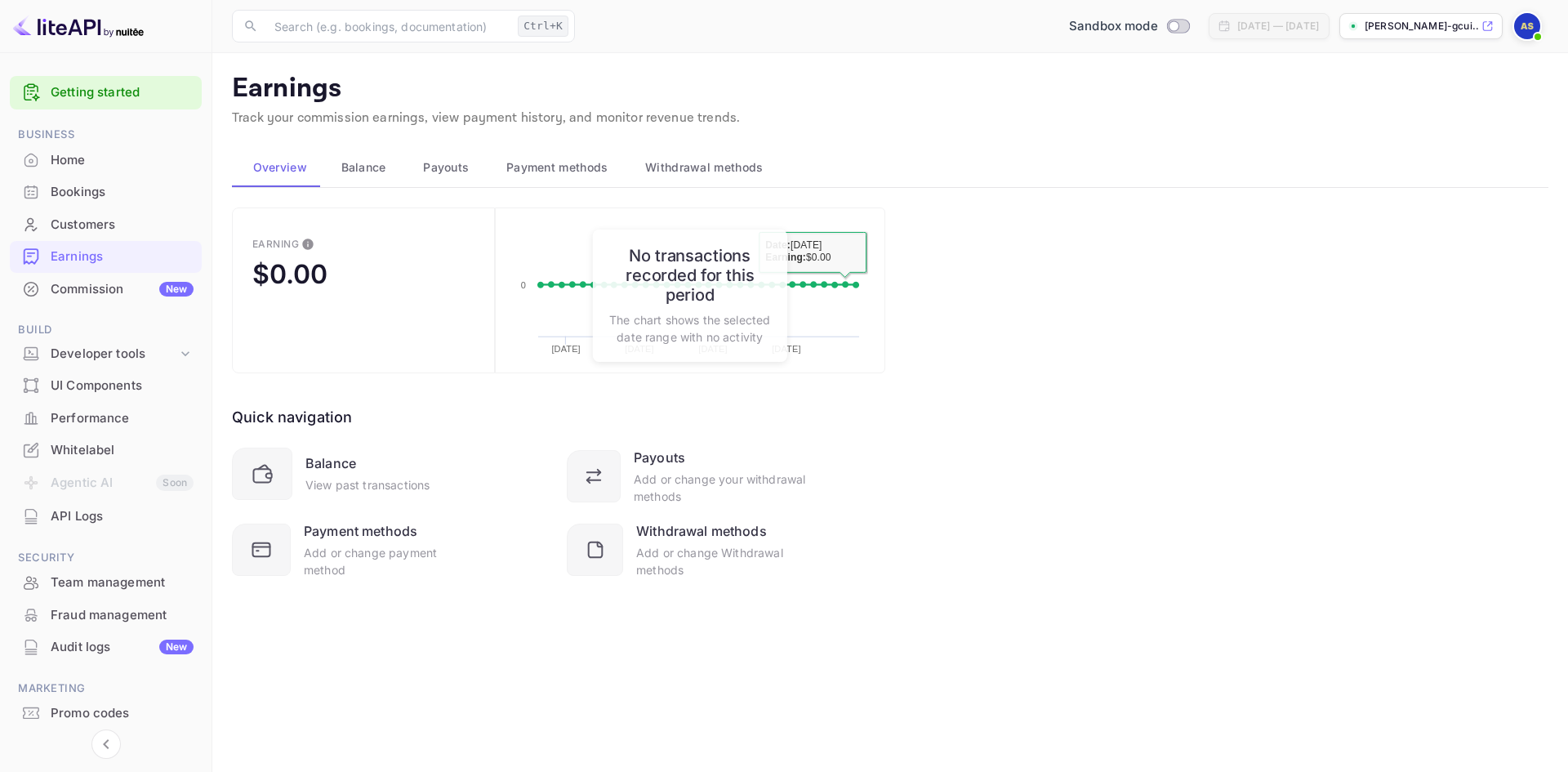
click at [1022, 324] on div "Earning $0.00 Created with Highcharts 10.3.3 [DATE] [DATE] [DATE] [DATE] 0 Date…" at bounding box center [890, 413] width 1316 height 411
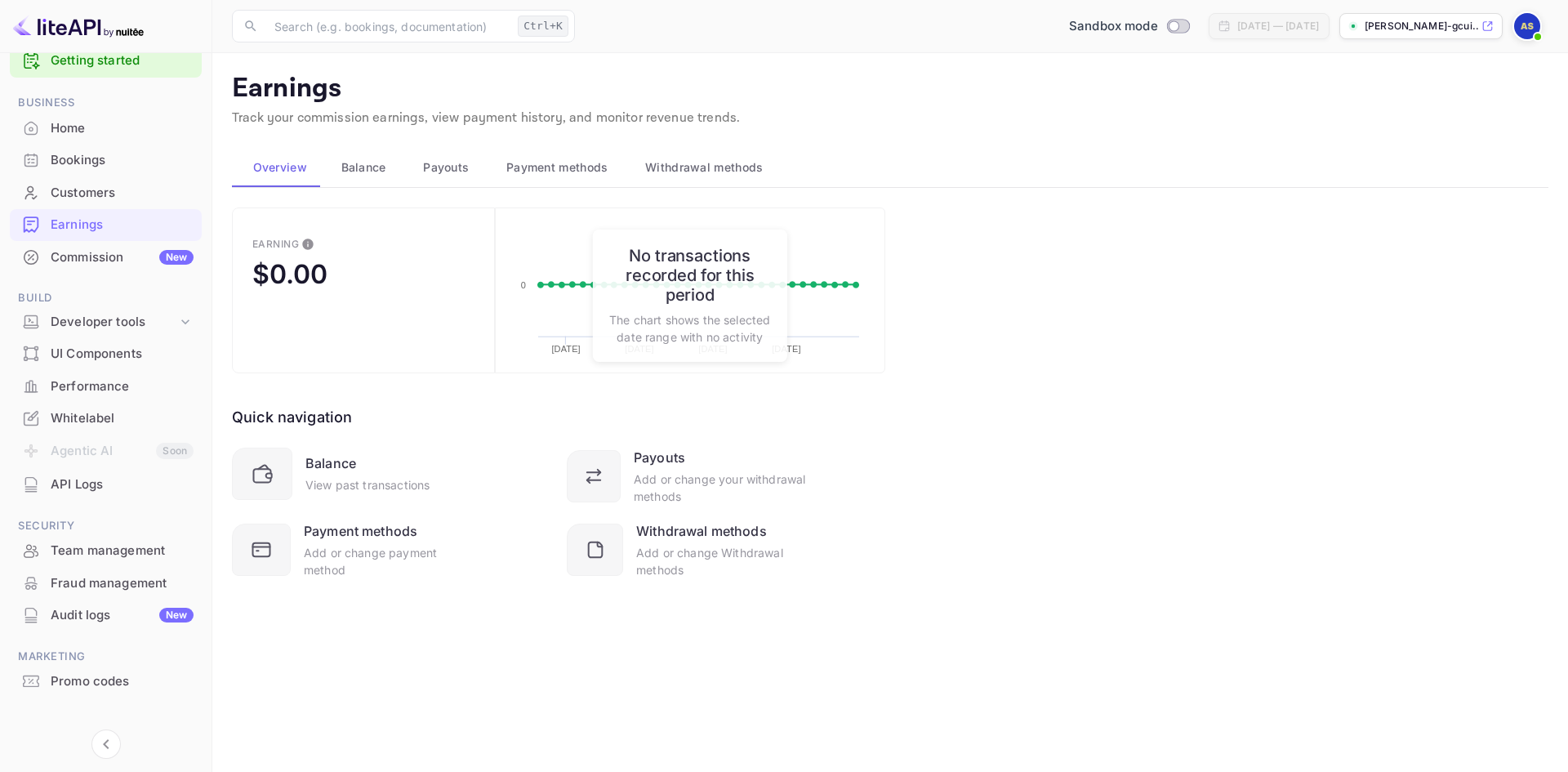
scroll to position [48, 0]
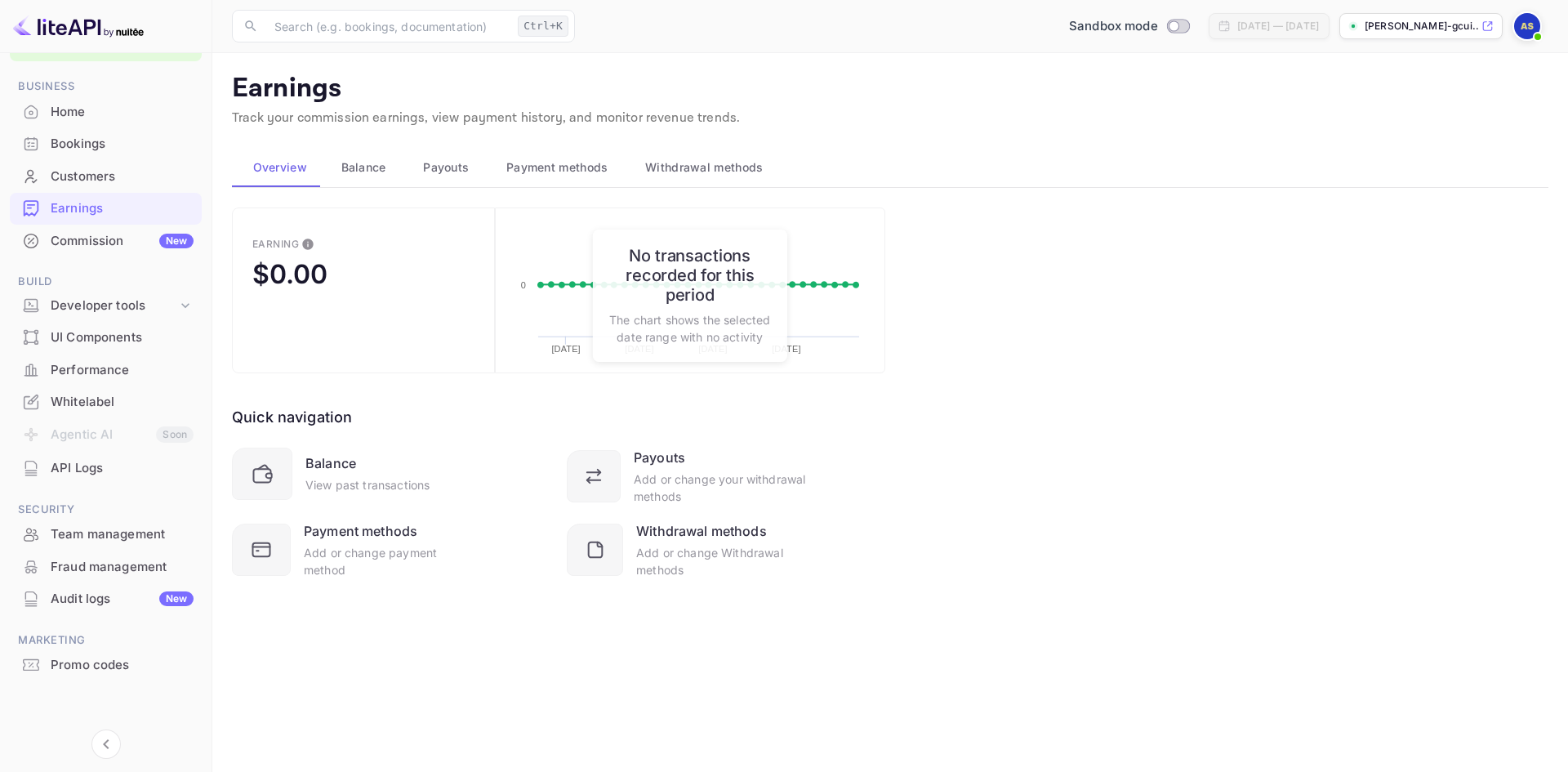
click at [89, 666] on div "Promo codes" at bounding box center [122, 665] width 143 height 19
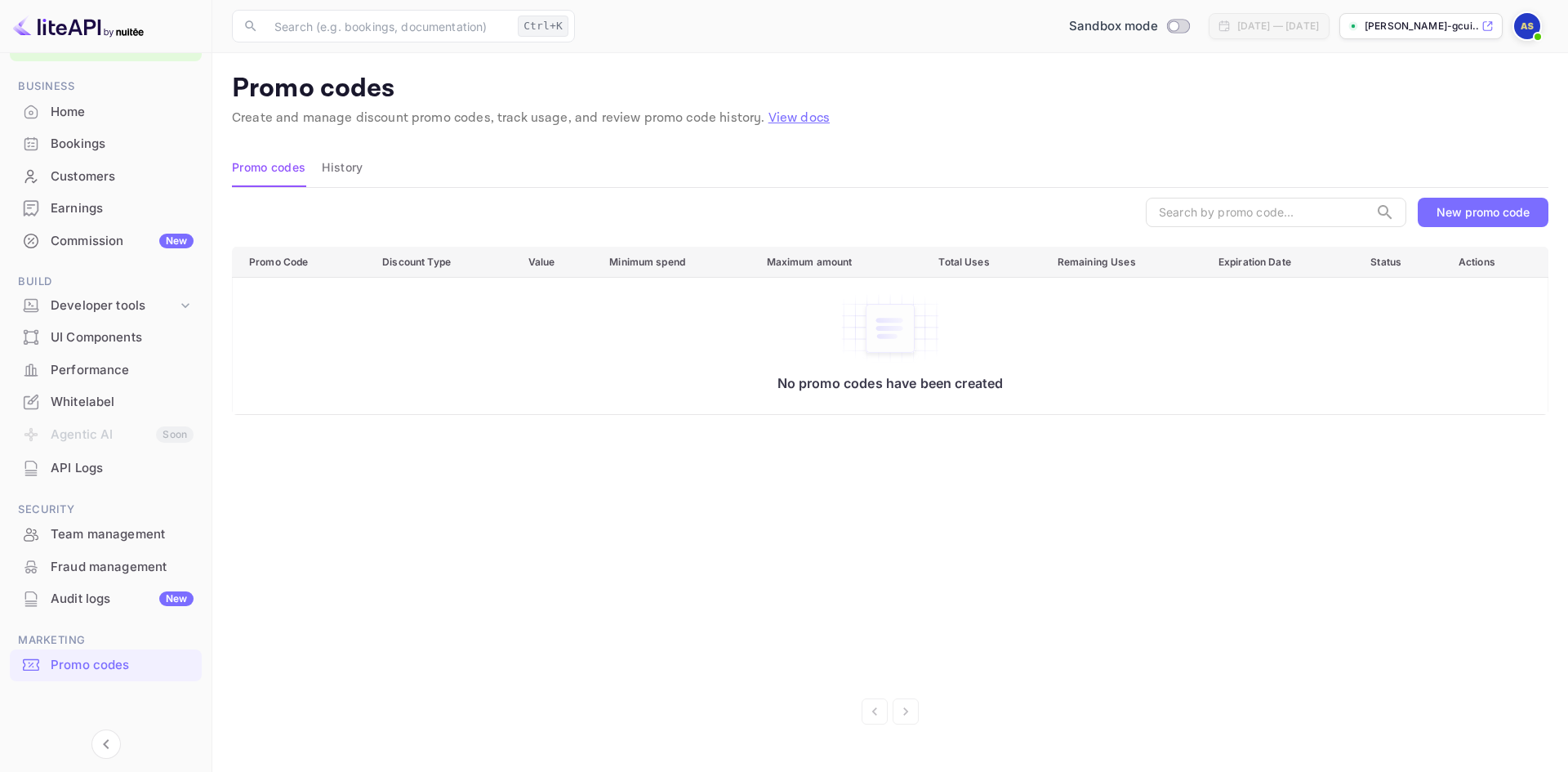
click at [122, 203] on div "Earnings" at bounding box center [122, 208] width 143 height 19
